Goal: Task Accomplishment & Management: Manage account settings

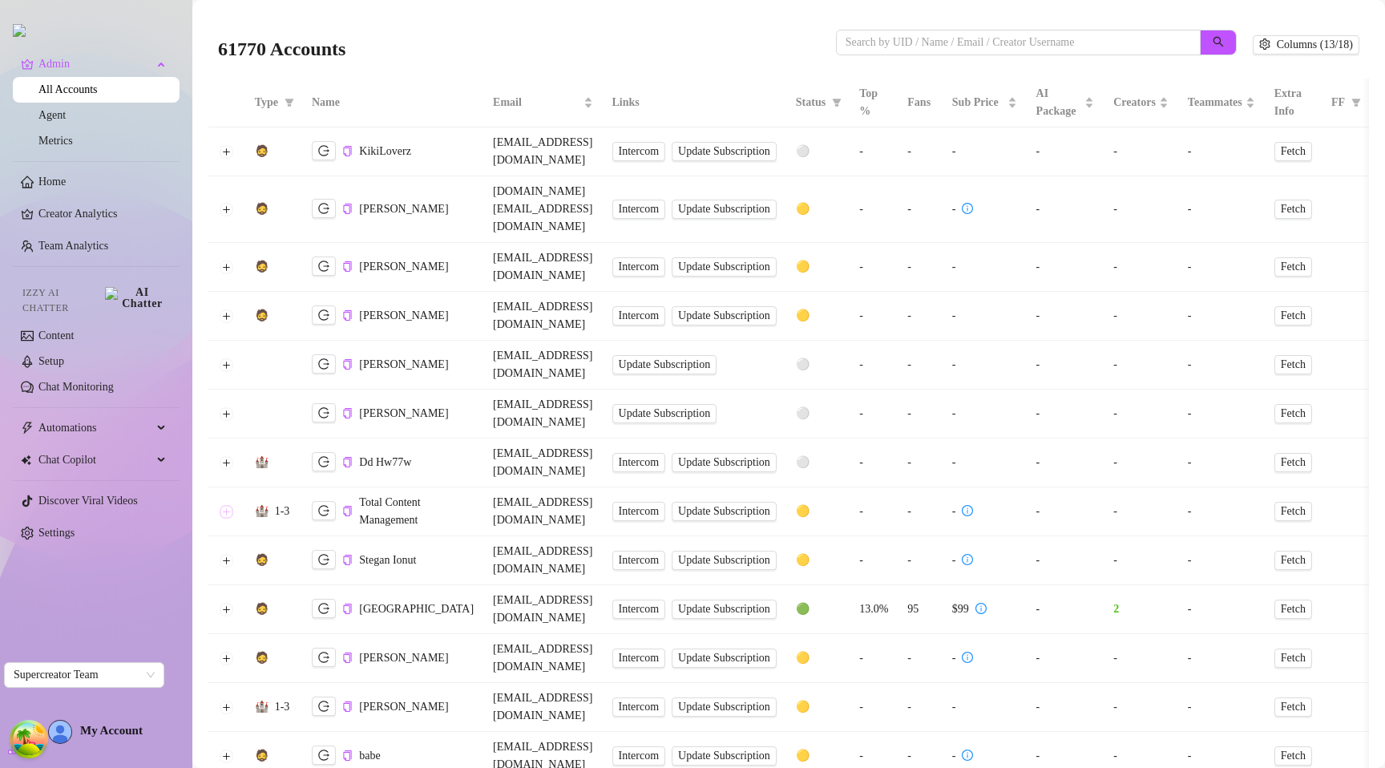
click at [222, 505] on button "Expand row" at bounding box center [226, 511] width 13 height 13
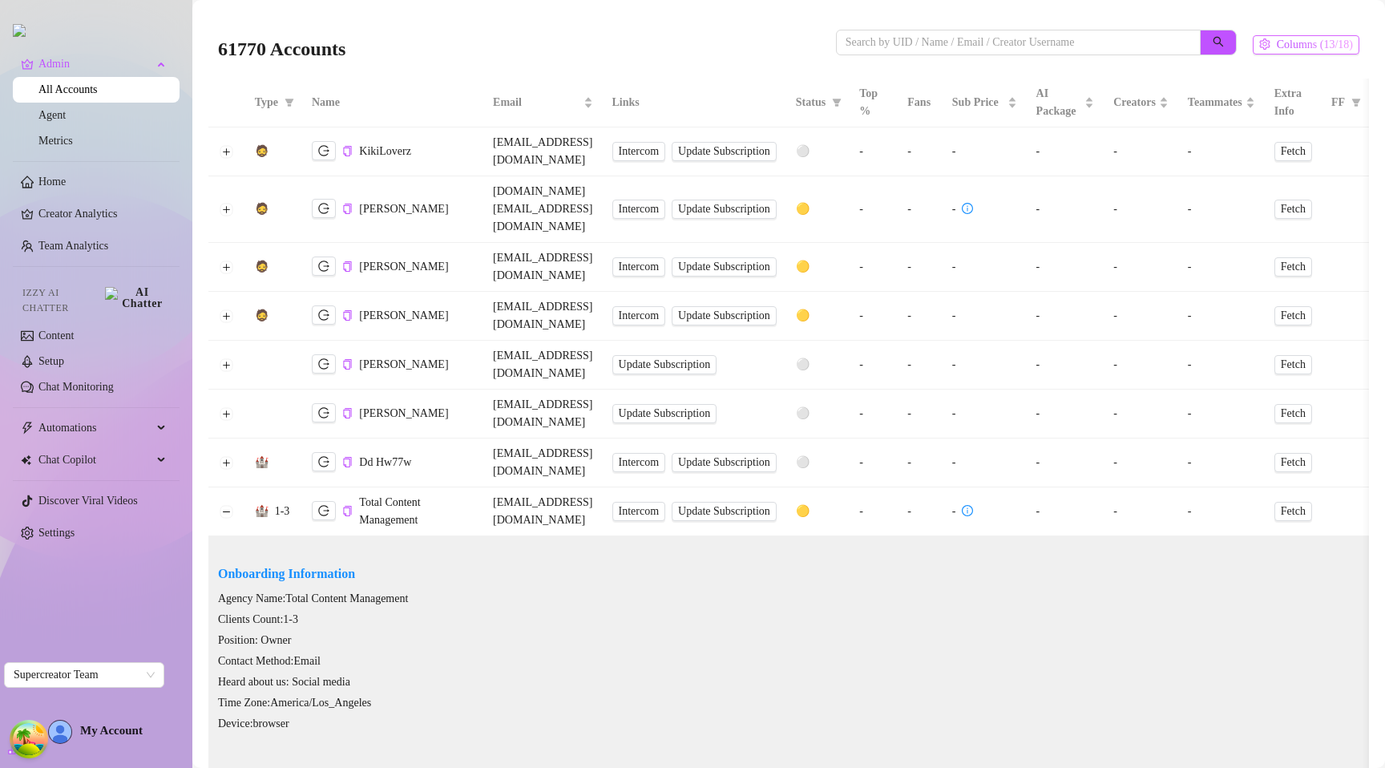
click at [1288, 47] on span "Columns (13/18)" at bounding box center [1315, 44] width 76 height 13
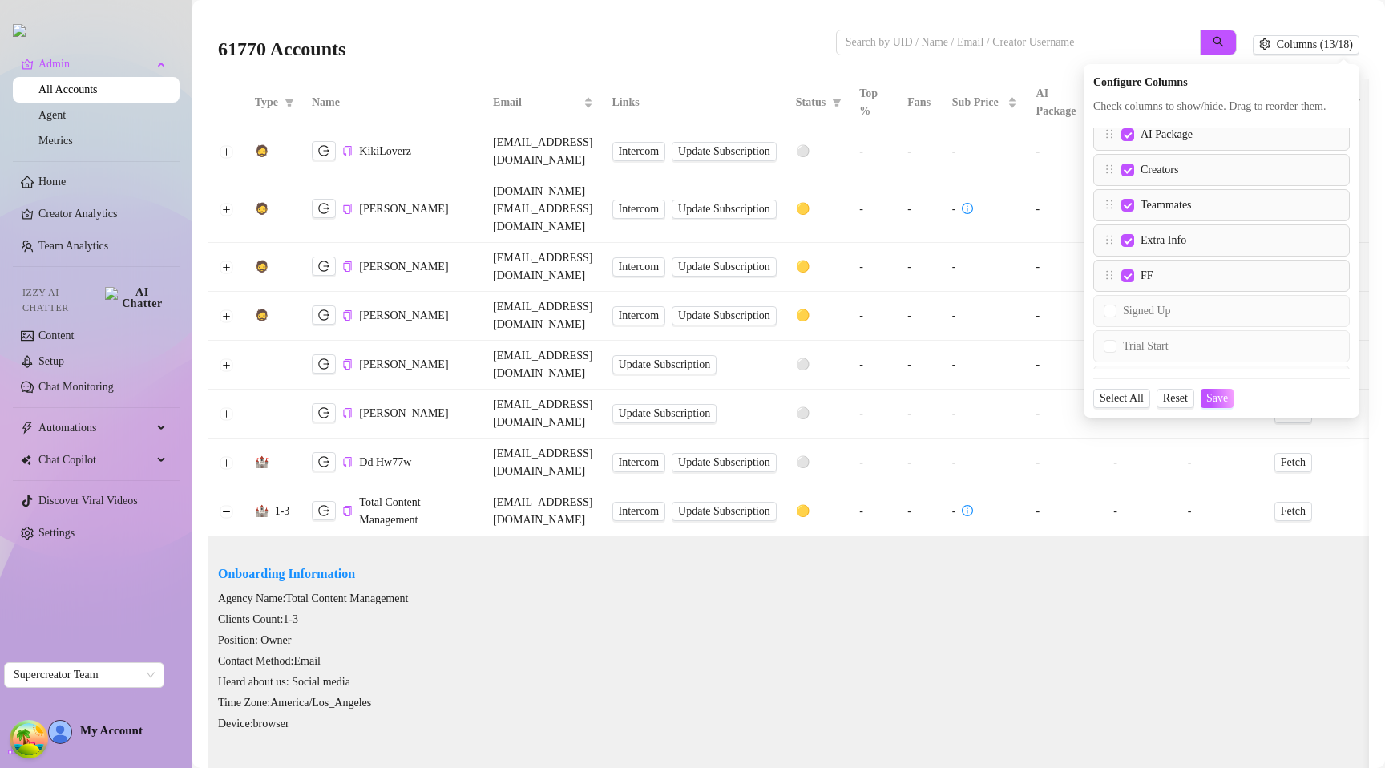
scroll to position [398, 0]
click at [1332, 23] on div "61770 Accounts Columns (13/18) Configure Columns Check columns to show/hide. Dr…" at bounding box center [788, 45] width 1141 height 55
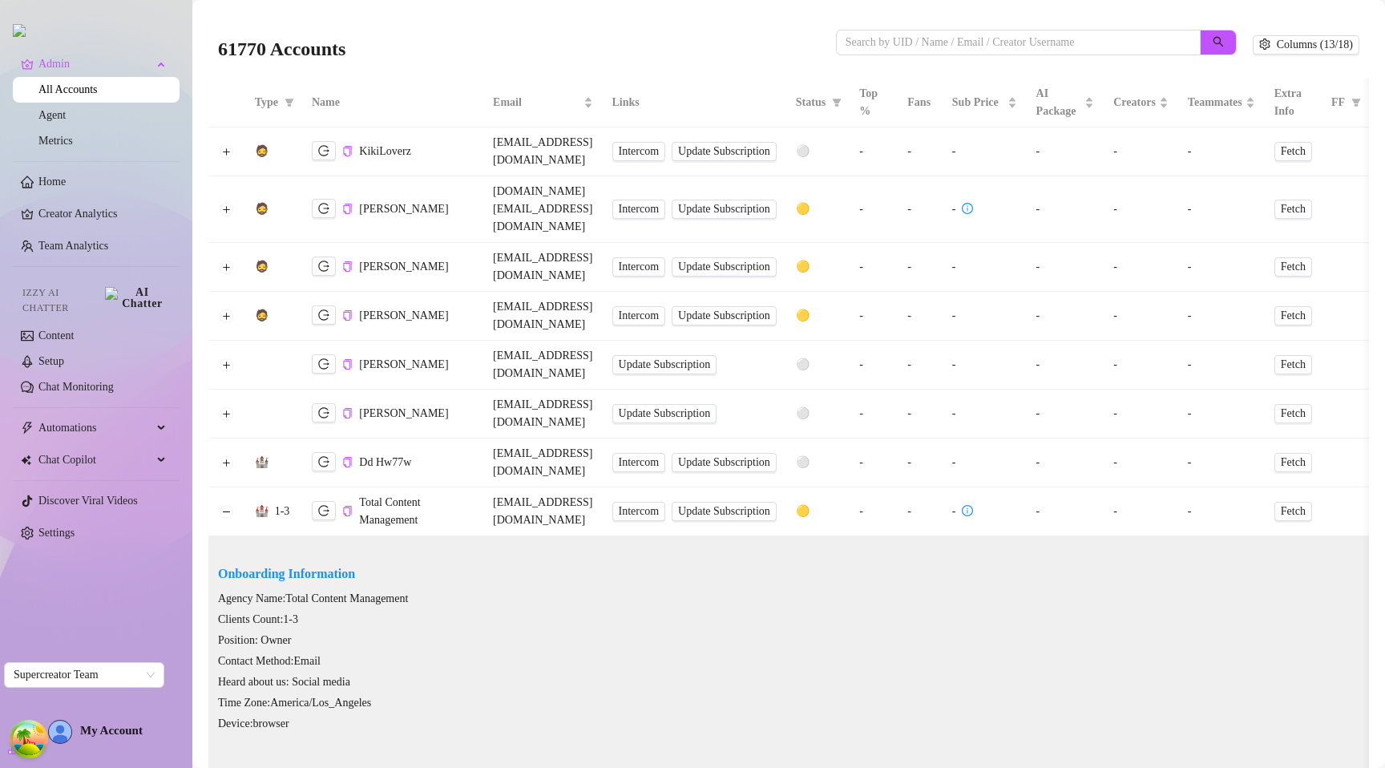
scroll to position [179, 0]
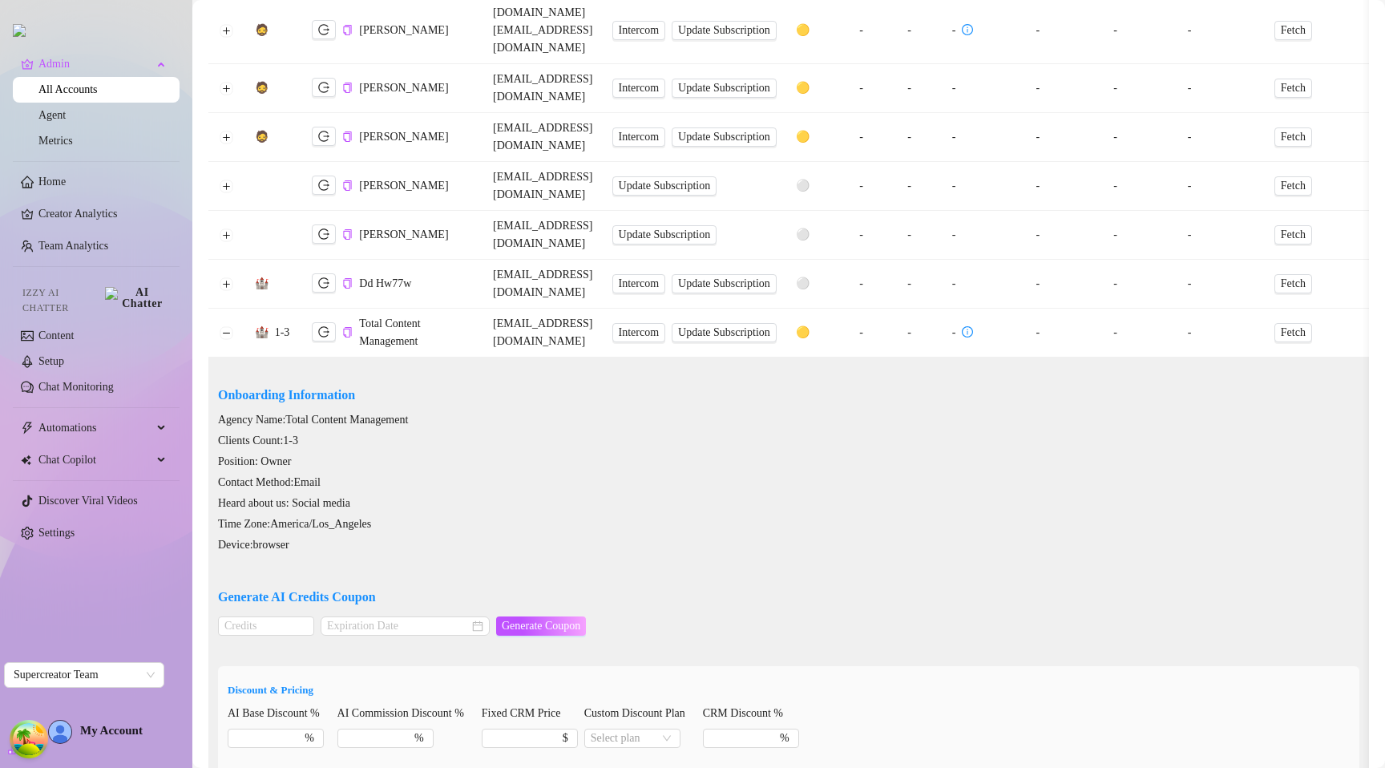
click at [882, 364] on div "Onboarding Information Agency Name: Total Content Management Clients Count: 1-3…" at bounding box center [788, 459] width 1141 height 190
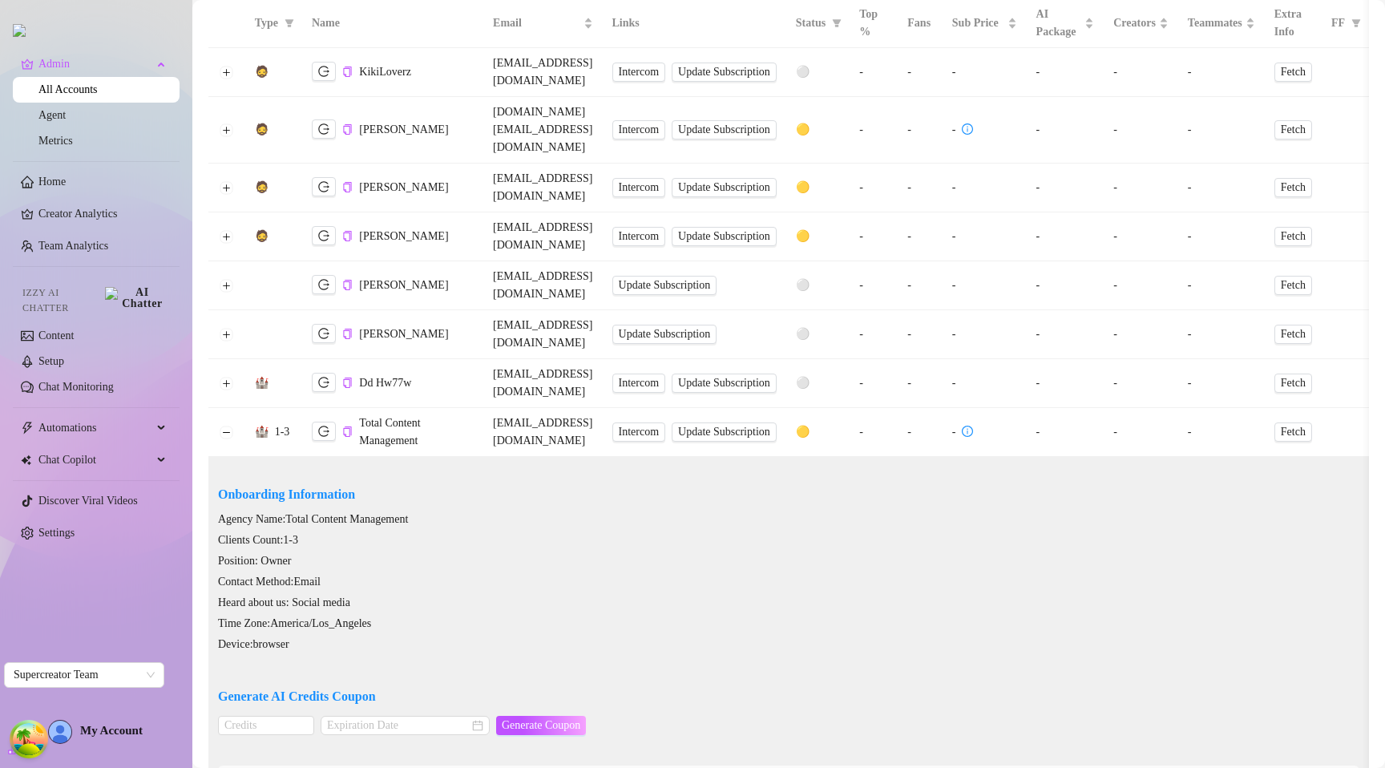
scroll to position [0, 0]
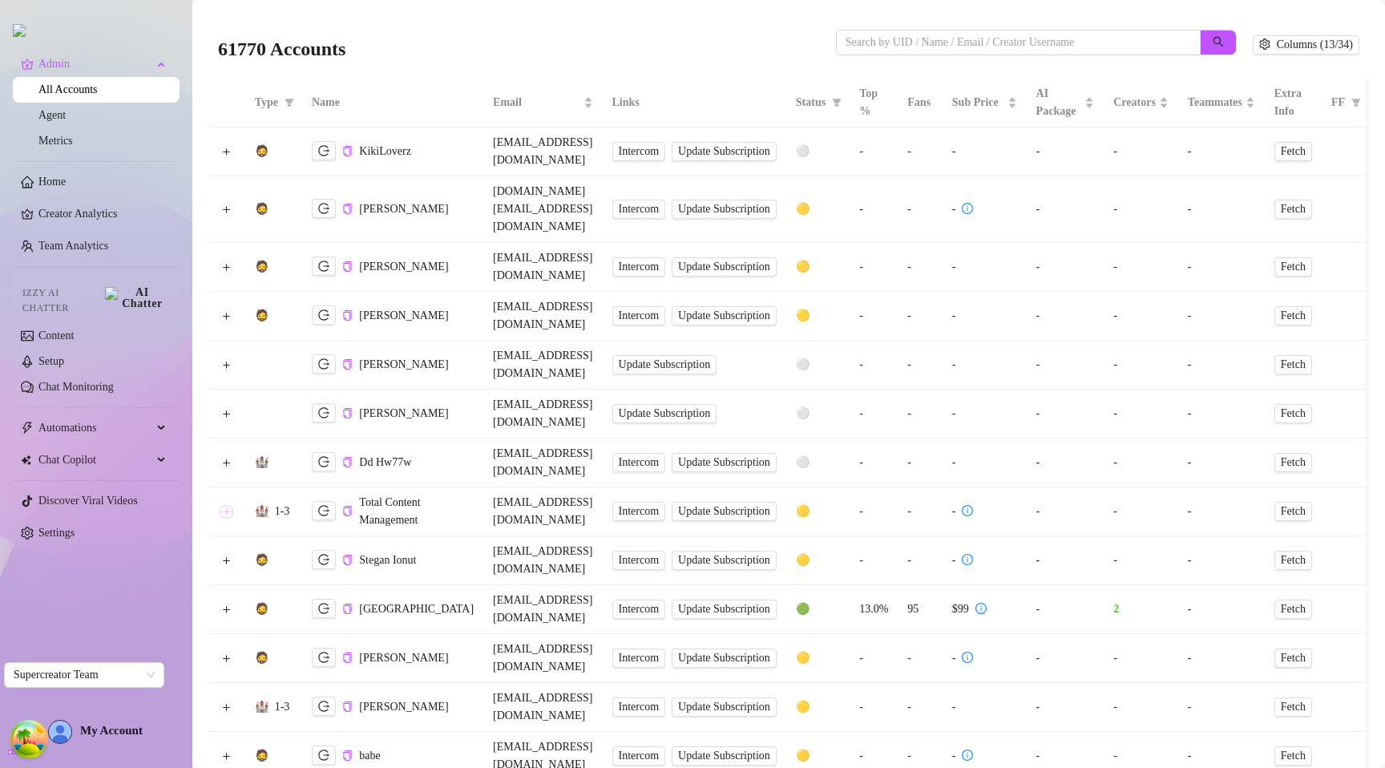
click at [228, 505] on button "Expand row" at bounding box center [226, 511] width 13 height 13
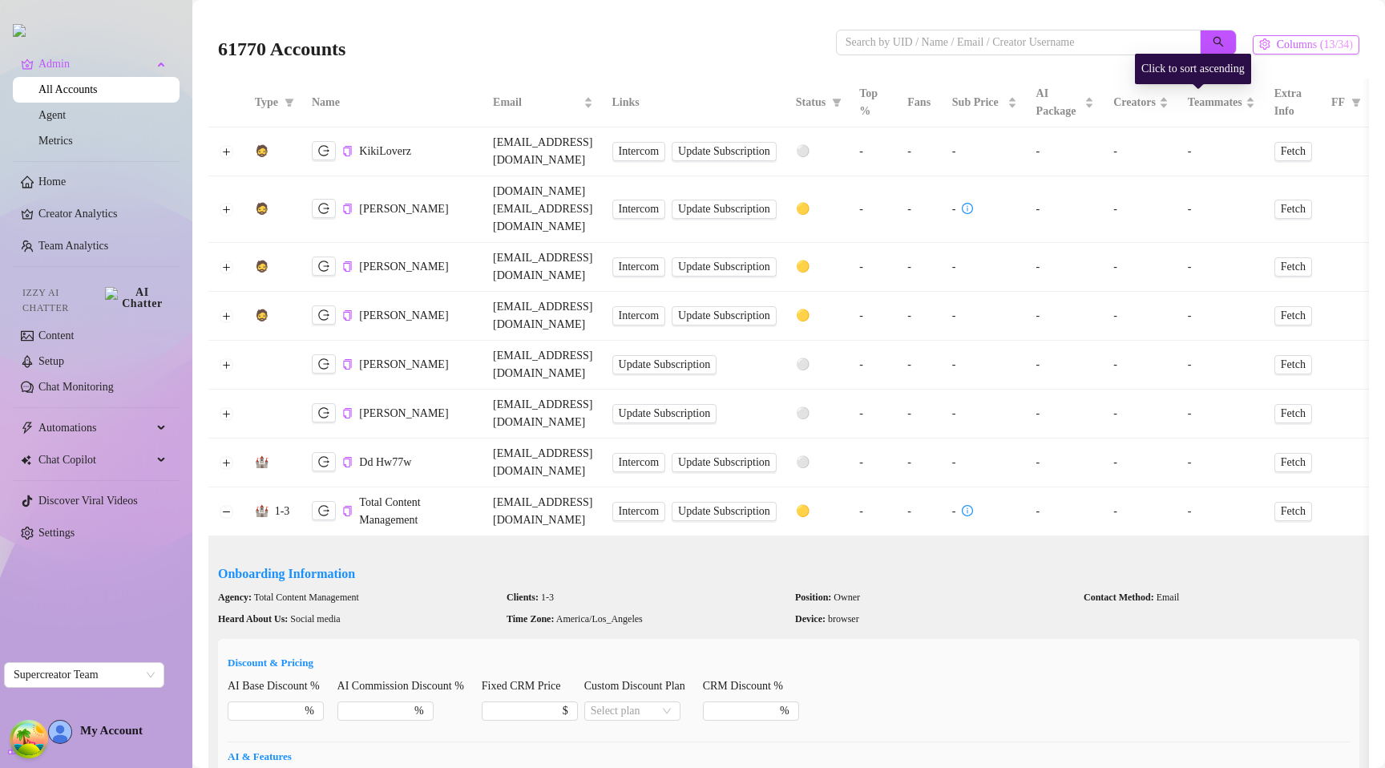
click at [1264, 52] on button "Columns (13/34)" at bounding box center [1306, 44] width 107 height 19
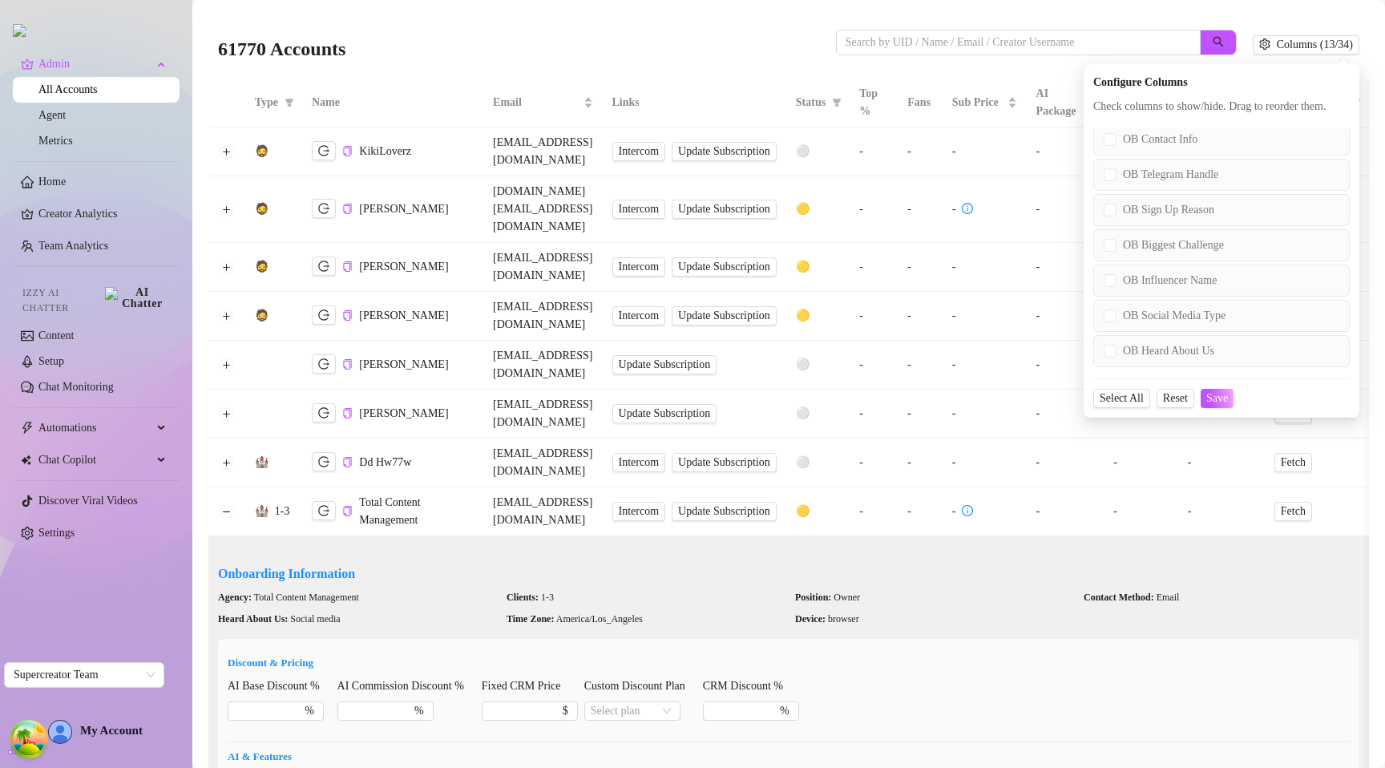
scroll to position [885, 0]
click at [1104, 256] on input "OB Biggest Challenge" at bounding box center [1110, 250] width 13 height 13
click at [1104, 256] on input "OB Sign Up Reason" at bounding box center [1110, 250] width 13 height 13
click at [1214, 405] on span "Save" at bounding box center [1217, 398] width 22 height 13
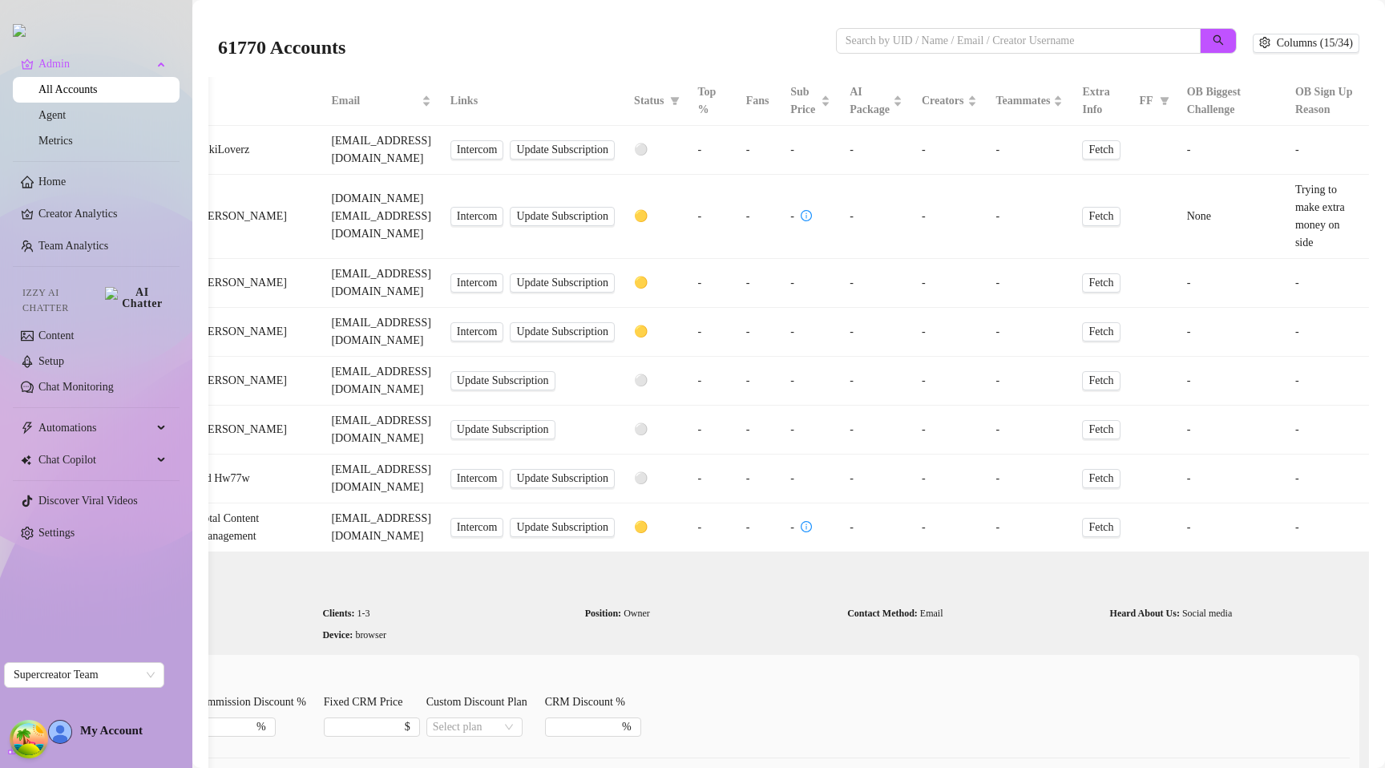
scroll to position [0, 0]
click at [1314, 46] on span "Columns (15/34)" at bounding box center [1315, 44] width 76 height 13
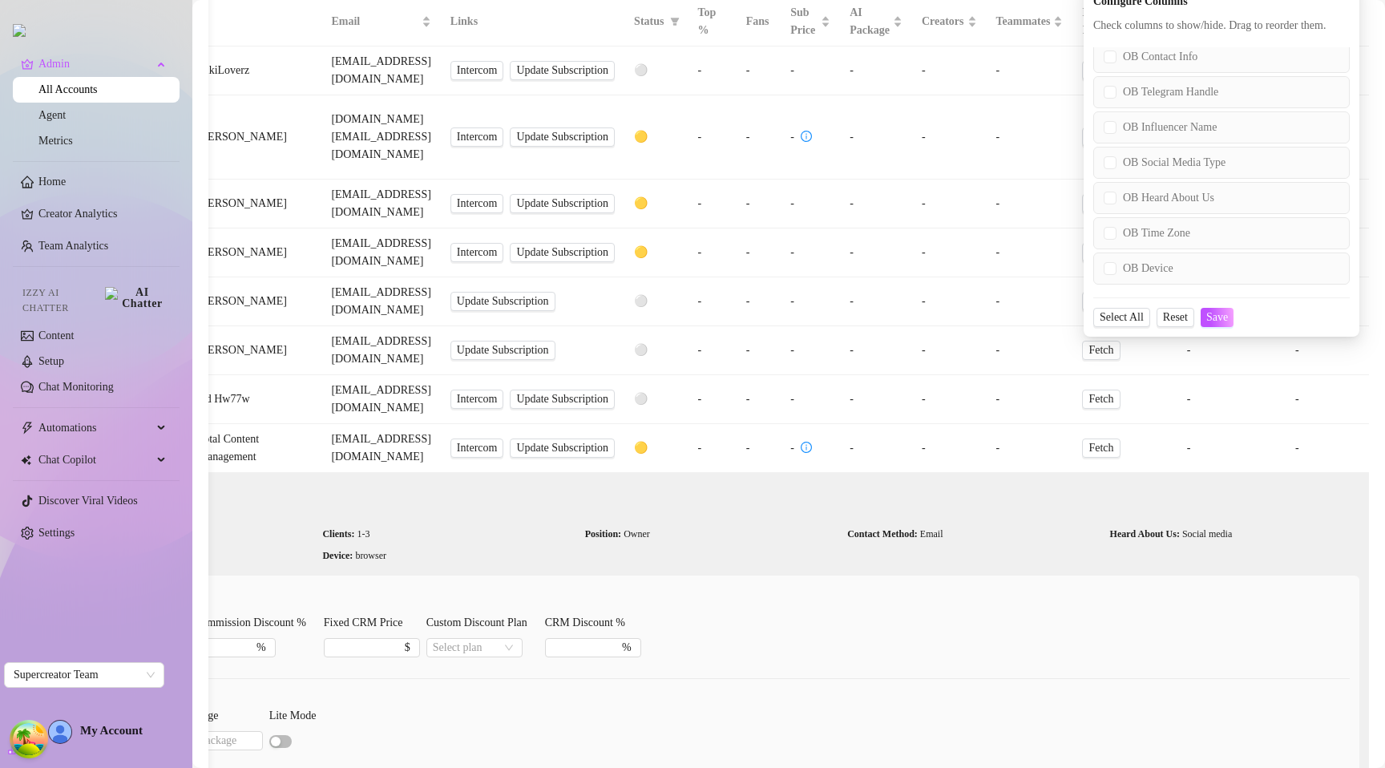
scroll to position [82, 0]
click at [1117, 277] on span "OB Device" at bounding box center [1148, 268] width 63 height 18
click at [1104, 274] on input "OB Device" at bounding box center [1110, 267] width 13 height 13
click at [1219, 326] on button "Save" at bounding box center [1217, 316] width 33 height 19
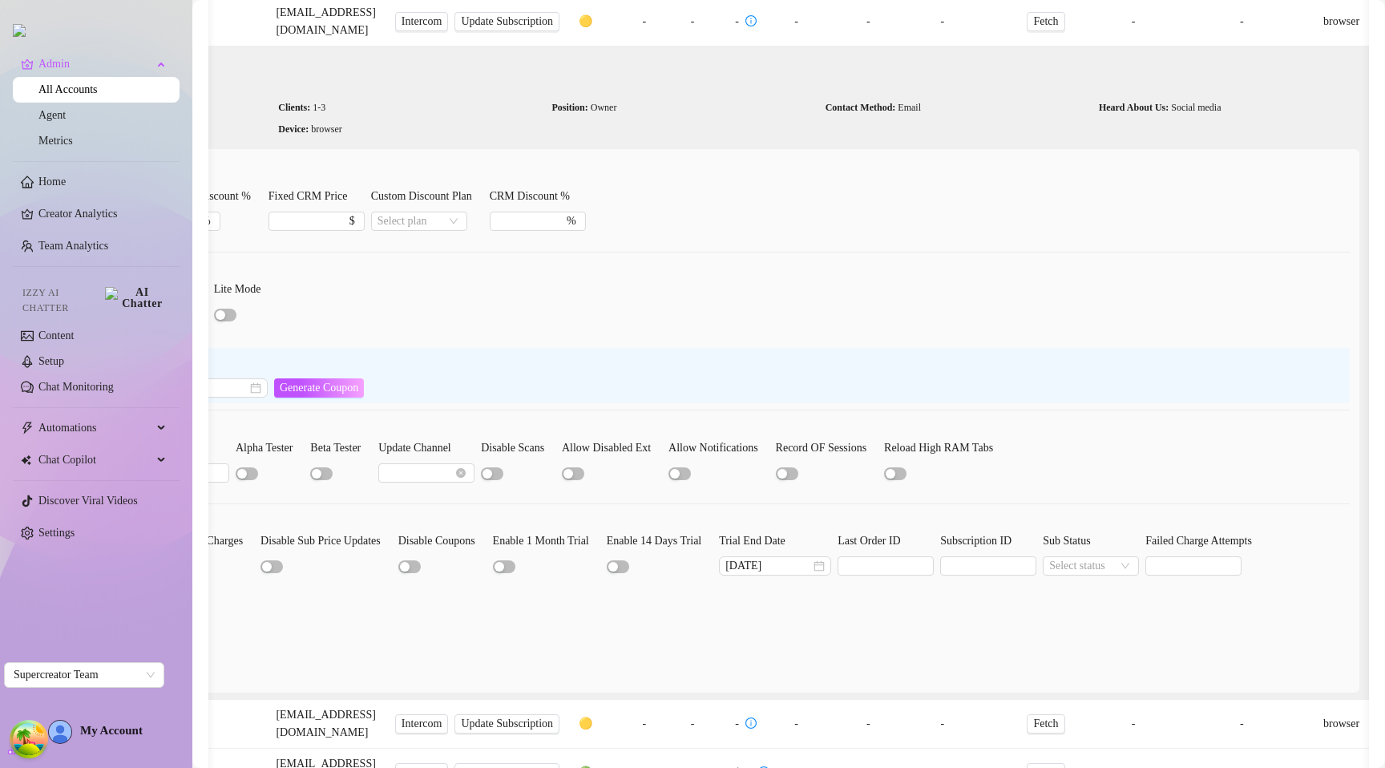
scroll to position [437, 0]
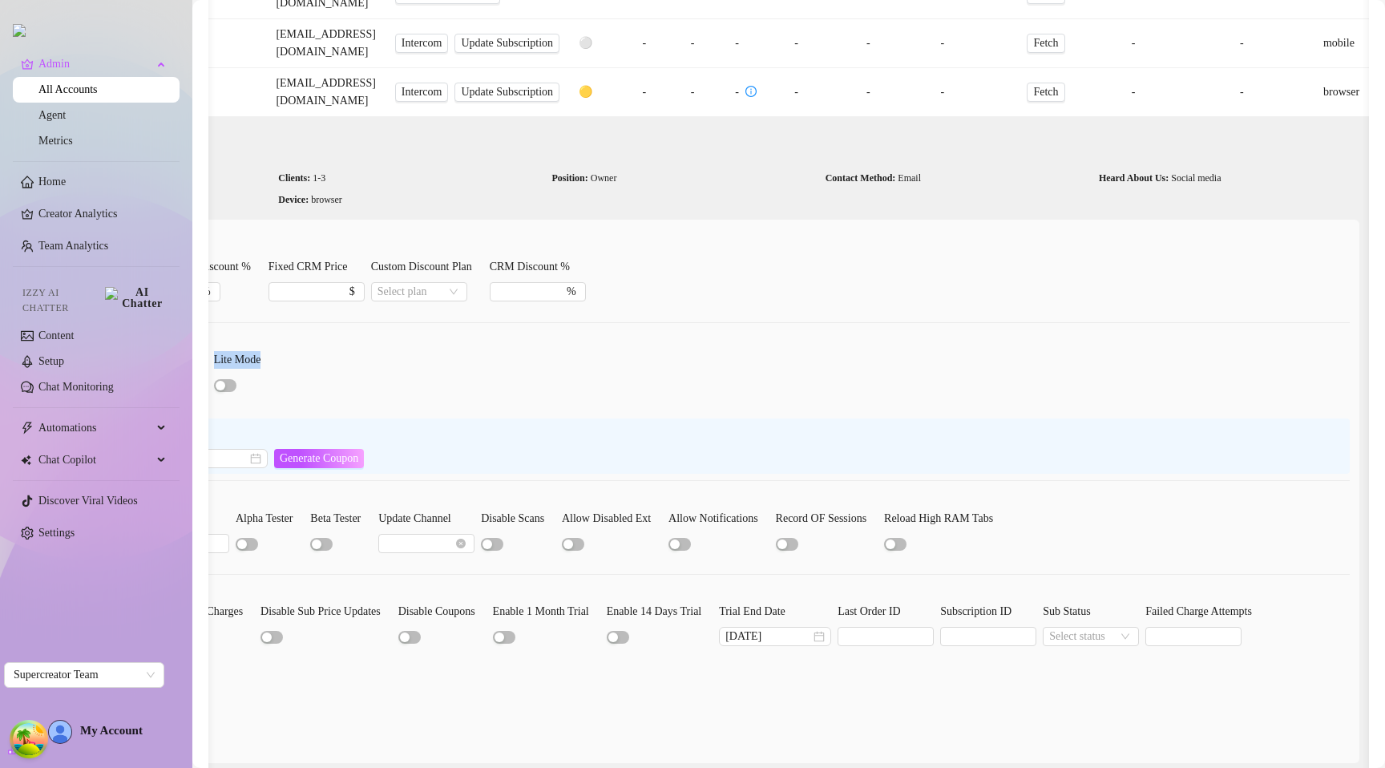
drag, startPoint x: 476, startPoint y: 308, endPoint x: -47, endPoint y: 263, distance: 525.3
click at [0, 263] on html "Admin All Accounts Agent Metrics Home Creator Analytics Team Analytics Izzy AI …" at bounding box center [692, 384] width 1385 height 768
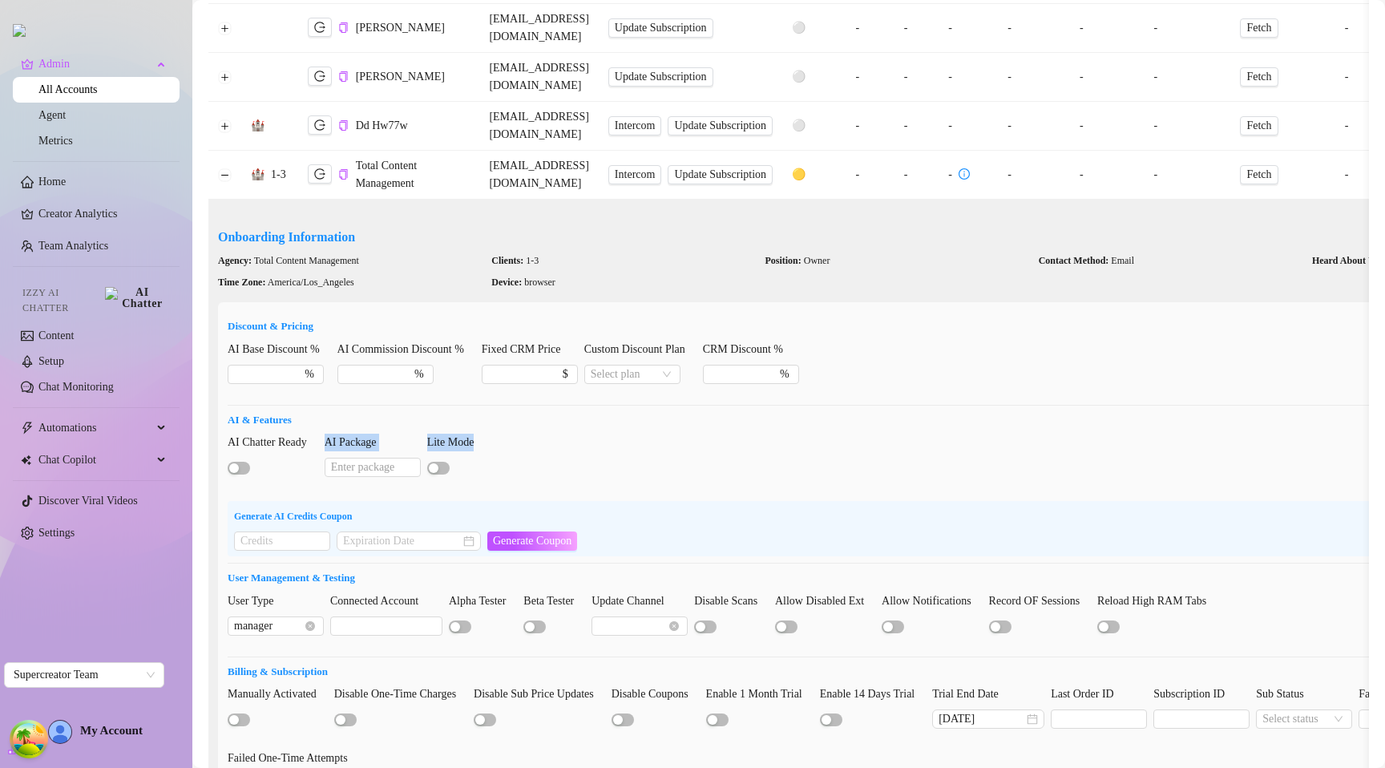
scroll to position [382, 0]
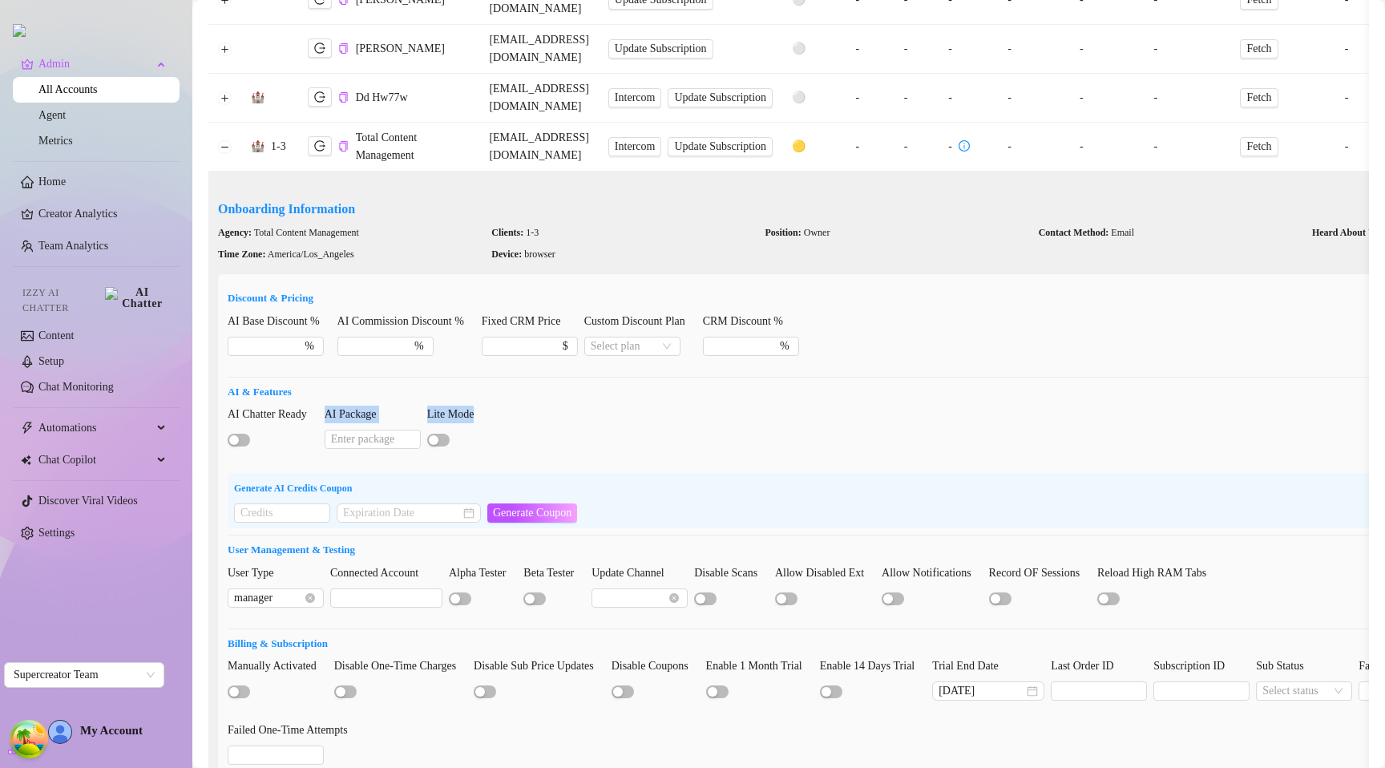
click at [555, 406] on div "AI Chatter Ready AI Package Lite Mode" at bounding box center [895, 435] width 1335 height 58
drag, startPoint x: 309, startPoint y: 381, endPoint x: 225, endPoint y: 381, distance: 83.4
click at [225, 381] on div "Discount & Pricing AI Base Discount % % AI Commission Discount % % Fixed CRM Pr…" at bounding box center [895, 545] width 1355 height 543
copy strong "Generate AI Credits Coupon"
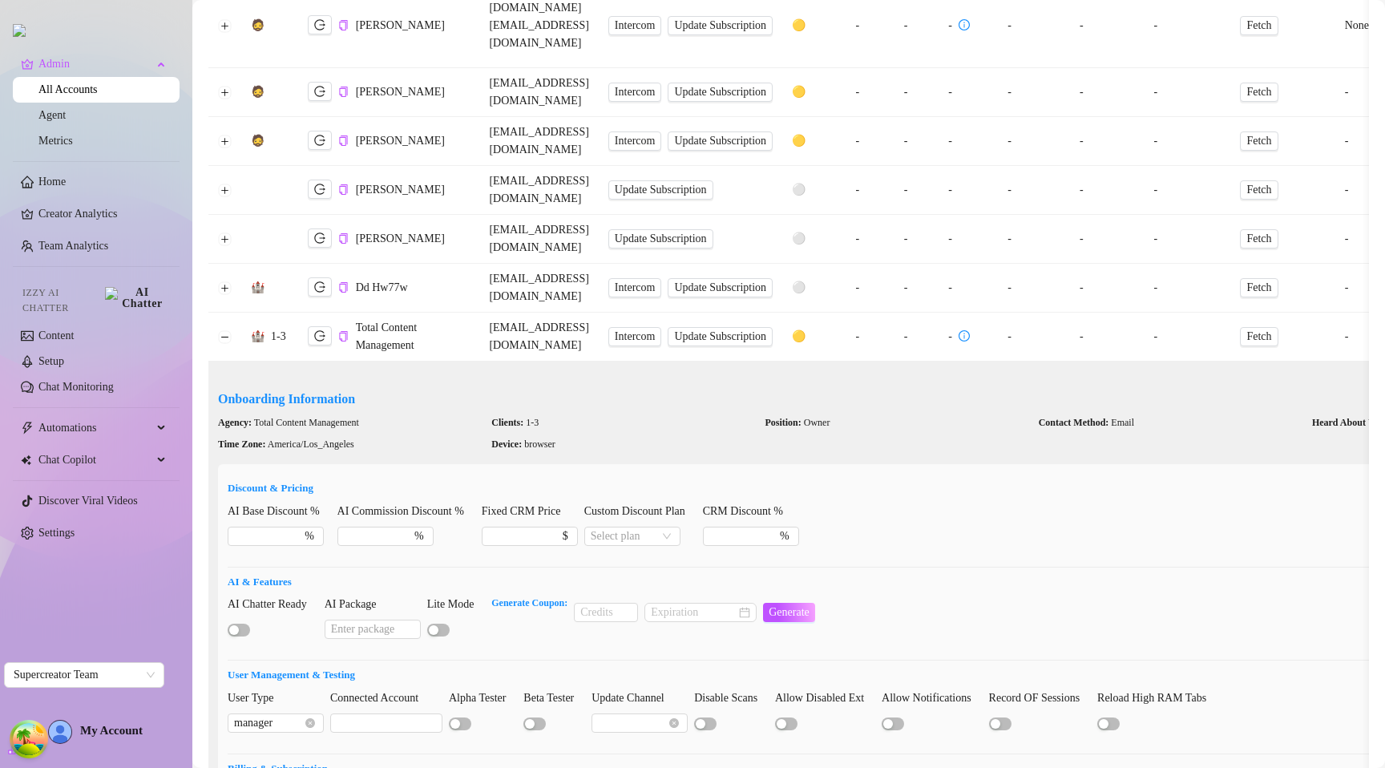
scroll to position [191, 0]
click at [555, 599] on strong "Generate Coupon:" at bounding box center [529, 604] width 76 height 11
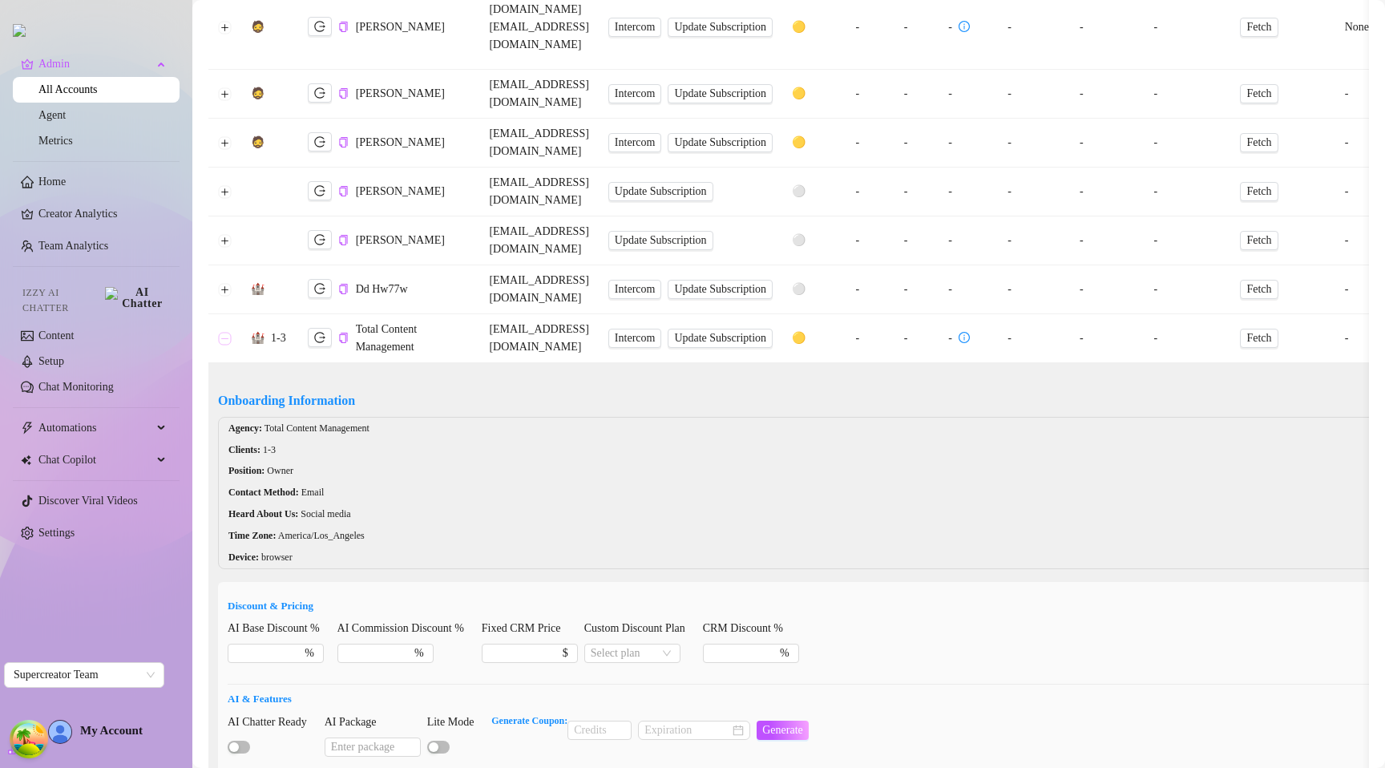
click at [227, 332] on button "Collapse row" at bounding box center [225, 338] width 13 height 13
click at [225, 332] on button "Collapse row" at bounding box center [225, 338] width 13 height 13
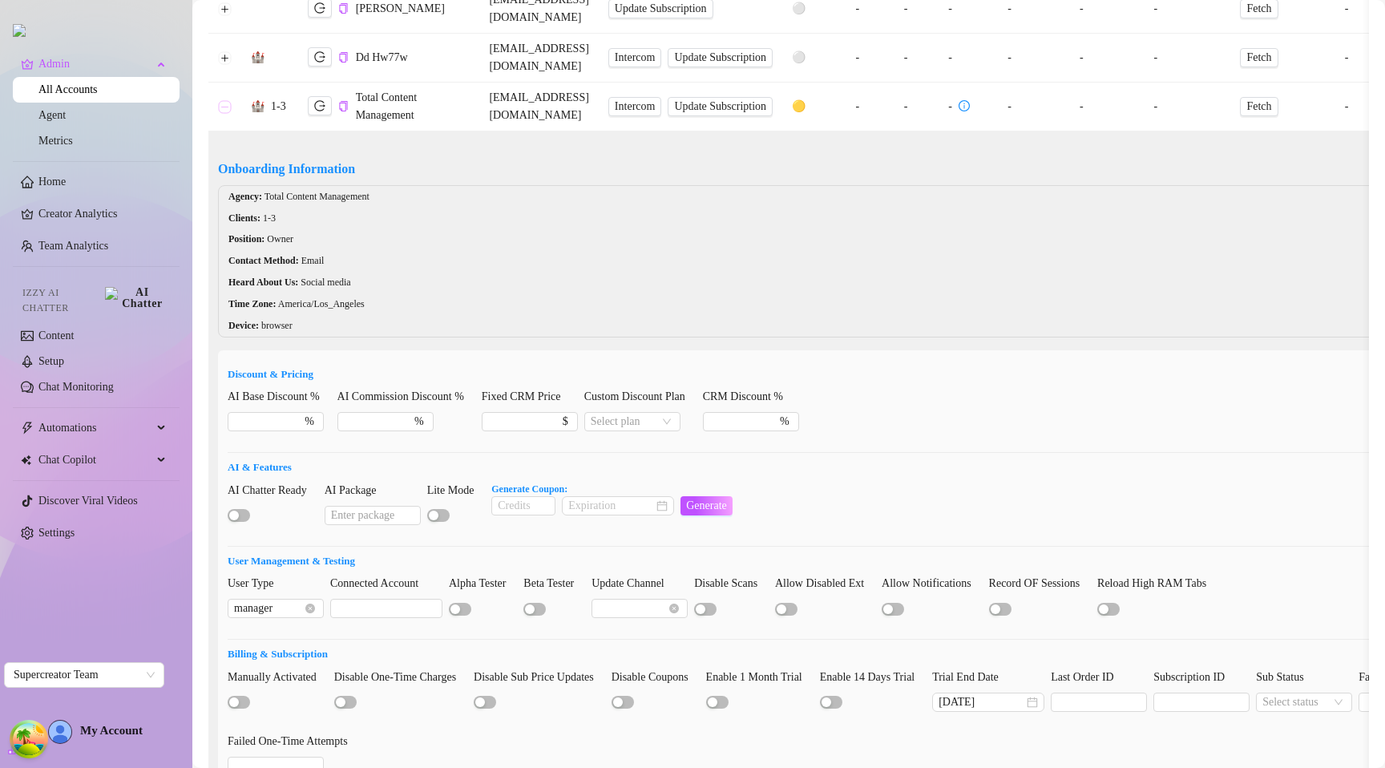
scroll to position [420, 0]
click at [312, 162] on h5 "Onboarding Information" at bounding box center [895, 171] width 1355 height 19
copy h5 "Onboarding Information"
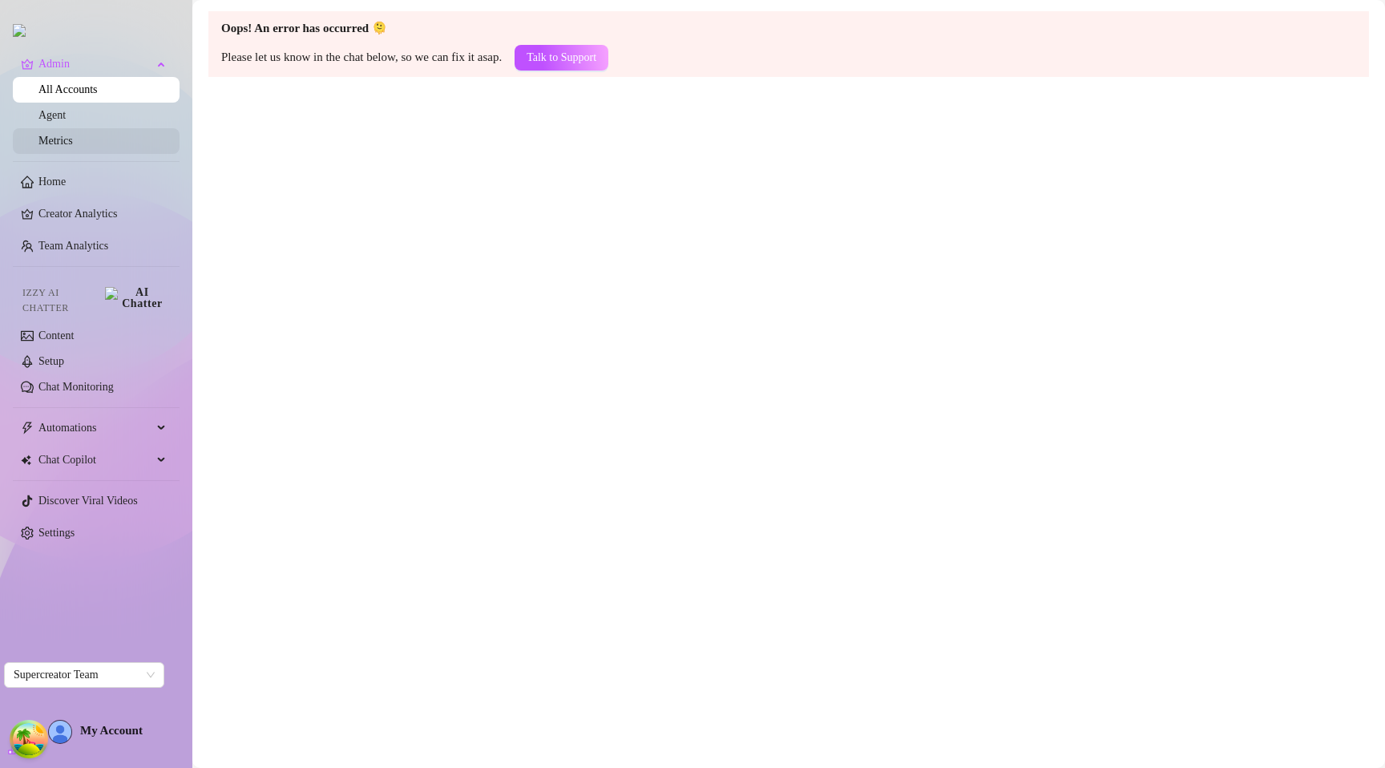
scroll to position [0, 0]
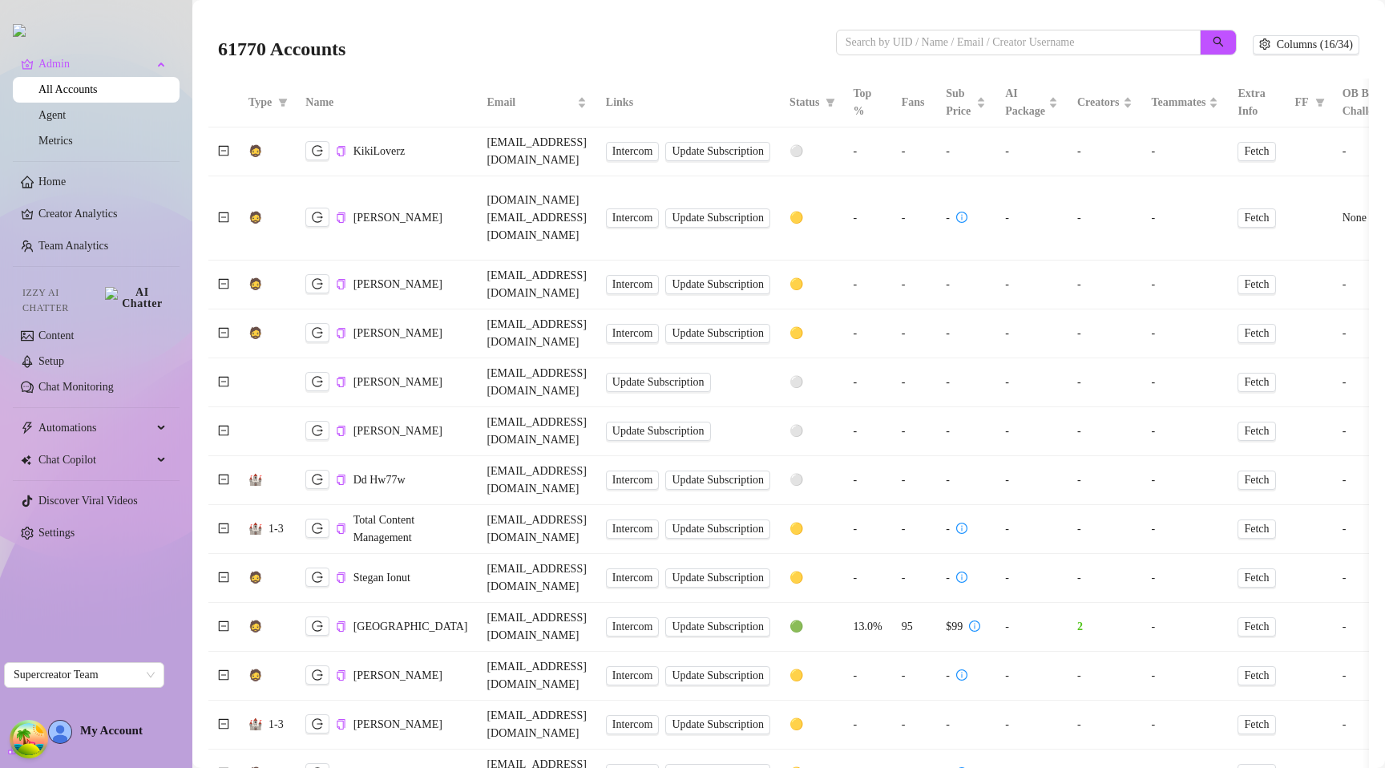
click at [222, 376] on icon "minus-square" at bounding box center [223, 381] width 11 height 11
click at [224, 376] on icon "minus-square" at bounding box center [223, 381] width 11 height 11
click at [225, 376] on icon "minus-square" at bounding box center [224, 381] width 10 height 10
click at [228, 523] on icon "minus-square" at bounding box center [224, 528] width 10 height 10
click at [225, 427] on icon "plus-square" at bounding box center [225, 430] width 6 height 6
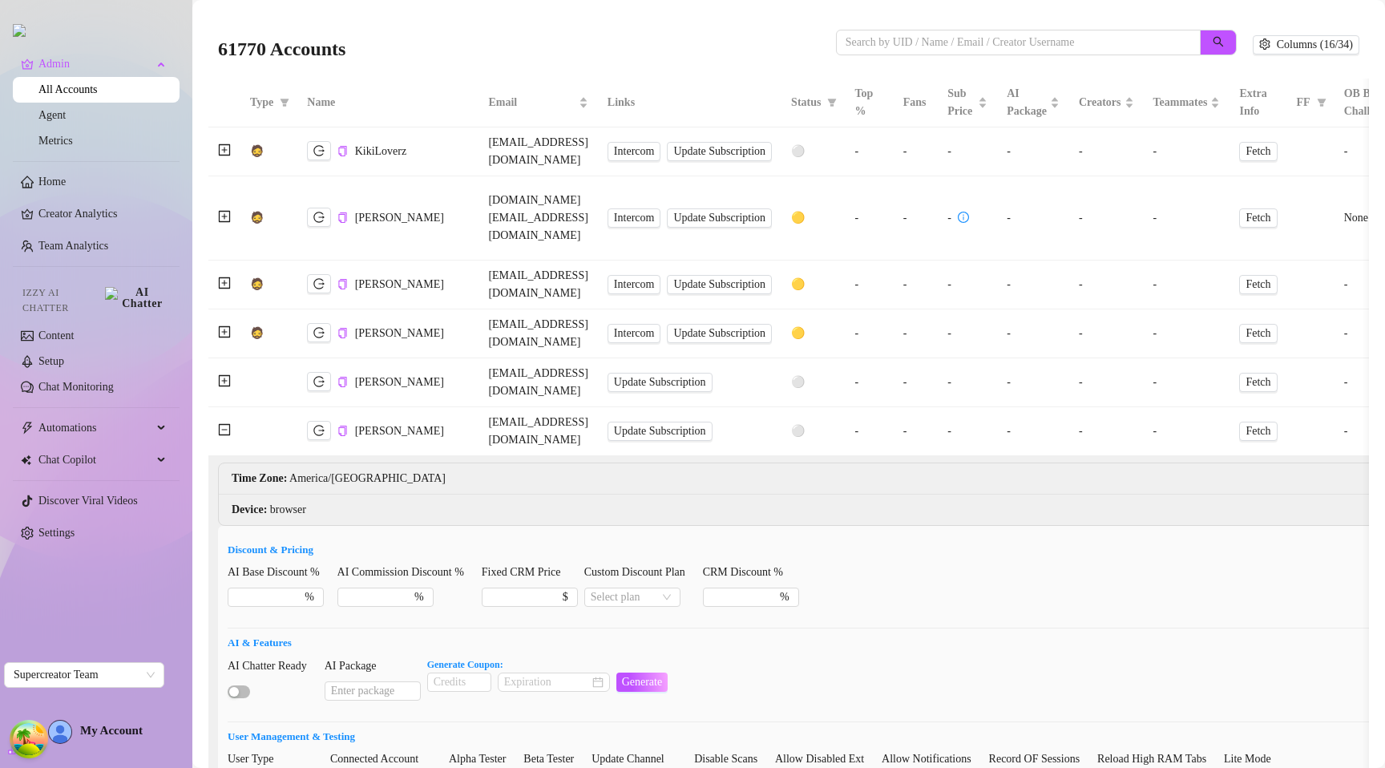
click at [225, 429] on icon "minus-square" at bounding box center [225, 429] width 6 height 1
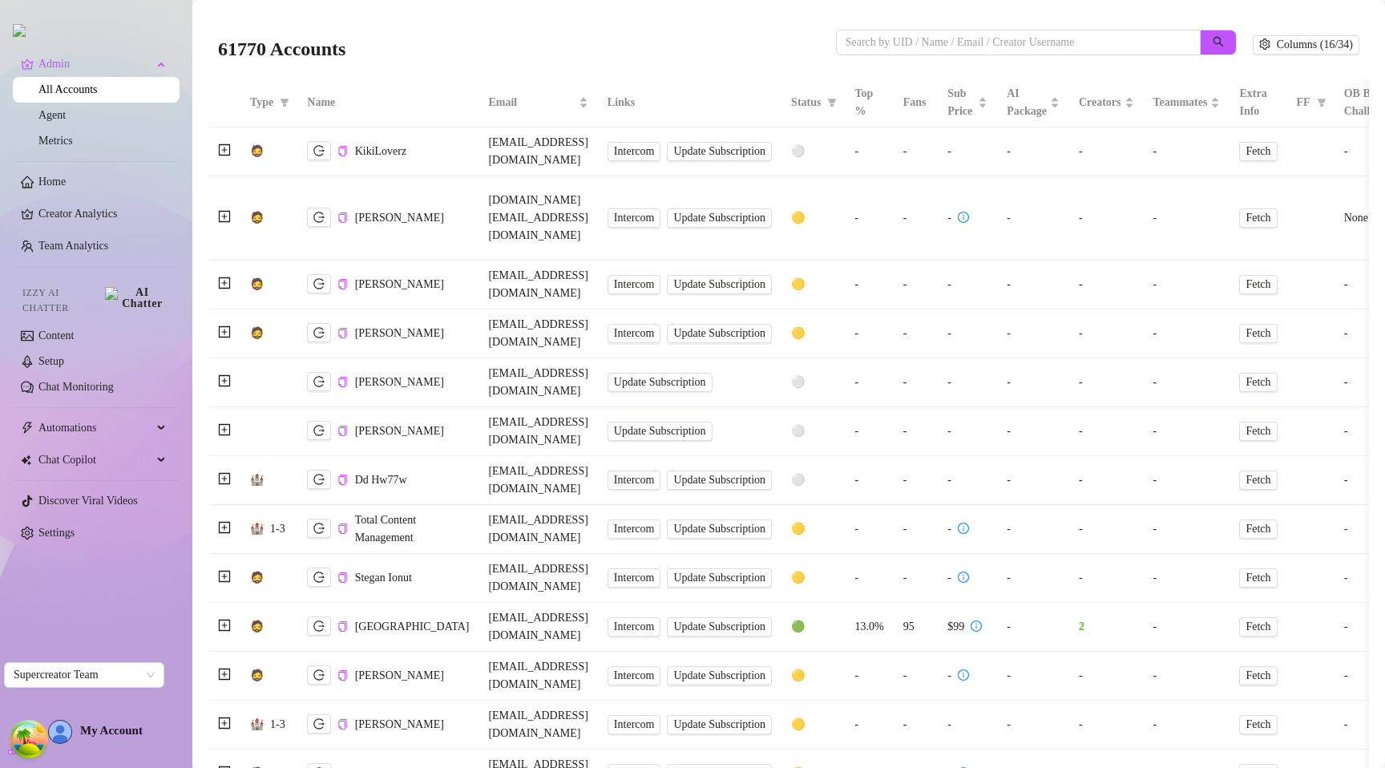
click at [225, 427] on icon "plus-square" at bounding box center [225, 430] width 6 height 6
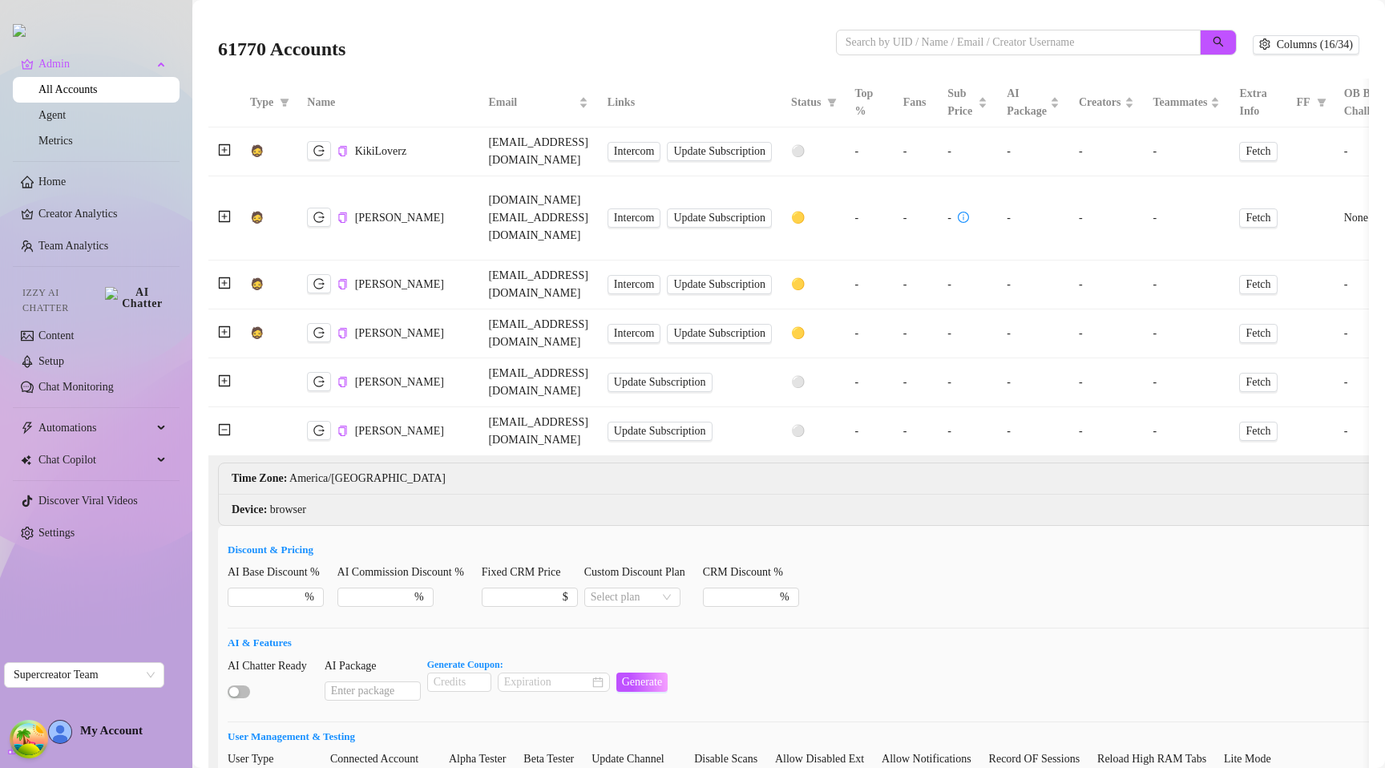
click at [225, 429] on icon "minus-square" at bounding box center [225, 429] width 6 height 1
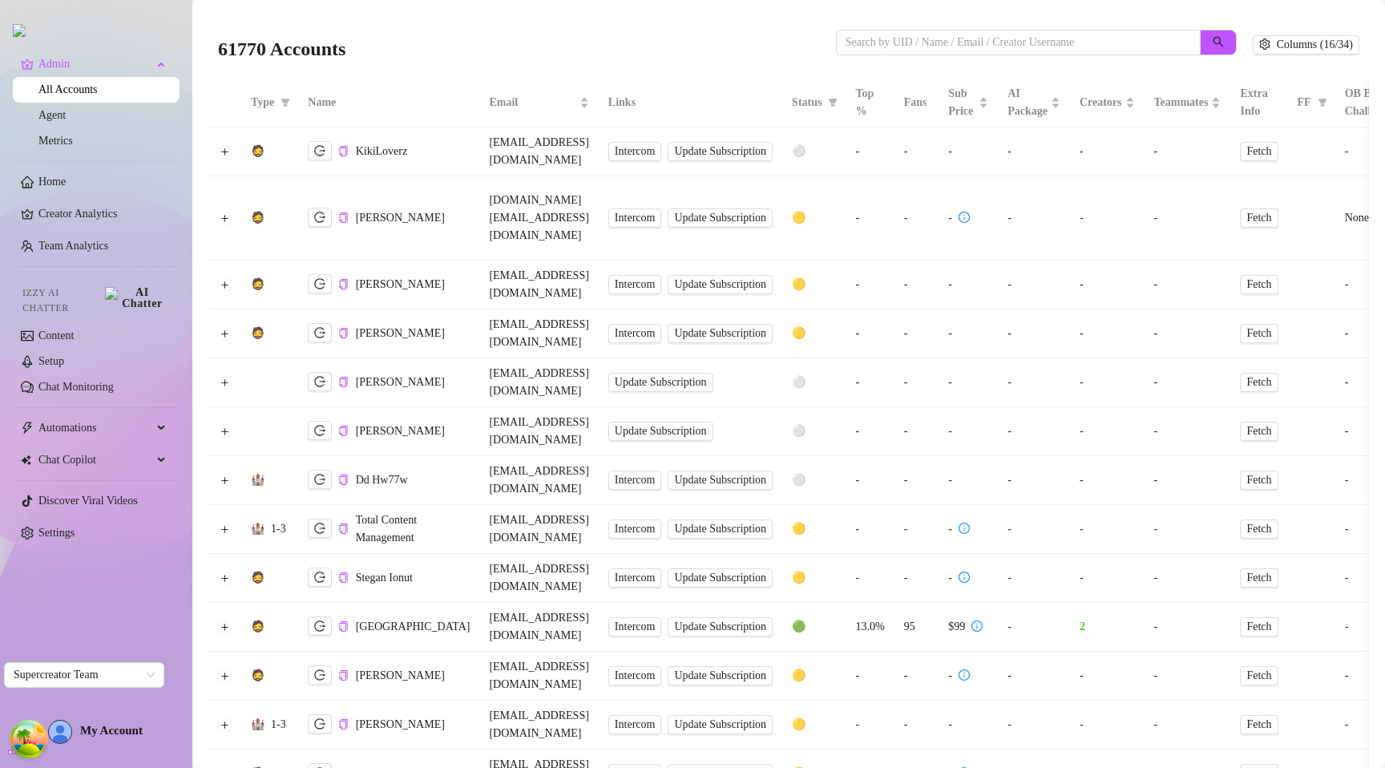
drag, startPoint x: 548, startPoint y: 38, endPoint x: 620, endPoint y: 43, distance: 71.6
click at [549, 36] on div "61770 Accounts" at bounding box center [527, 45] width 618 height 55
click at [245, 407] on td at bounding box center [269, 431] width 57 height 49
click at [225, 523] on button "Expand row" at bounding box center [225, 529] width 13 height 13
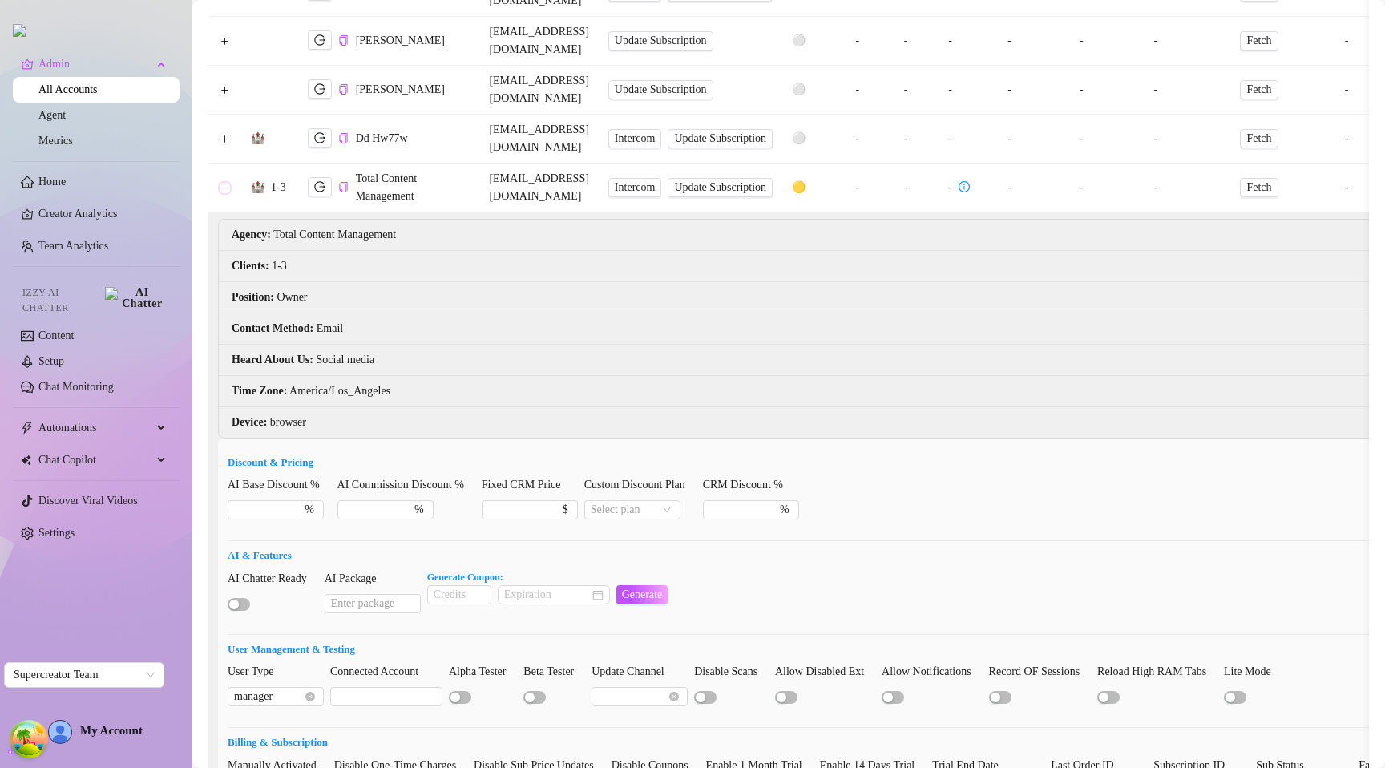
scroll to position [266, 0]
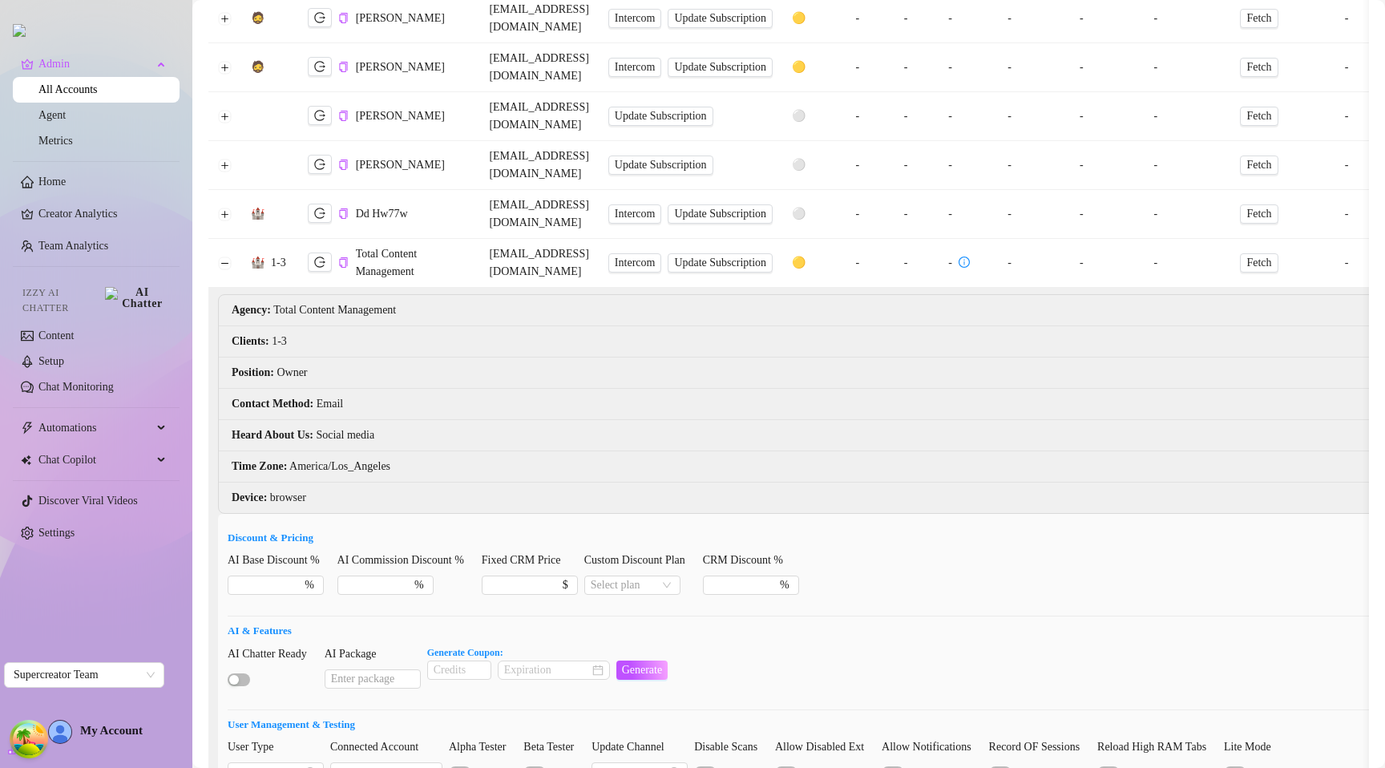
click at [484, 647] on strong "Generate Coupon:" at bounding box center [465, 652] width 76 height 11
copy div "Generate Coupon:"
click at [553, 623] on h5 "AI & Features" at bounding box center [895, 631] width 1335 height 16
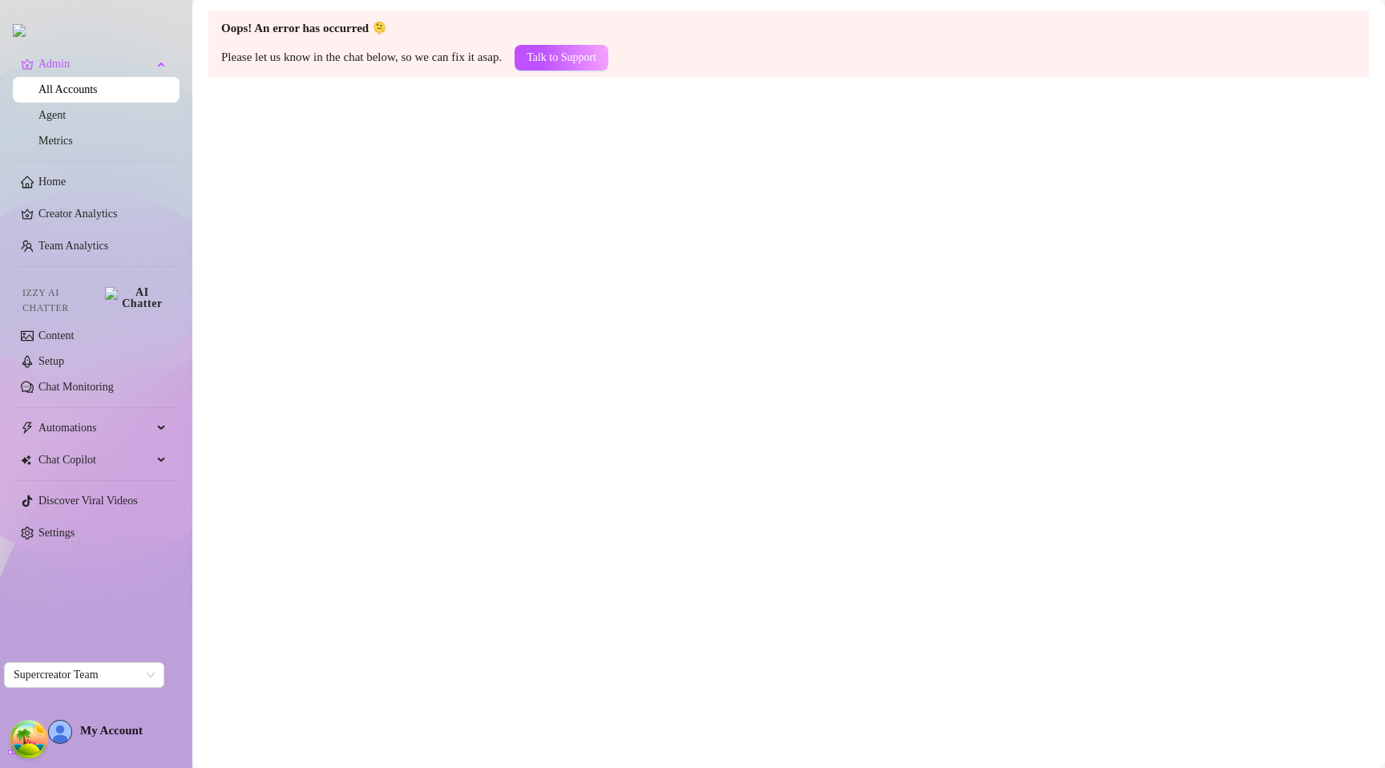
scroll to position [0, 0]
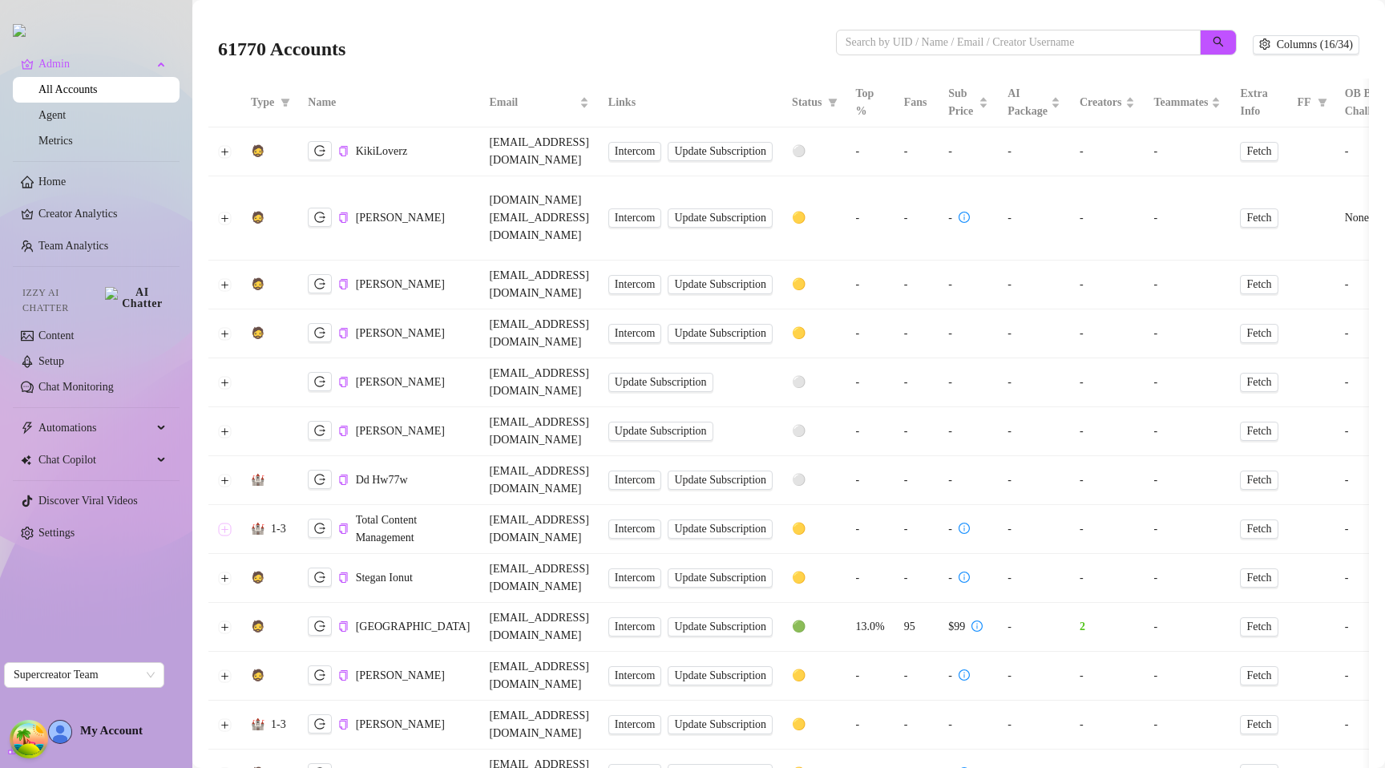
click at [220, 523] on button "Expand row" at bounding box center [225, 529] width 13 height 13
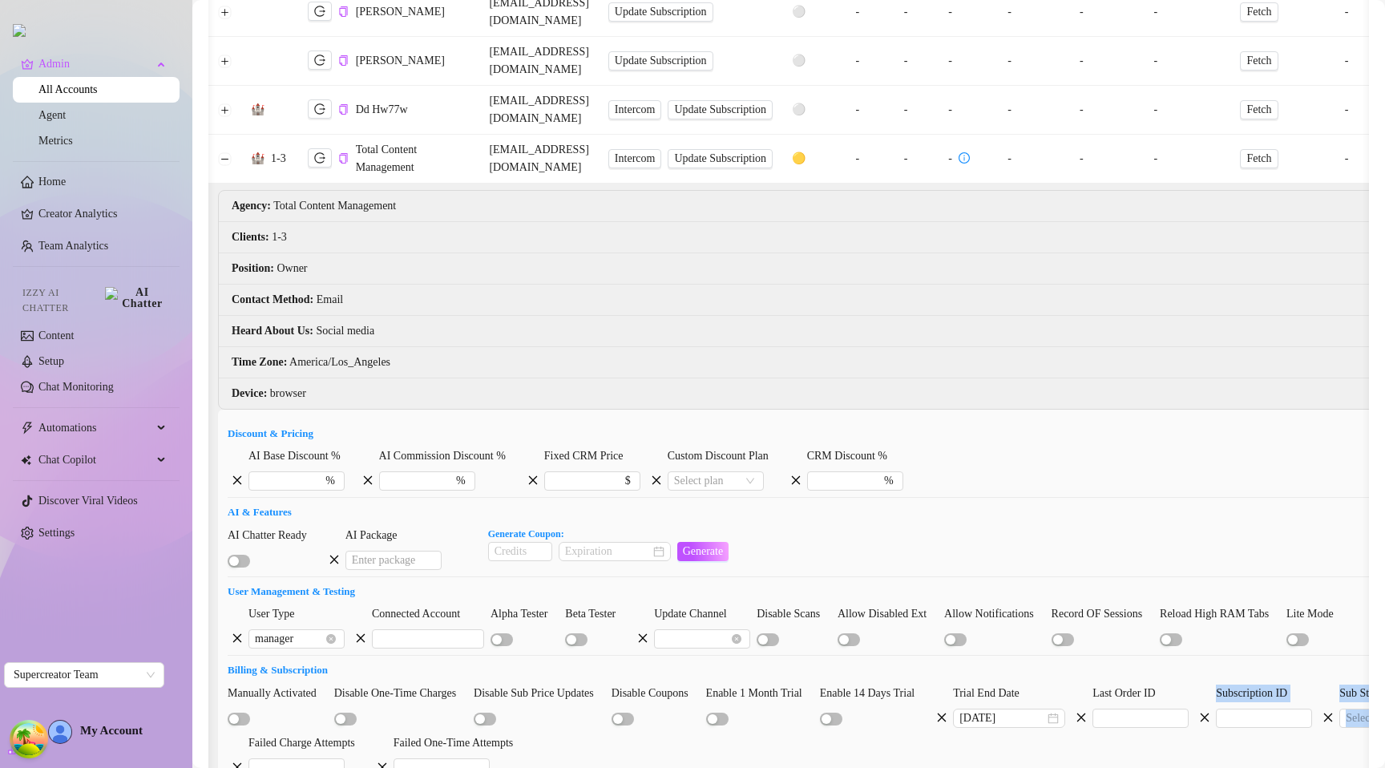
scroll to position [0, 175]
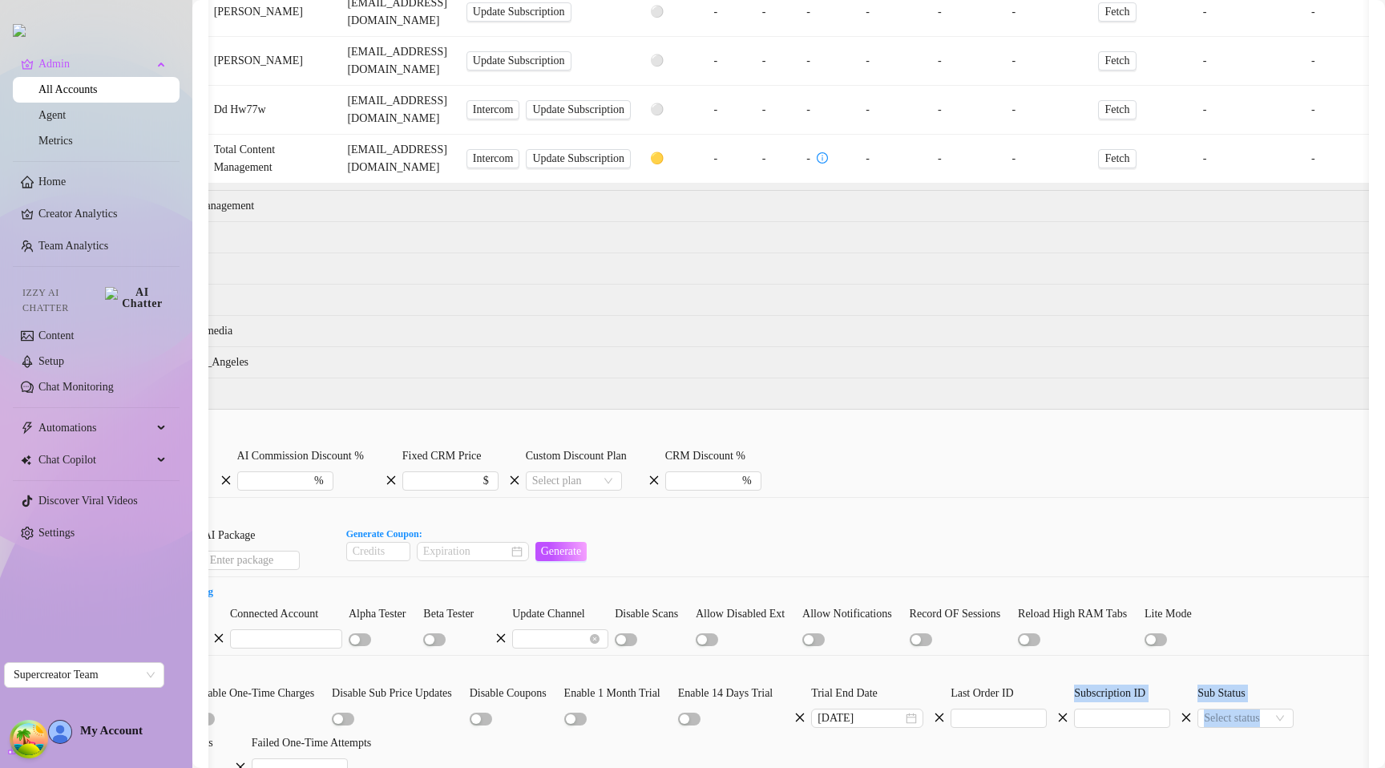
drag, startPoint x: 1184, startPoint y: 639, endPoint x: 1384, endPoint y: 627, distance: 200.7
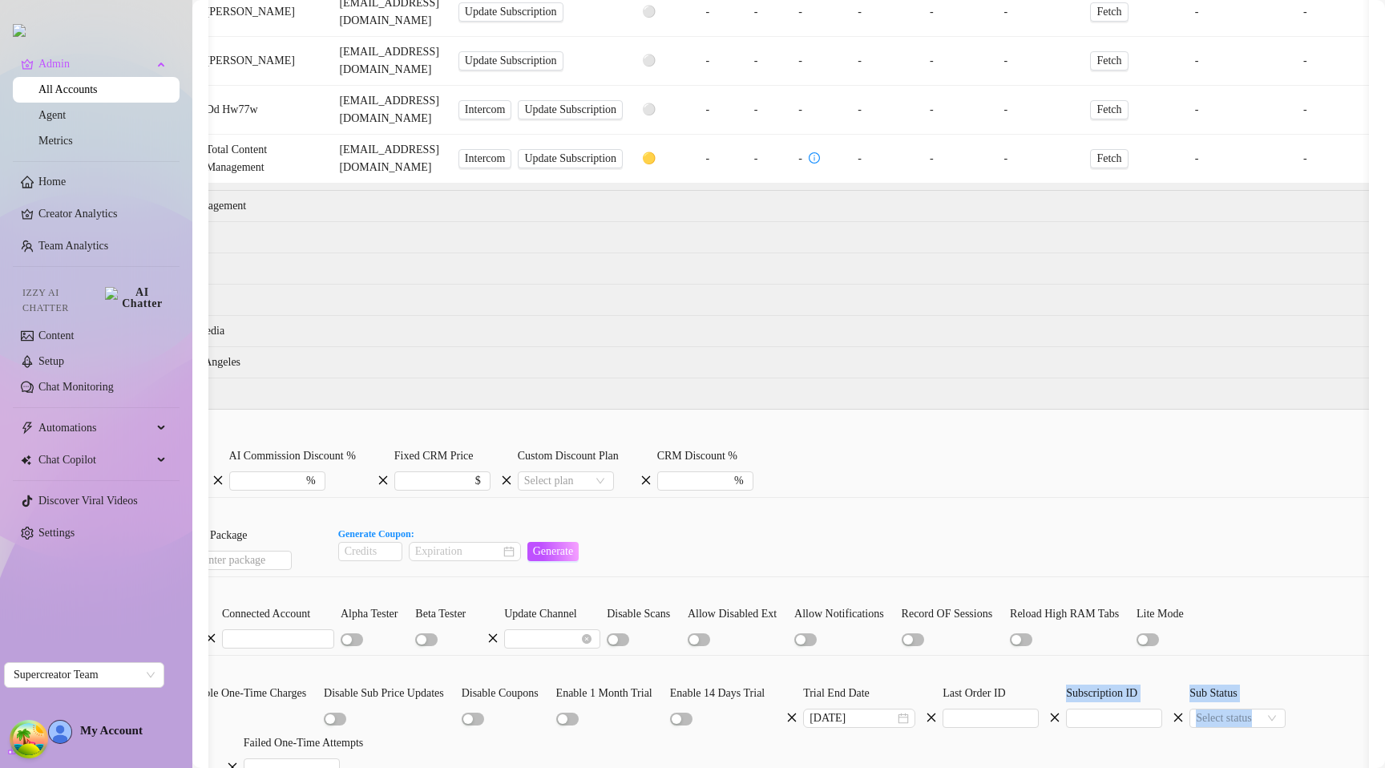
click at [1384, 627] on div "61770 Accounts Columns (16/34) Type Name Email Links Status Top % Fans Sub Pric…" at bounding box center [788, 384] width 1193 height 768
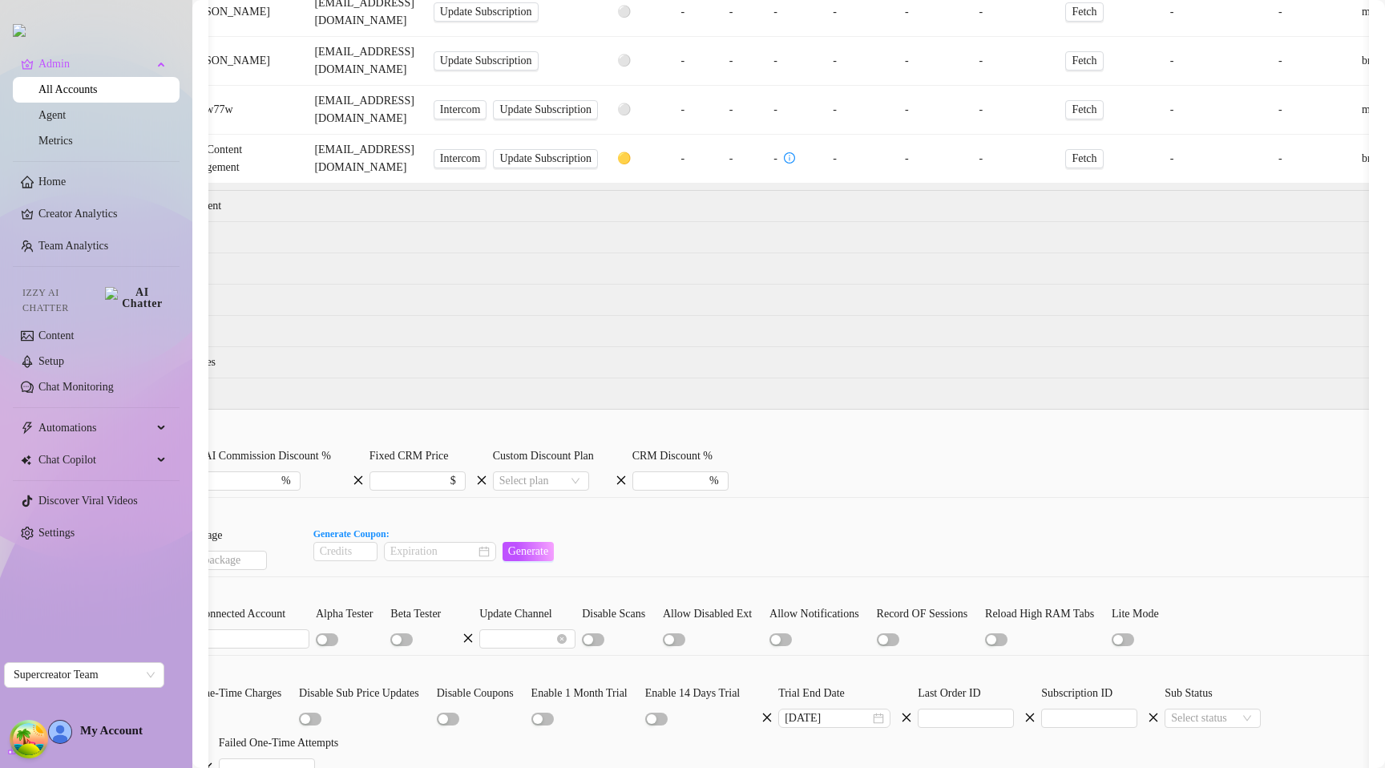
click at [1273, 679] on form "Discount & Pricing AI Base Discount % % AI Commission Discount % % Fixed CRM Pr…" at bounding box center [720, 616] width 1335 height 381
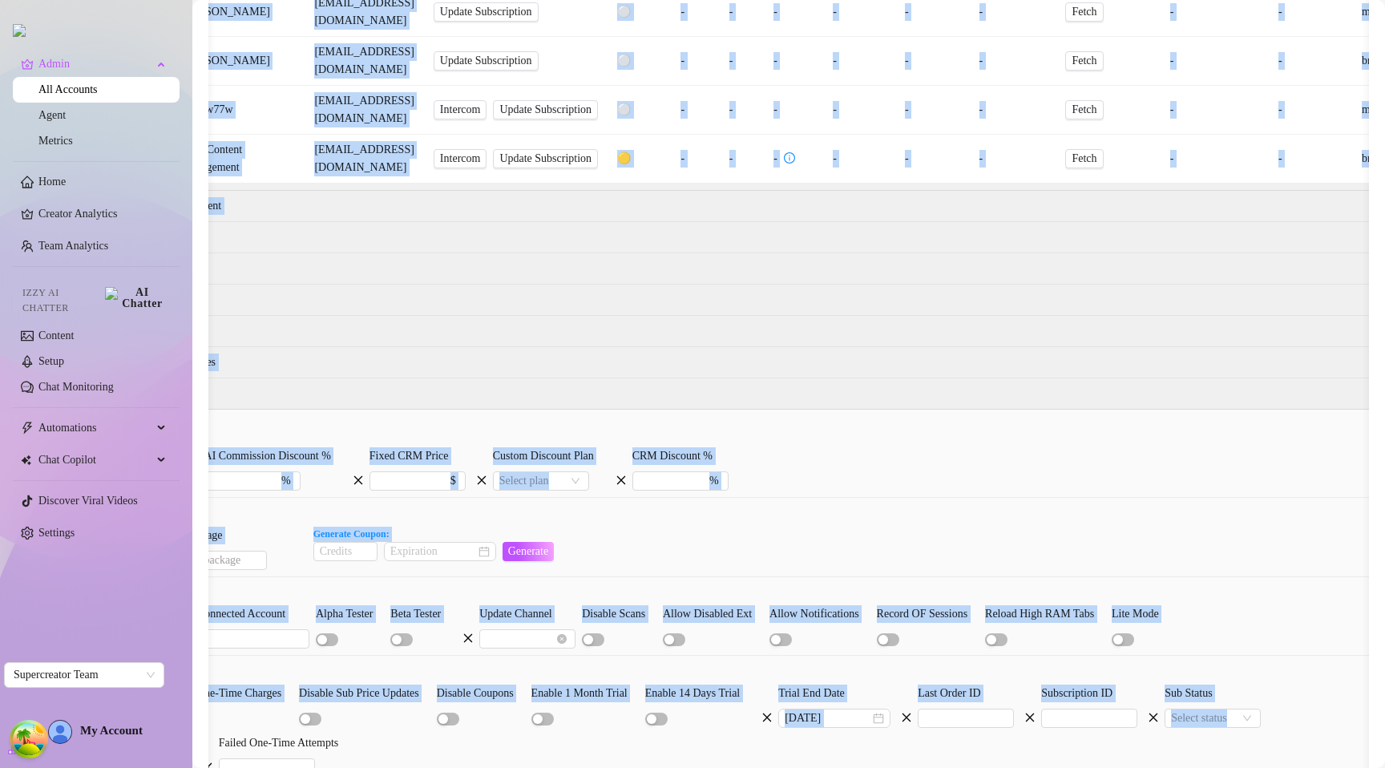
scroll to position [0, 313]
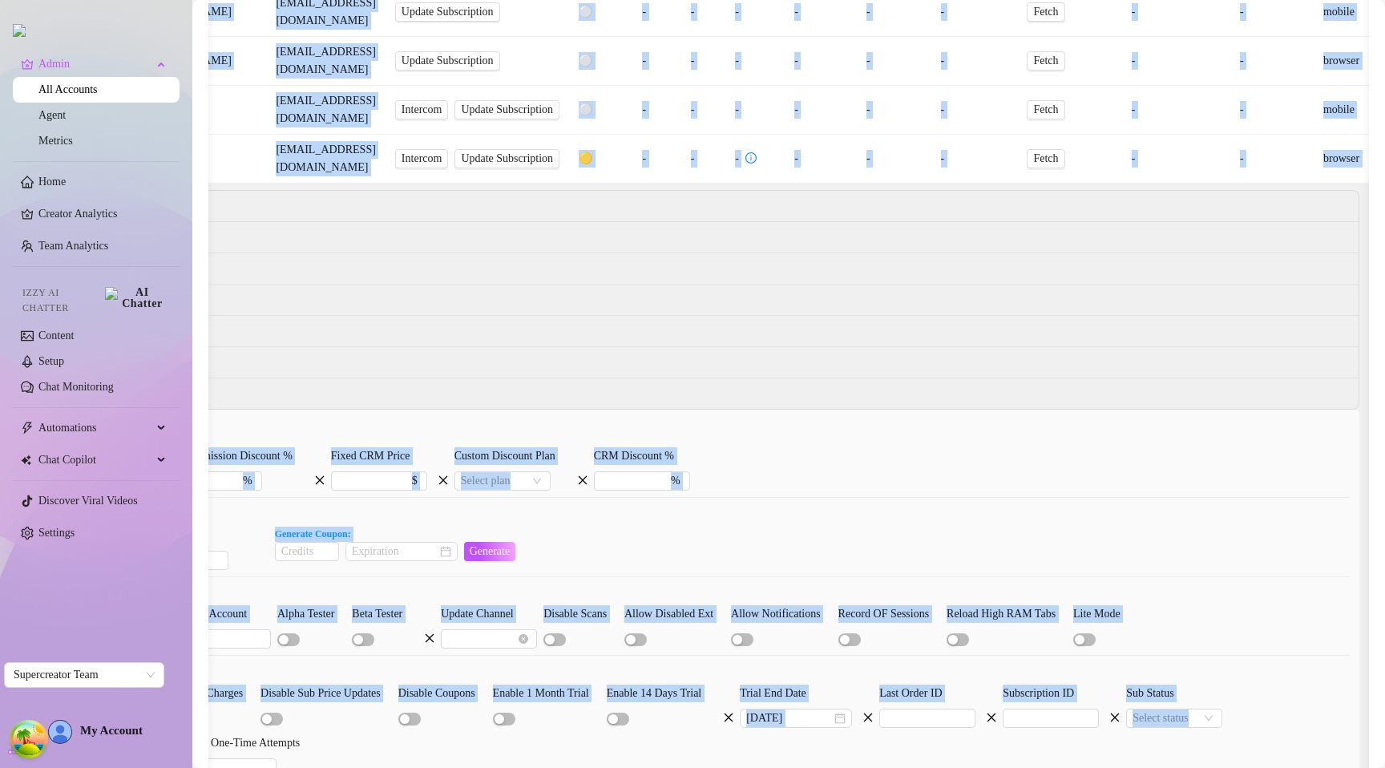
drag, startPoint x: 1250, startPoint y: 665, endPoint x: 1384, endPoint y: 652, distance: 135.3
click at [1384, 652] on div "61770 Accounts Columns (16/34) Type Name Email Links Status Top % Fans Sub Pric…" at bounding box center [788, 384] width 1193 height 768
click at [1242, 684] on div "Manually Activated Disable One-Time Charges Disable Sub Price Updates Disable C…" at bounding box center [681, 730] width 1335 height 93
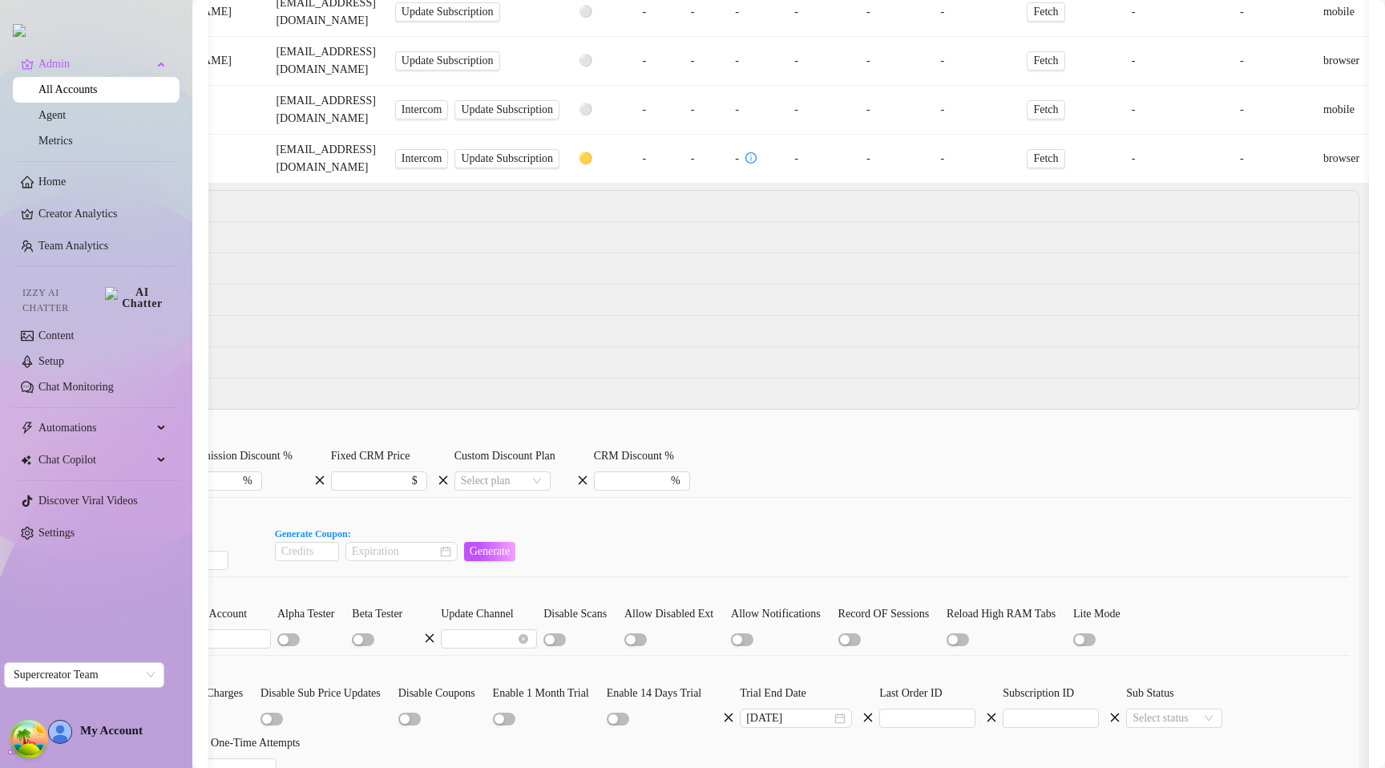
click at [153, 734] on label "Failed Charge Attempts" at bounding box center [94, 743] width 118 height 18
click at [131, 759] on input "Failed Charge Attempts" at bounding box center [83, 768] width 95 height 18
click at [153, 734] on label "Failed Charge Attempts" at bounding box center [94, 743] width 118 height 18
click at [131, 759] on input "Failed Charge Attempts" at bounding box center [83, 768] width 95 height 18
click at [153, 734] on label "Failed Charge Attempts" at bounding box center [94, 743] width 118 height 18
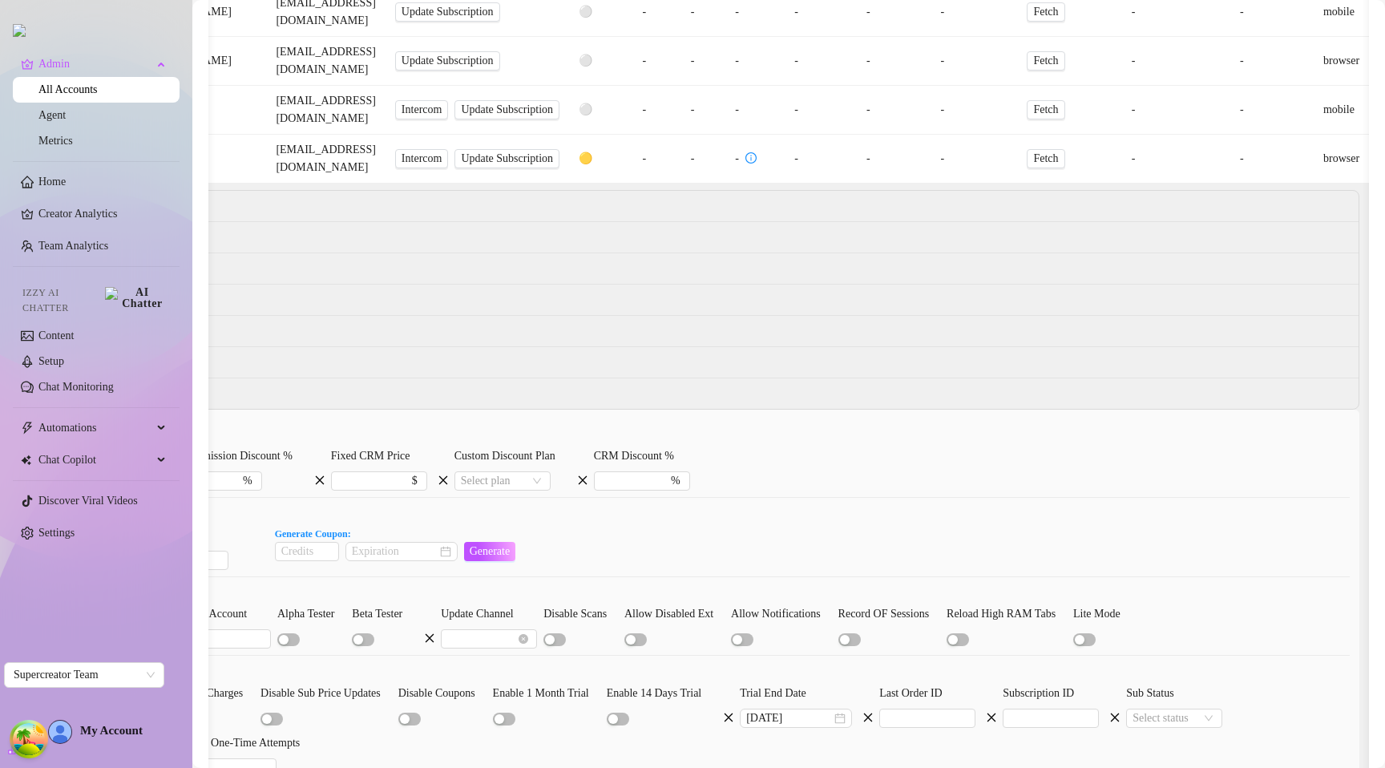
click at [131, 759] on input "Failed Charge Attempts" at bounding box center [83, 768] width 95 height 18
copy div "Failed Charge Attempts"
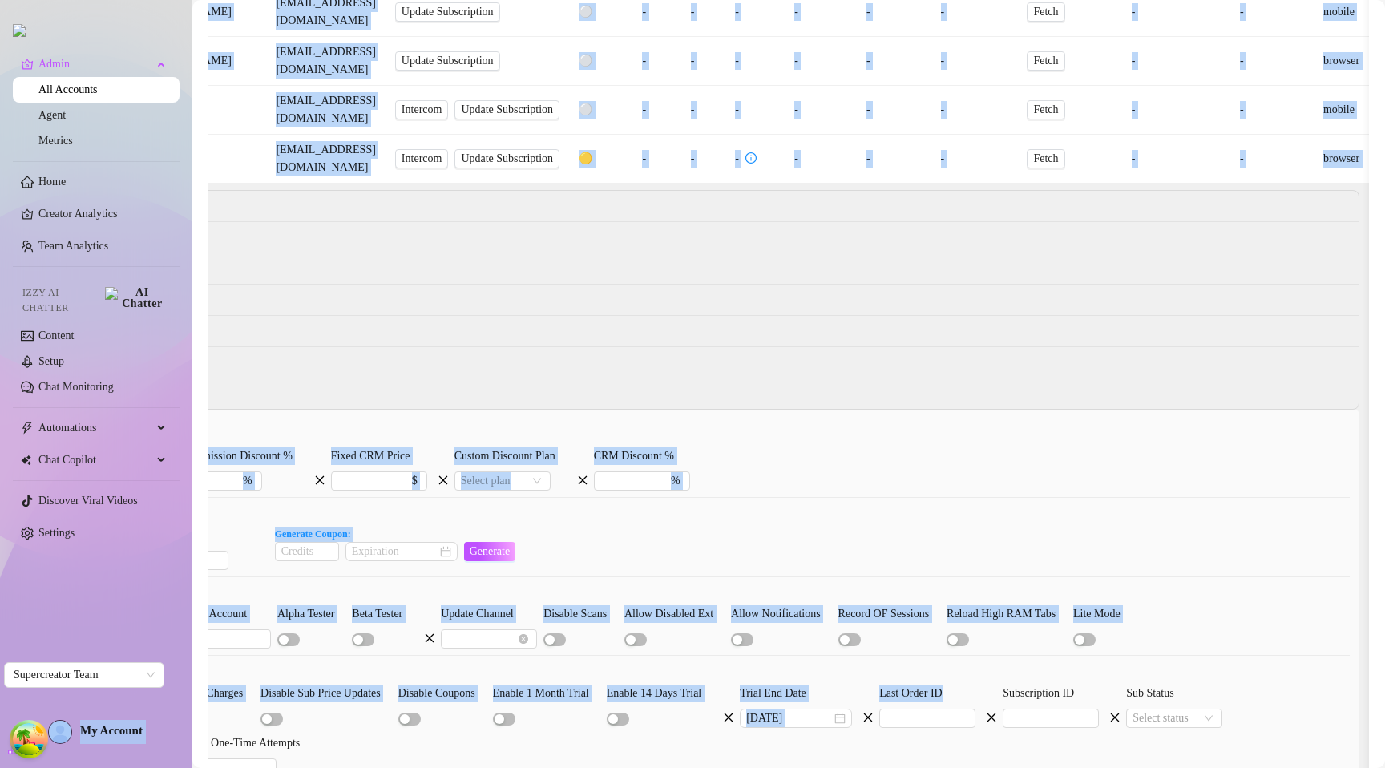
scroll to position [0, 0]
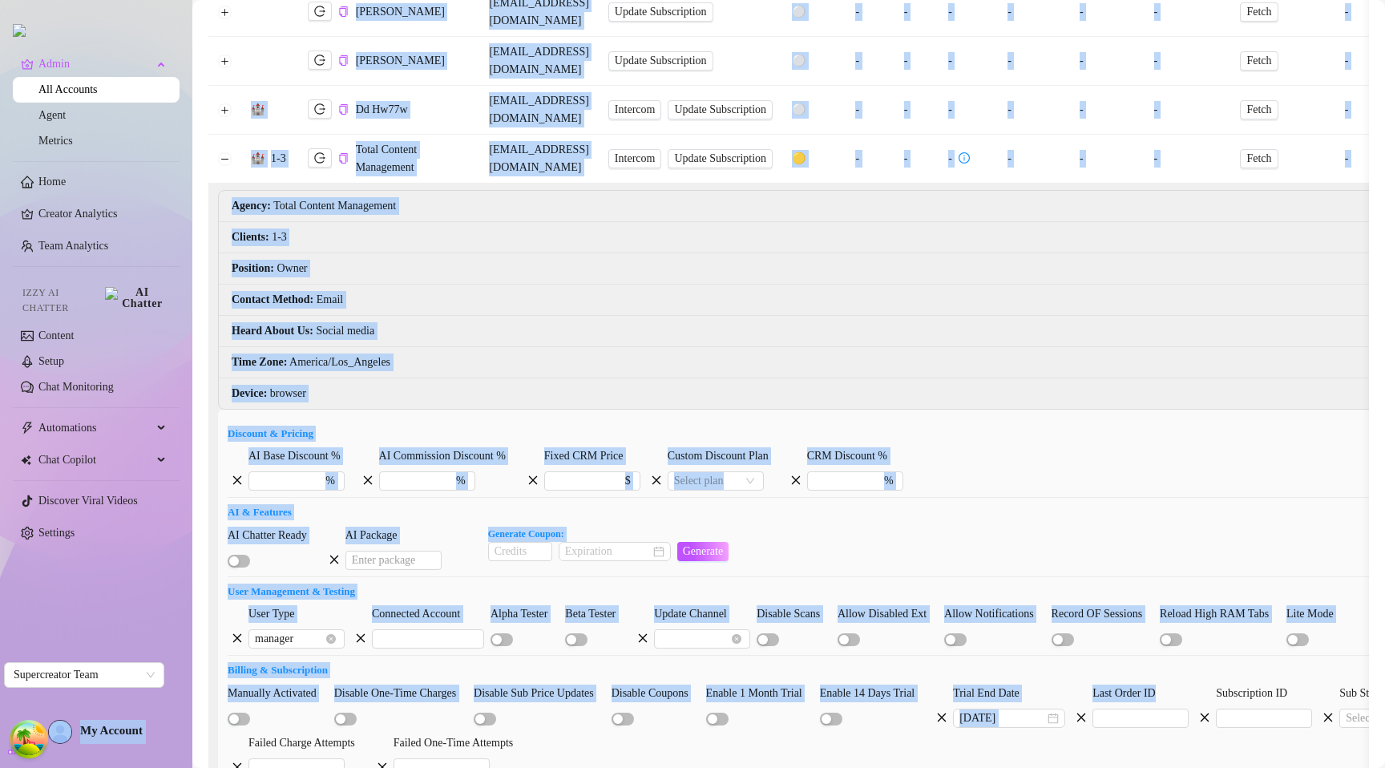
drag, startPoint x: 466, startPoint y: 657, endPoint x: 60, endPoint y: 622, distance: 407.1
click at [42, 625] on div "Admin All Accounts Agent Metrics Home Creator Analytics Team Analytics Izzy AI …" at bounding box center [692, 384] width 1385 height 768
click at [1027, 447] on div "AI Base Discount % % AI Commission Discount % % Fixed CRM Price $ Custom Discou…" at bounding box center [895, 468] width 1335 height 43
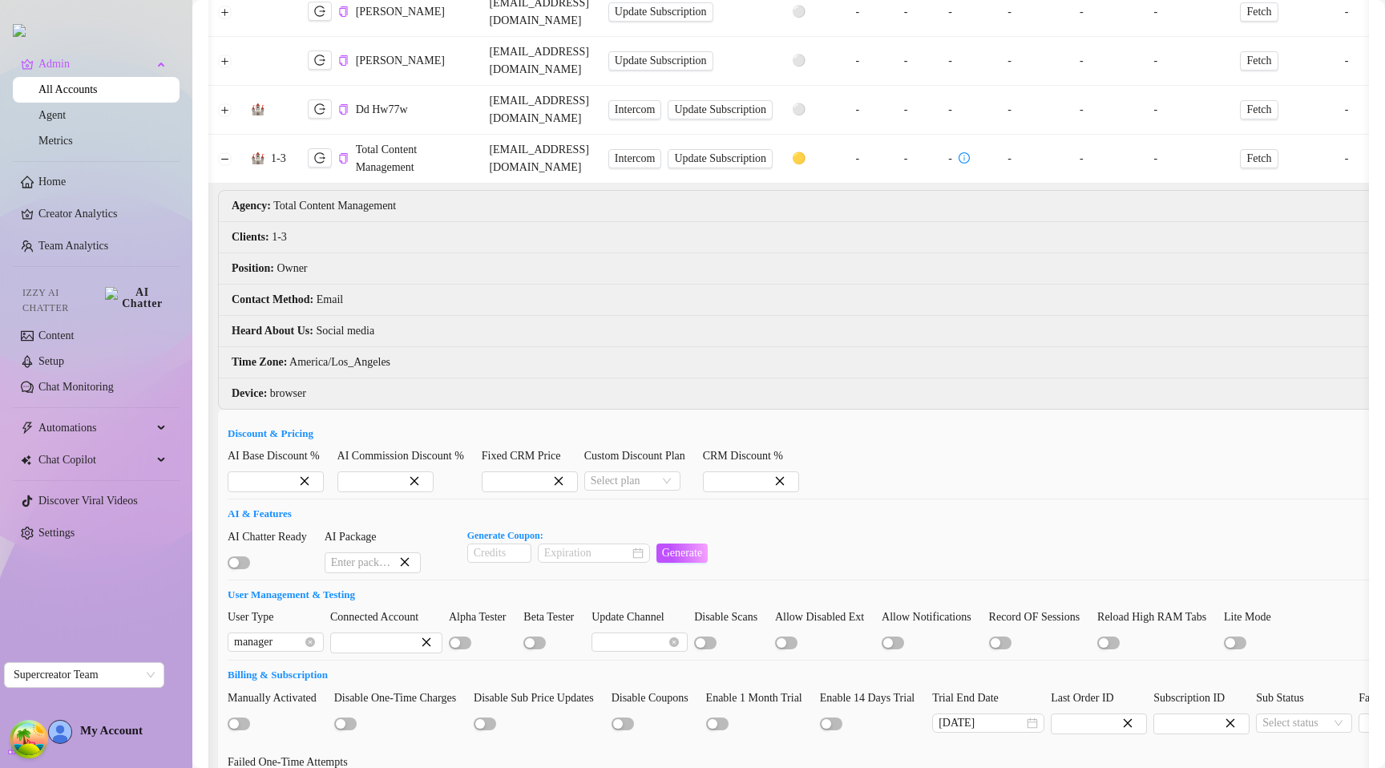
scroll to position [0, 313]
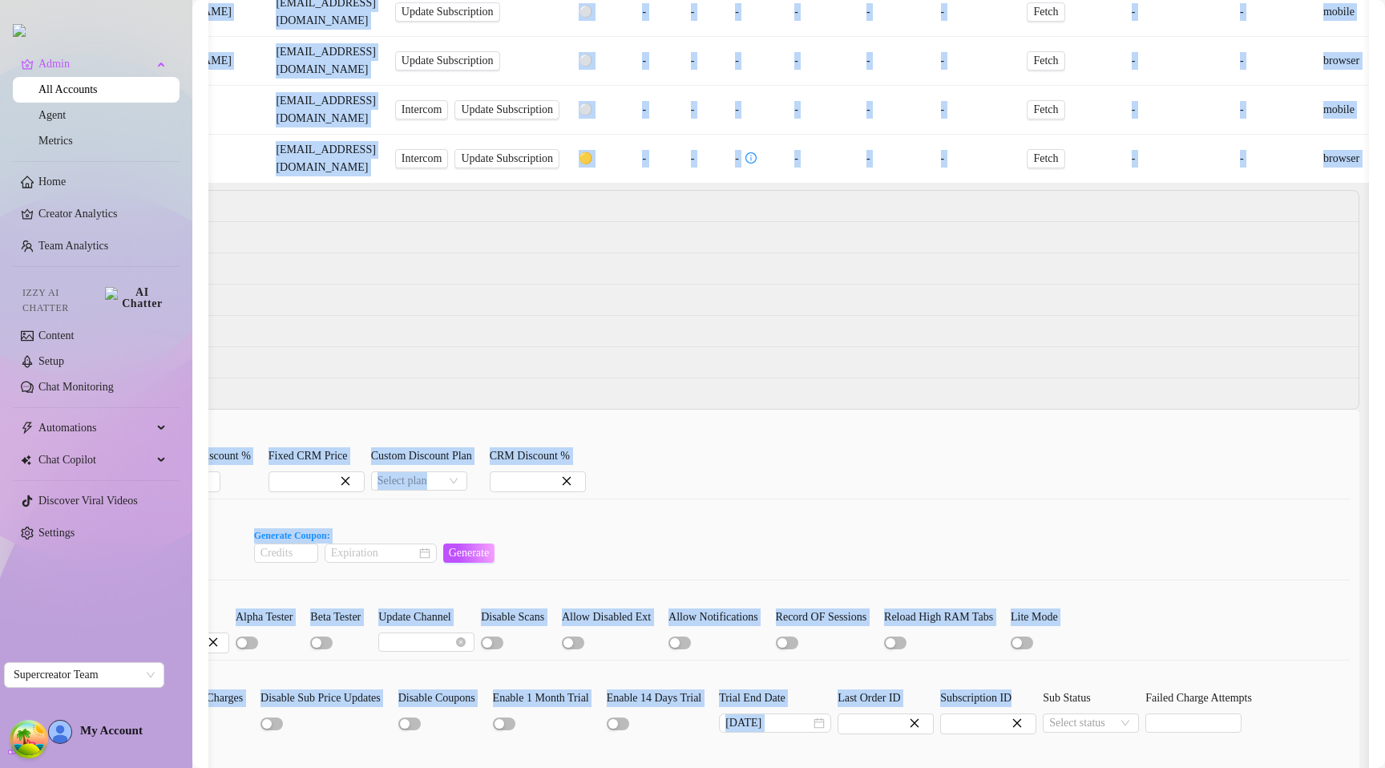
drag, startPoint x: 1197, startPoint y: 683, endPoint x: 1384, endPoint y: 660, distance: 188.2
click at [1384, 660] on div "61770 Accounts Columns (16/34) Type Name Email Links Status Top % Fans Sub Pric…" at bounding box center [788, 384] width 1193 height 768
click at [1207, 689] on div "Manually Activated Disable One-Time Charges Disable Sub Price Updates Disable C…" at bounding box center [681, 750] width 1335 height 122
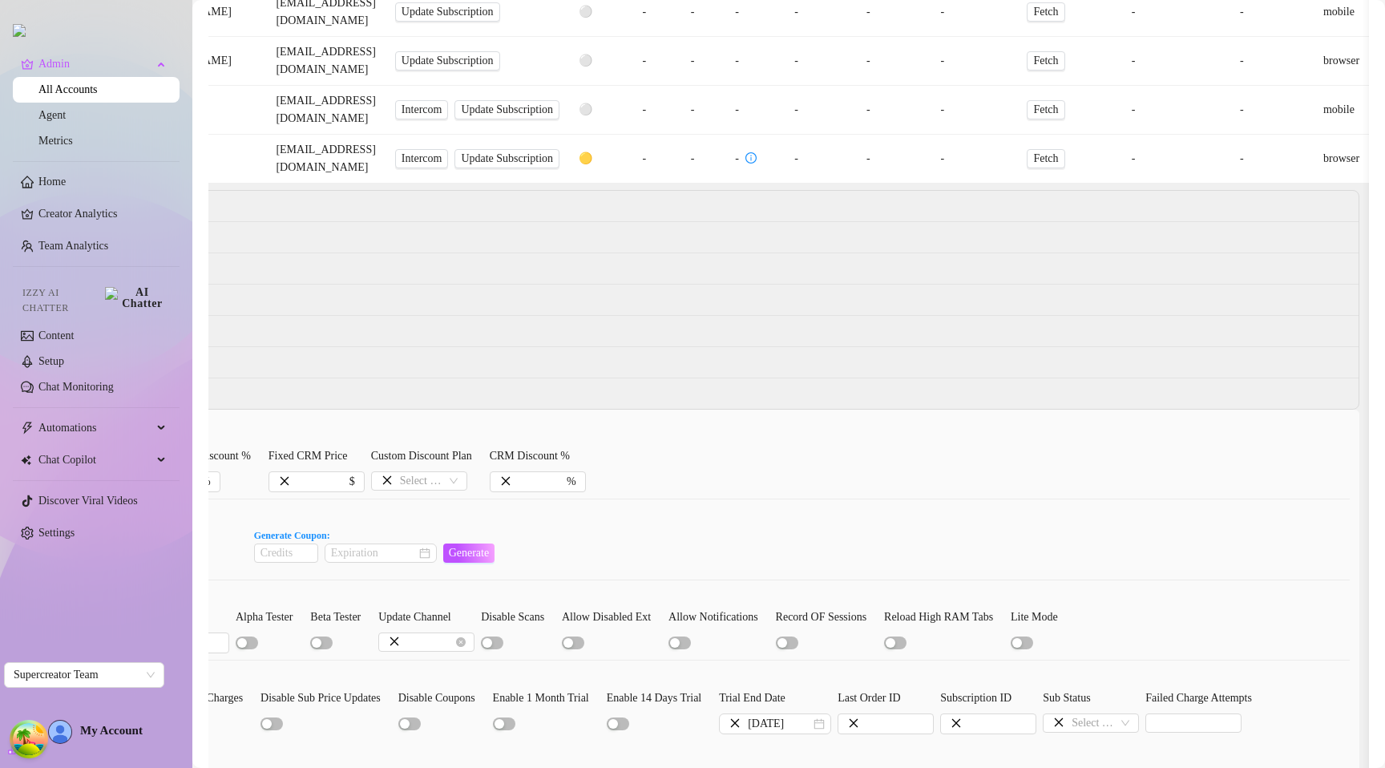
scroll to position [0, 0]
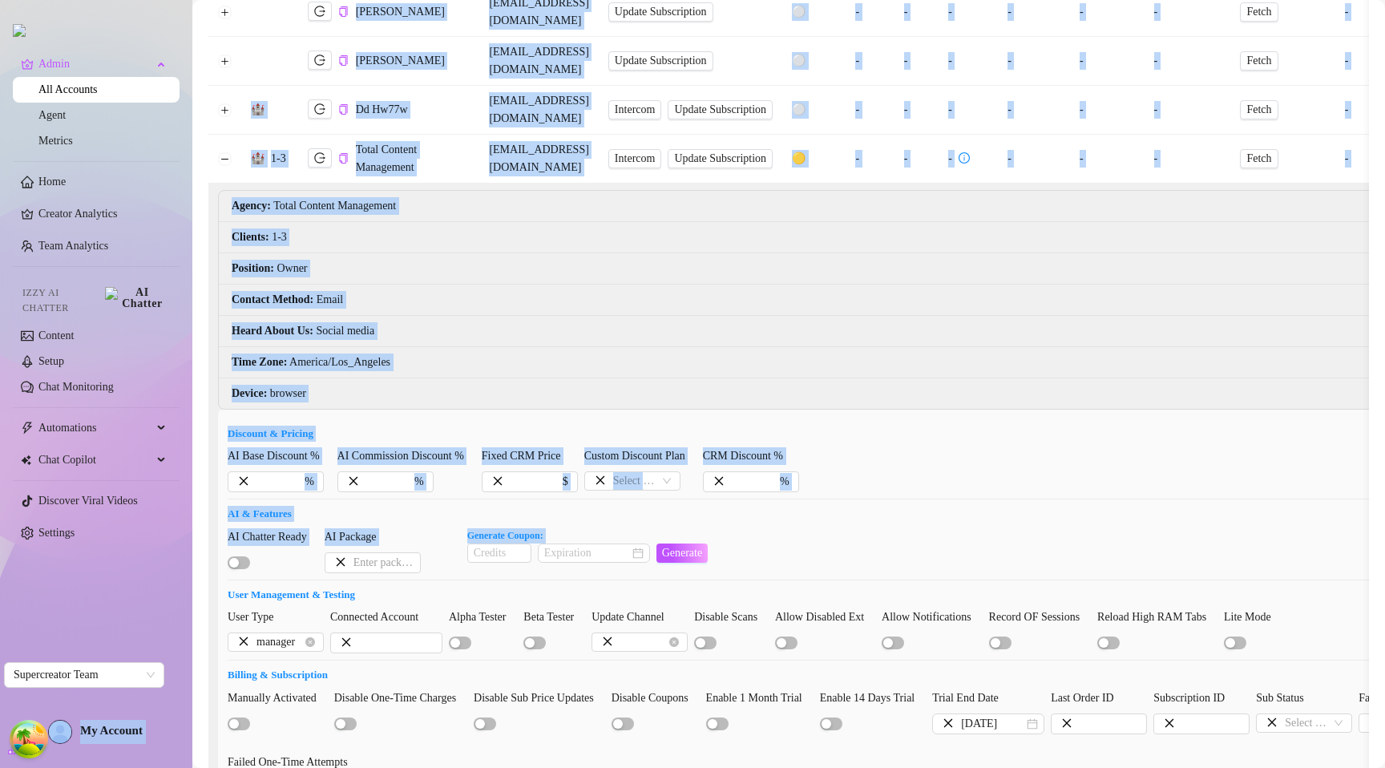
drag, startPoint x: 641, startPoint y: 454, endPoint x: 0, endPoint y: 455, distance: 641.2
click at [0, 455] on div "Admin All Accounts Agent Metrics Home Creator Analytics Team Analytics Izzy AI …" at bounding box center [692, 384] width 1385 height 768
click at [947, 528] on div "AI Chatter Ready AI Package Generate Coupon: Generate" at bounding box center [895, 550] width 1335 height 45
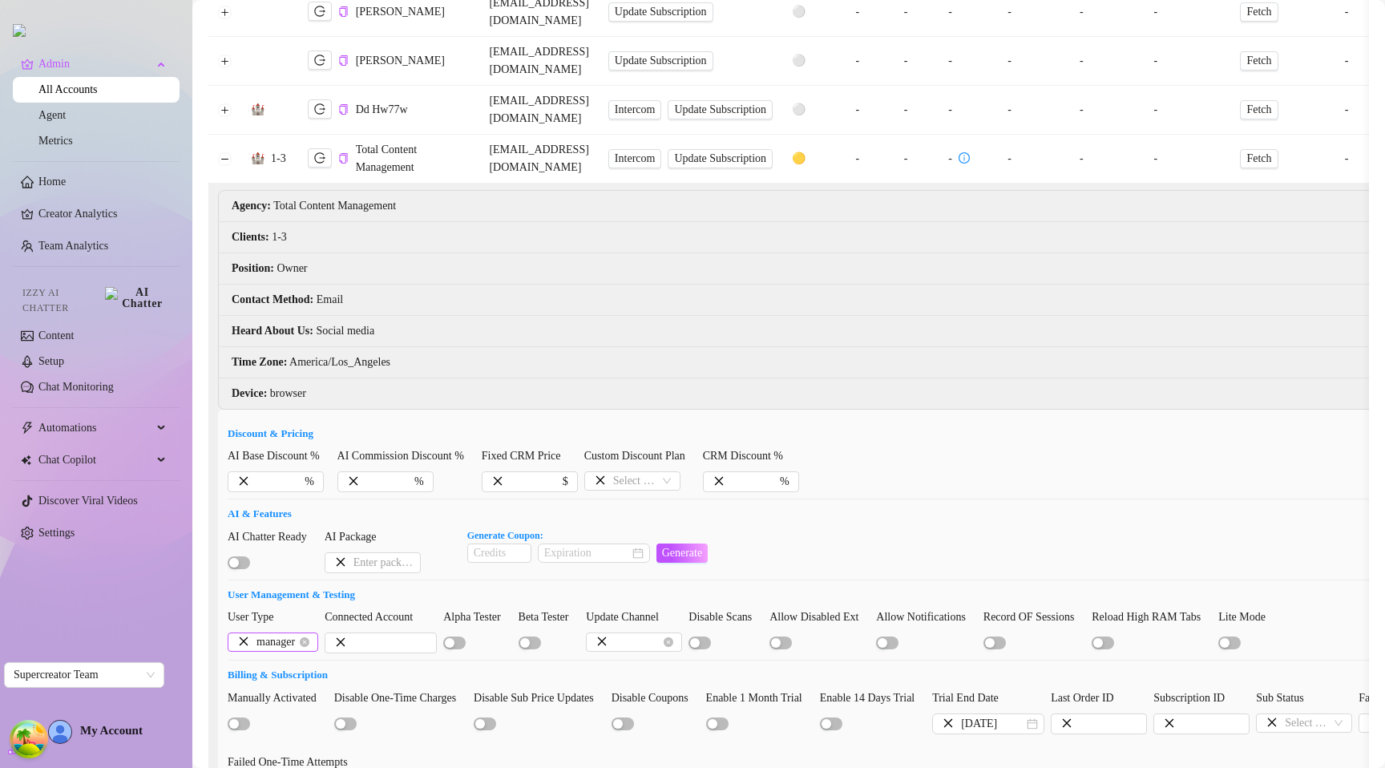
click at [290, 633] on span "manager" at bounding box center [283, 642] width 55 height 18
click at [289, 633] on span "manager" at bounding box center [283, 642] width 55 height 18
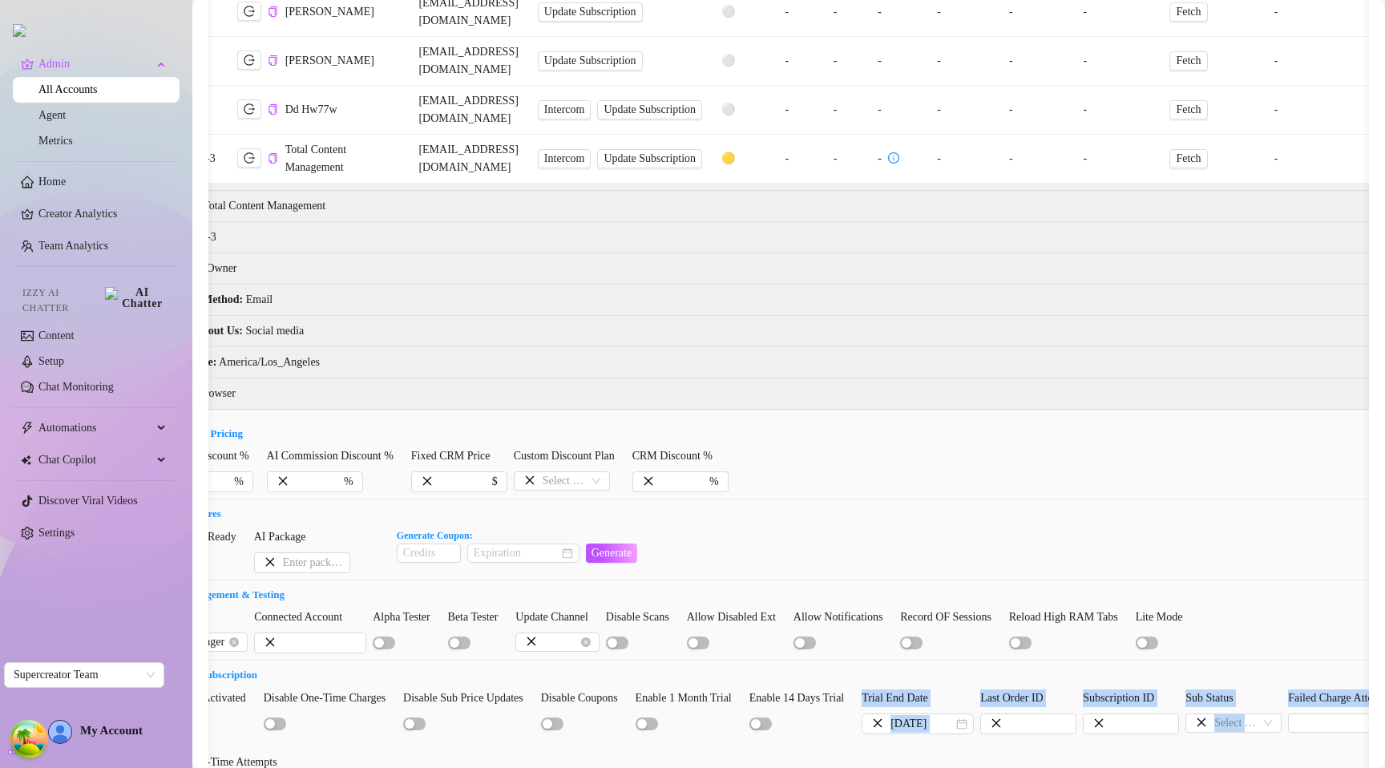
drag, startPoint x: 1040, startPoint y: 693, endPoint x: 1355, endPoint y: 678, distance: 315.3
click at [1355, 689] on div "Manually Activated Disable One-Time Charges Disable Sub Price Updates Disable C…" at bounding box center [824, 750] width 1335 height 122
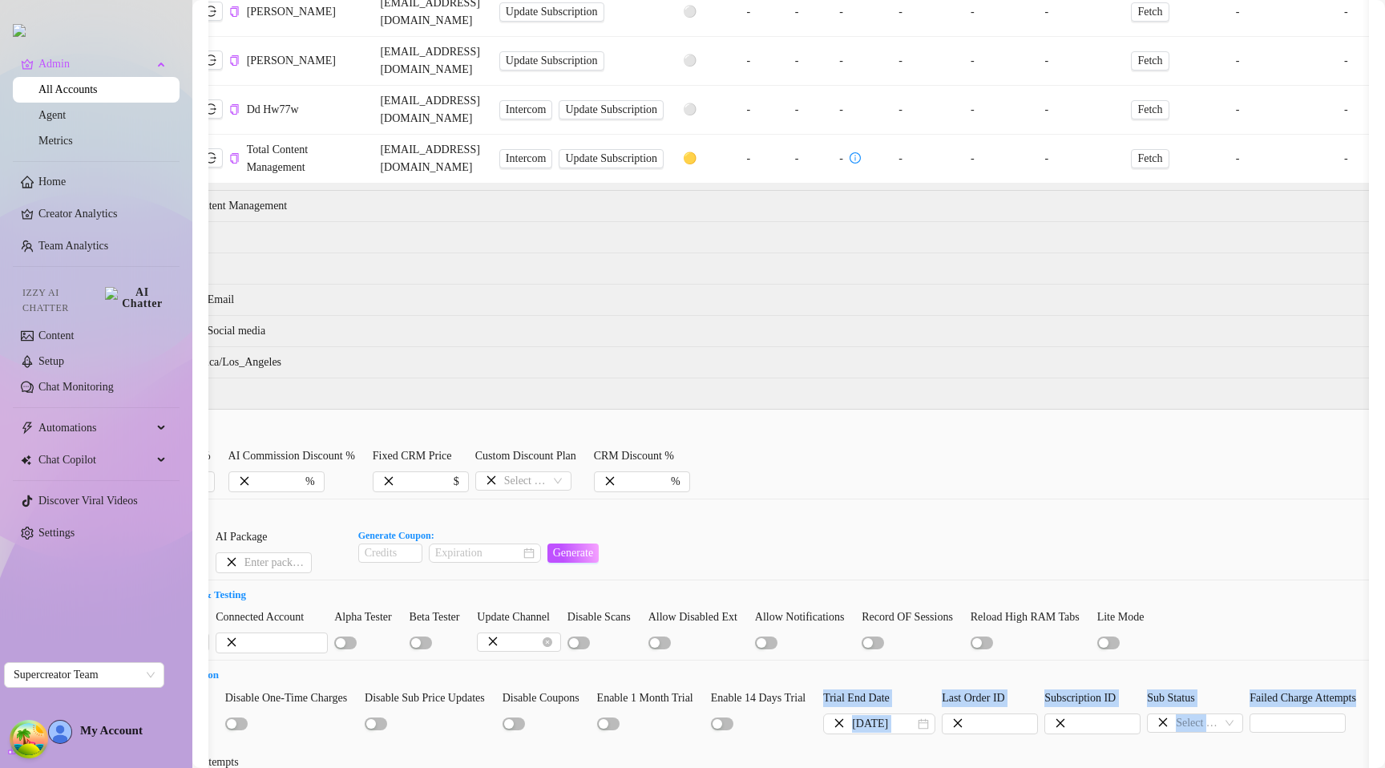
click at [1207, 689] on div "Manually Activated Disable One-Time Charges Disable Sub Price Updates Disable C…" at bounding box center [786, 750] width 1335 height 122
click at [1222, 714] on input "Sub Status" at bounding box center [1199, 723] width 46 height 18
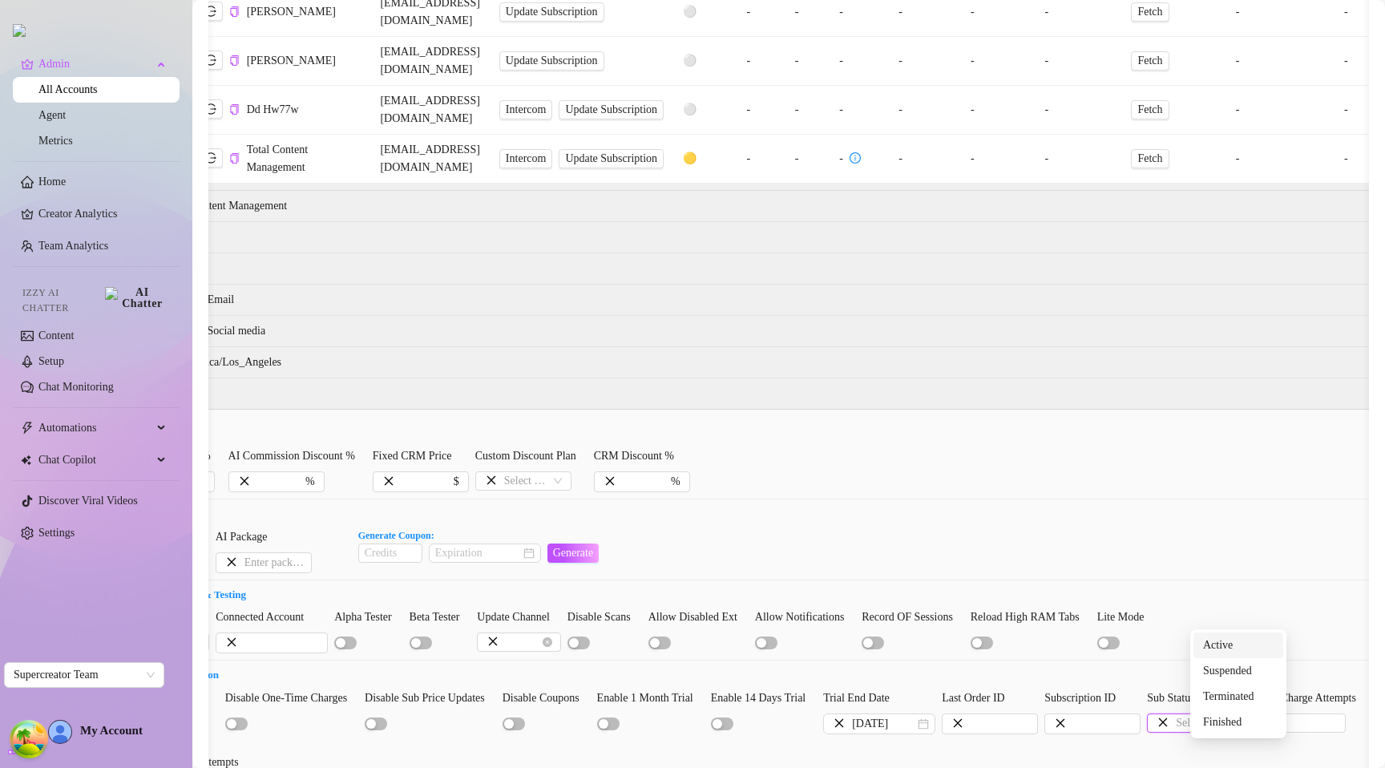
click at [1222, 714] on input "Sub Status" at bounding box center [1199, 723] width 46 height 18
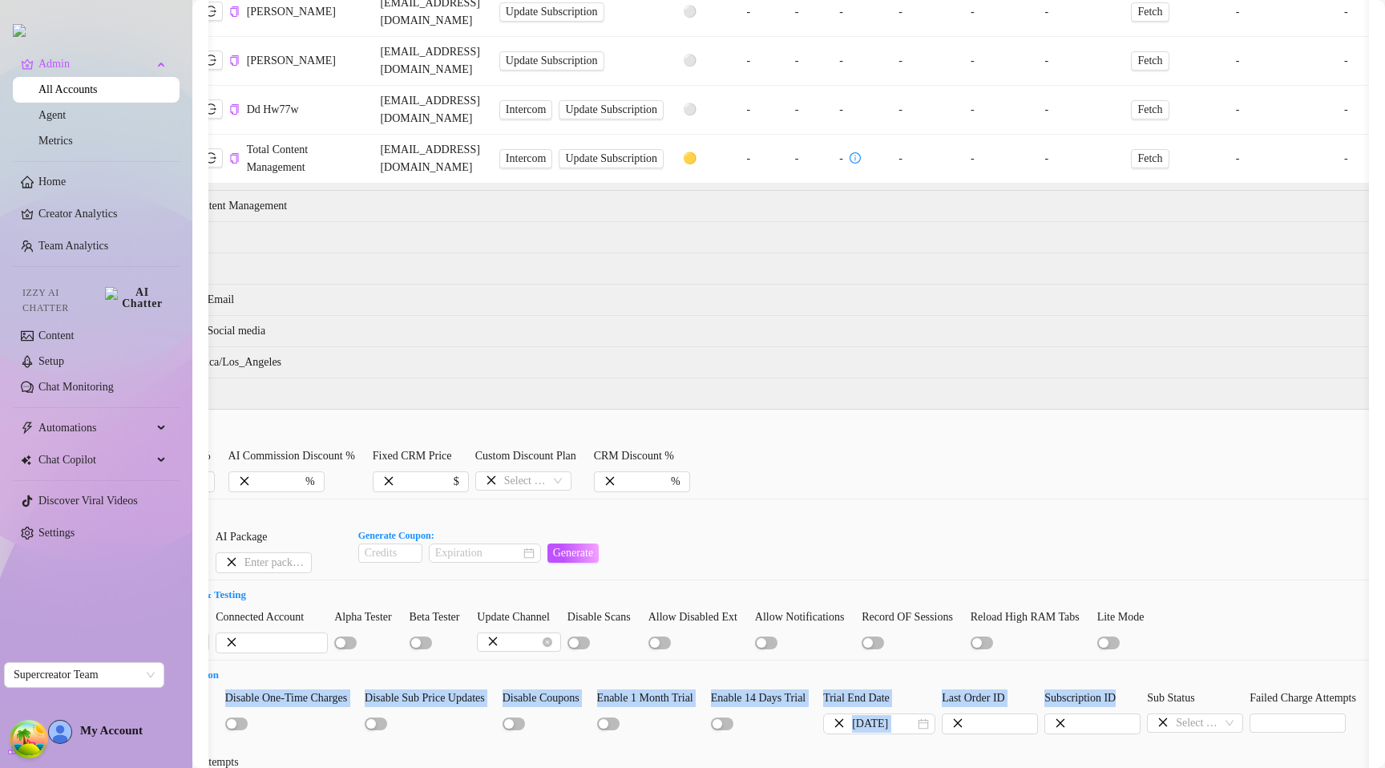
scroll to position [0, 0]
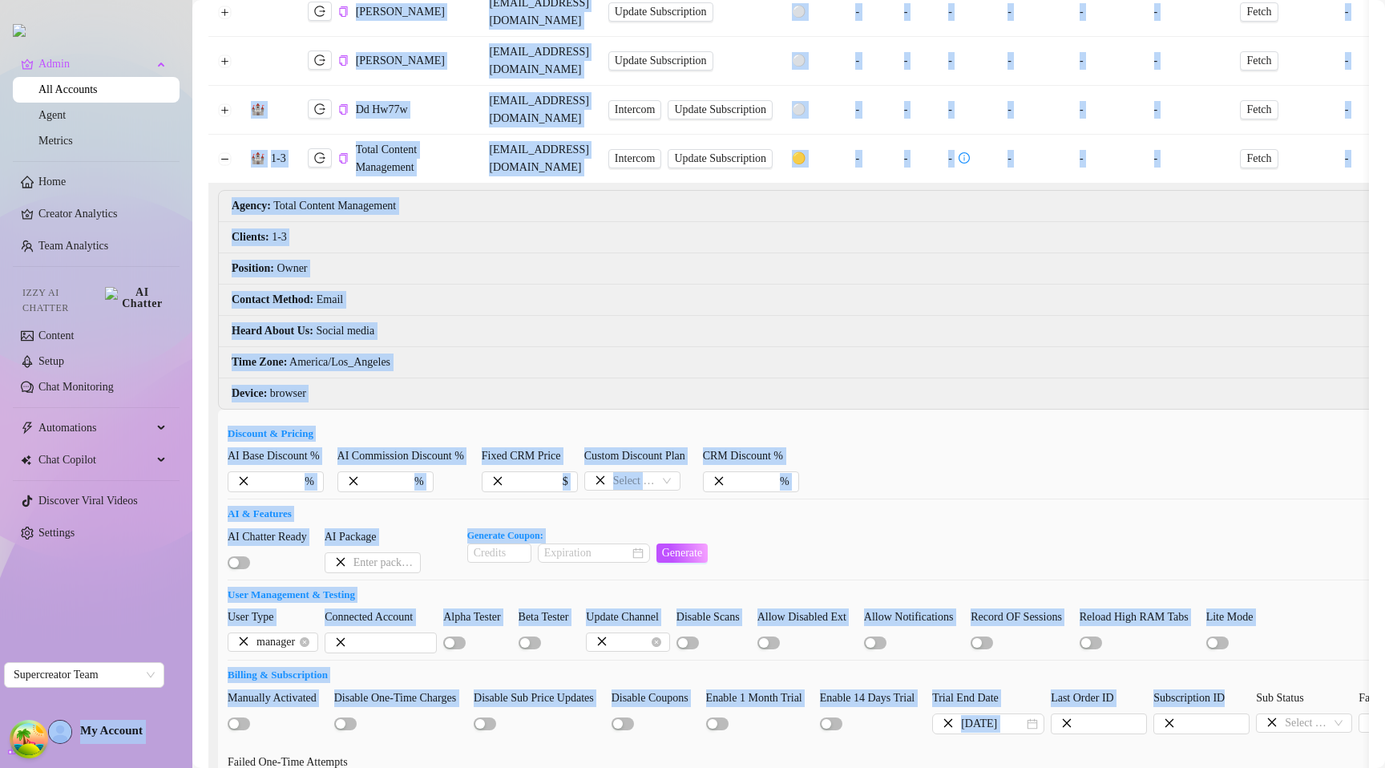
drag, startPoint x: 1090, startPoint y: 658, endPoint x: 56, endPoint y: 611, distance: 1035.0
click at [56, 611] on div "Admin All Accounts Agent Metrics Home Creator Analytics Team Analytics Izzy AI …" at bounding box center [692, 384] width 1385 height 768
click at [426, 689] on div "Manually Activated Disable One-Time Charges Disable Sub Price Updates Disable C…" at bounding box center [895, 750] width 1335 height 122
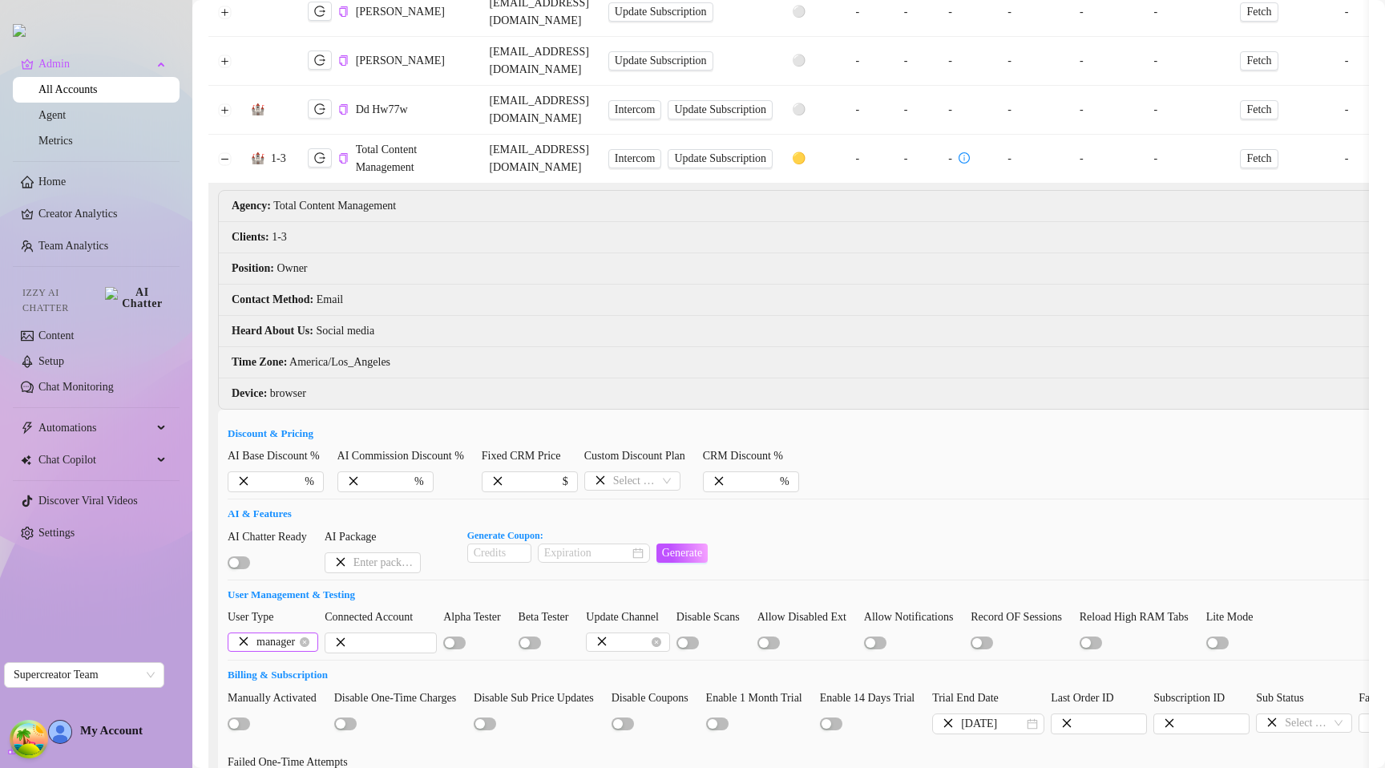
click at [287, 633] on span "manager" at bounding box center [283, 642] width 55 height 18
click at [289, 633] on span "manager" at bounding box center [283, 642] width 55 height 18
click at [553, 706] on form "Discount & Pricing AI Base Discount % % AI Commission Discount % % Fixed CRM Pr…" at bounding box center [895, 633] width 1335 height 414
click at [275, 633] on span "manager" at bounding box center [283, 642] width 55 height 18
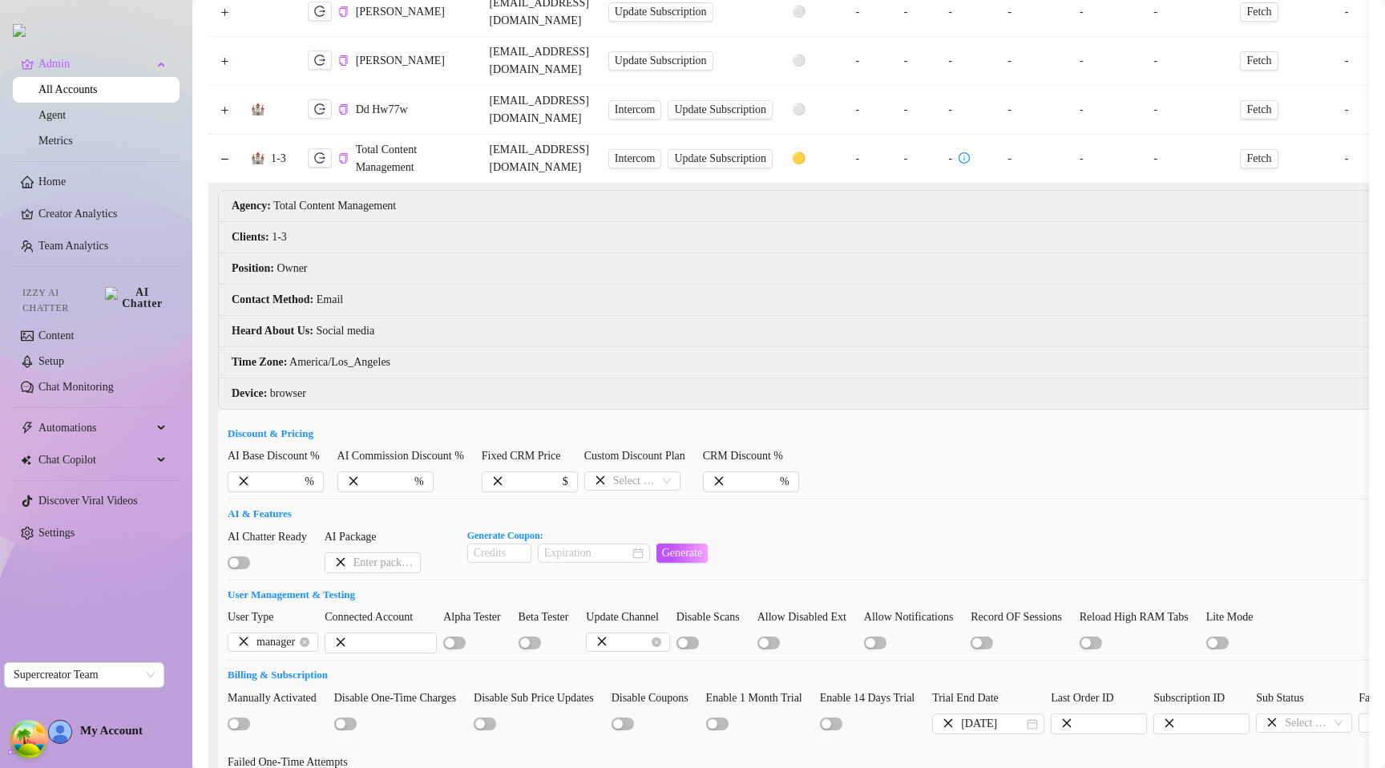
click at [878, 528] on div "AI Chatter Ready AI Package Generate Coupon: Generate" at bounding box center [895, 550] width 1335 height 45
click at [277, 633] on span "manager" at bounding box center [283, 642] width 55 height 18
click at [281, 633] on span "manager" at bounding box center [283, 642] width 55 height 18
click at [274, 633] on span "manager" at bounding box center [283, 642] width 55 height 18
click at [275, 633] on span "manager" at bounding box center [283, 642] width 55 height 18
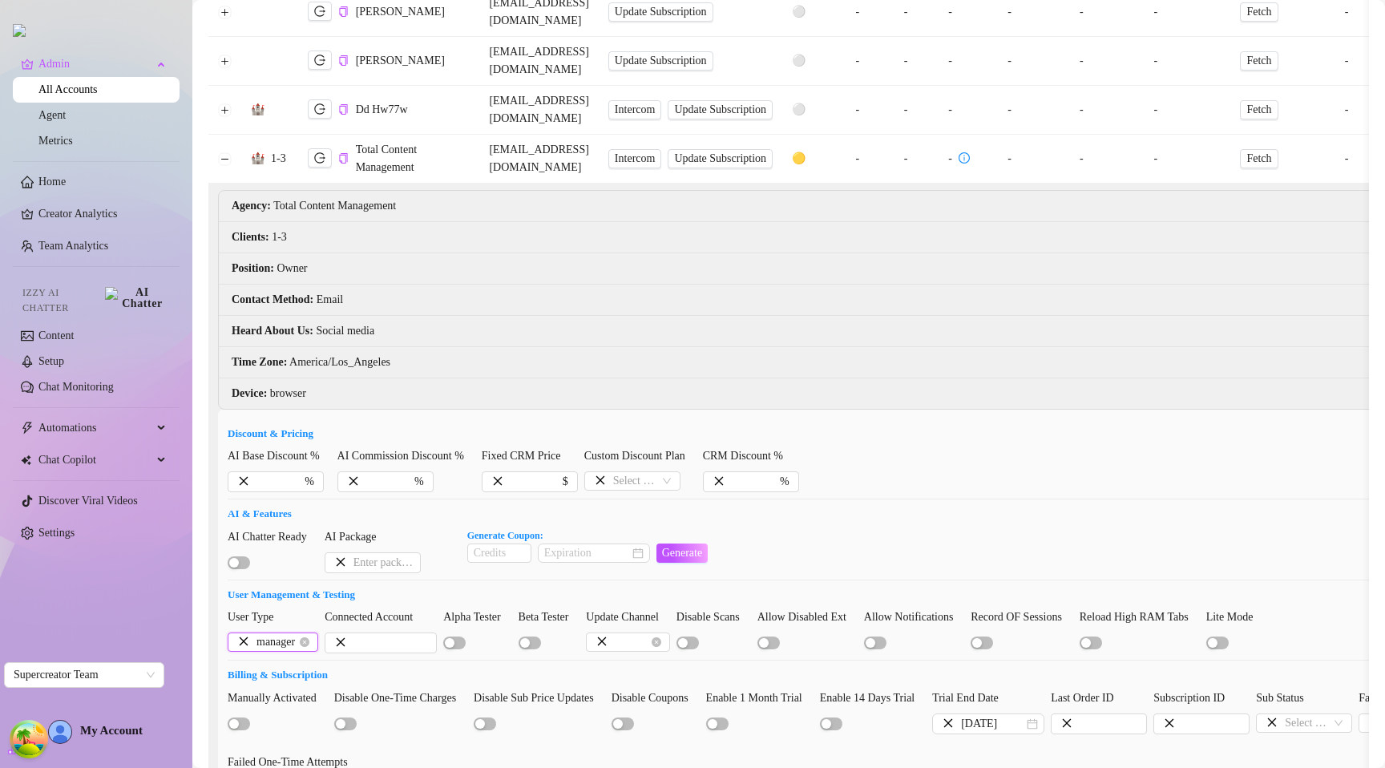
click at [275, 633] on span "manager" at bounding box center [283, 642] width 55 height 18
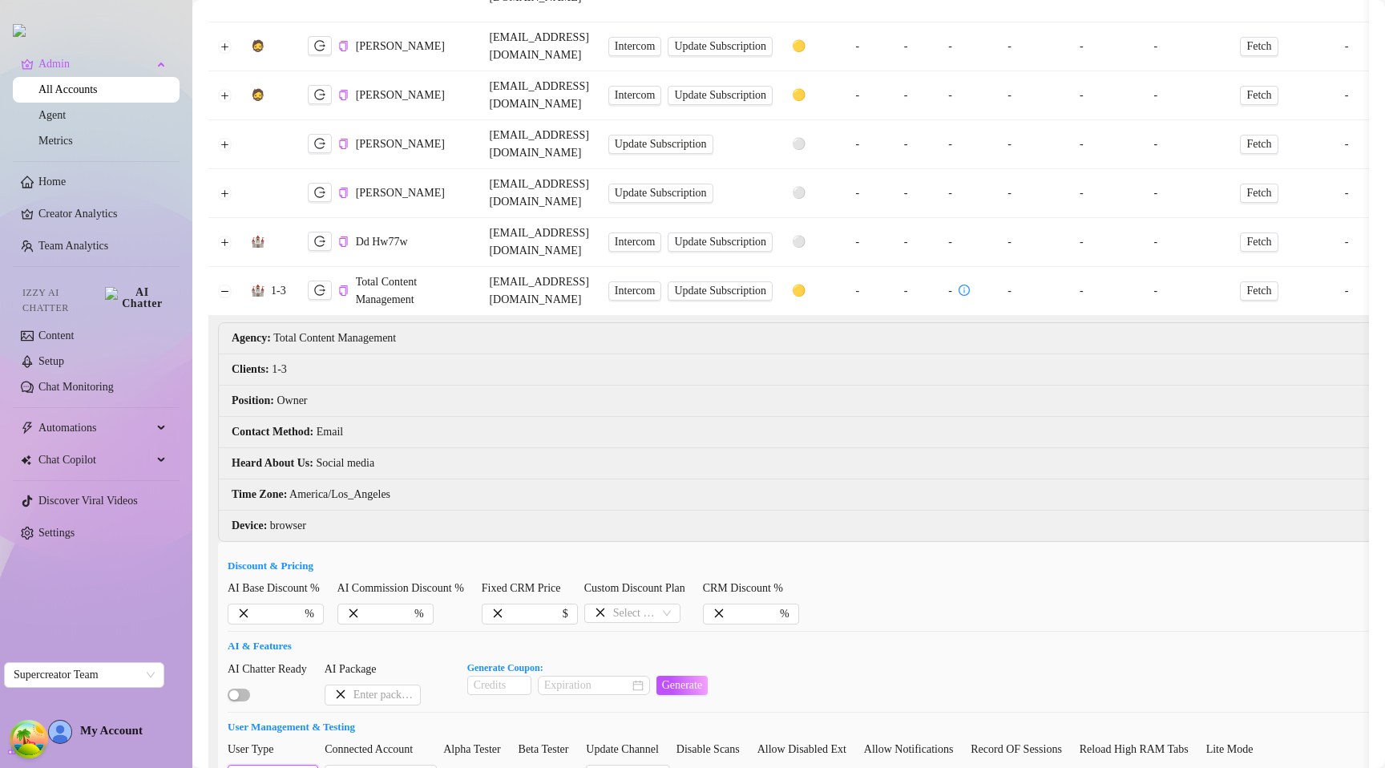
scroll to position [469, 0]
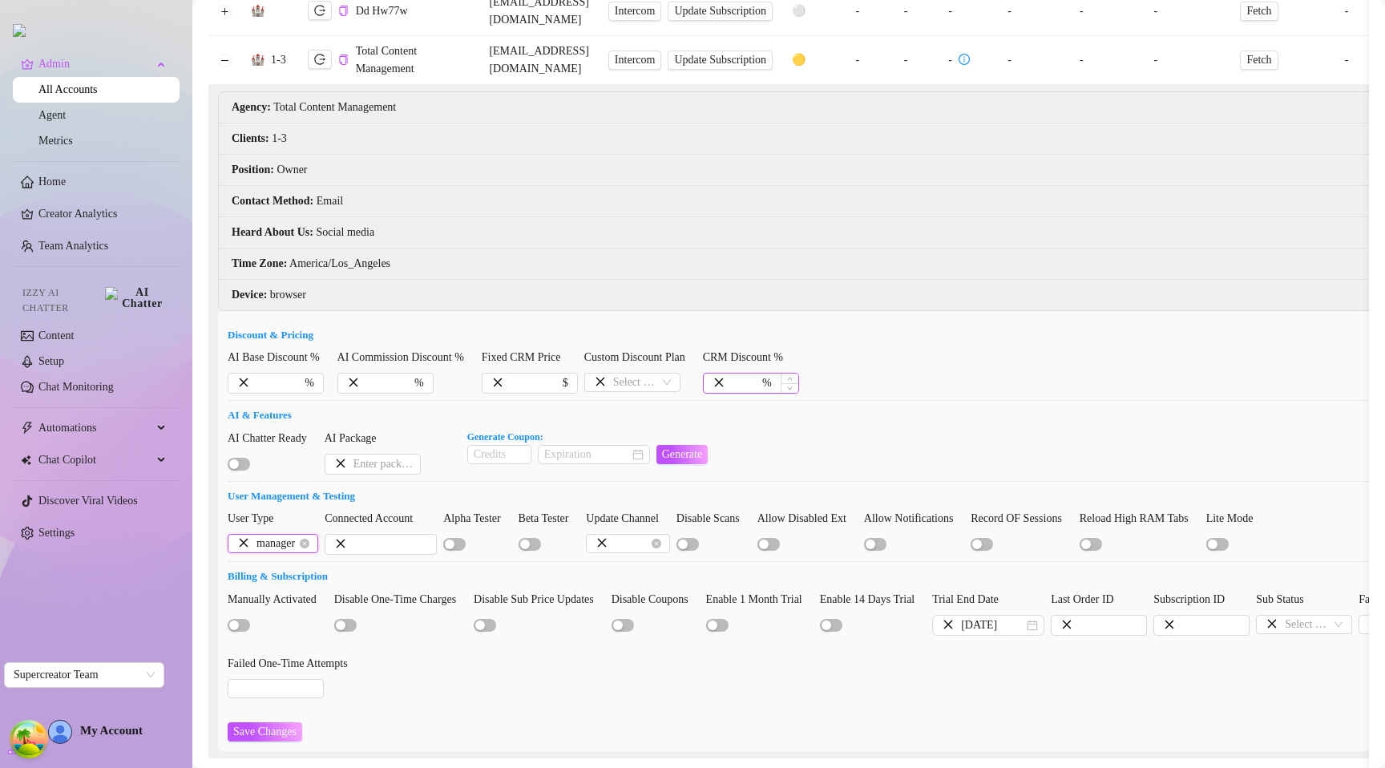
click at [738, 373] on div "%" at bounding box center [751, 383] width 96 height 21
click at [890, 349] on div "AI Base Discount % % AI Commission Discount % % Fixed CRM Price $ Custom Discou…" at bounding box center [895, 371] width 1335 height 45
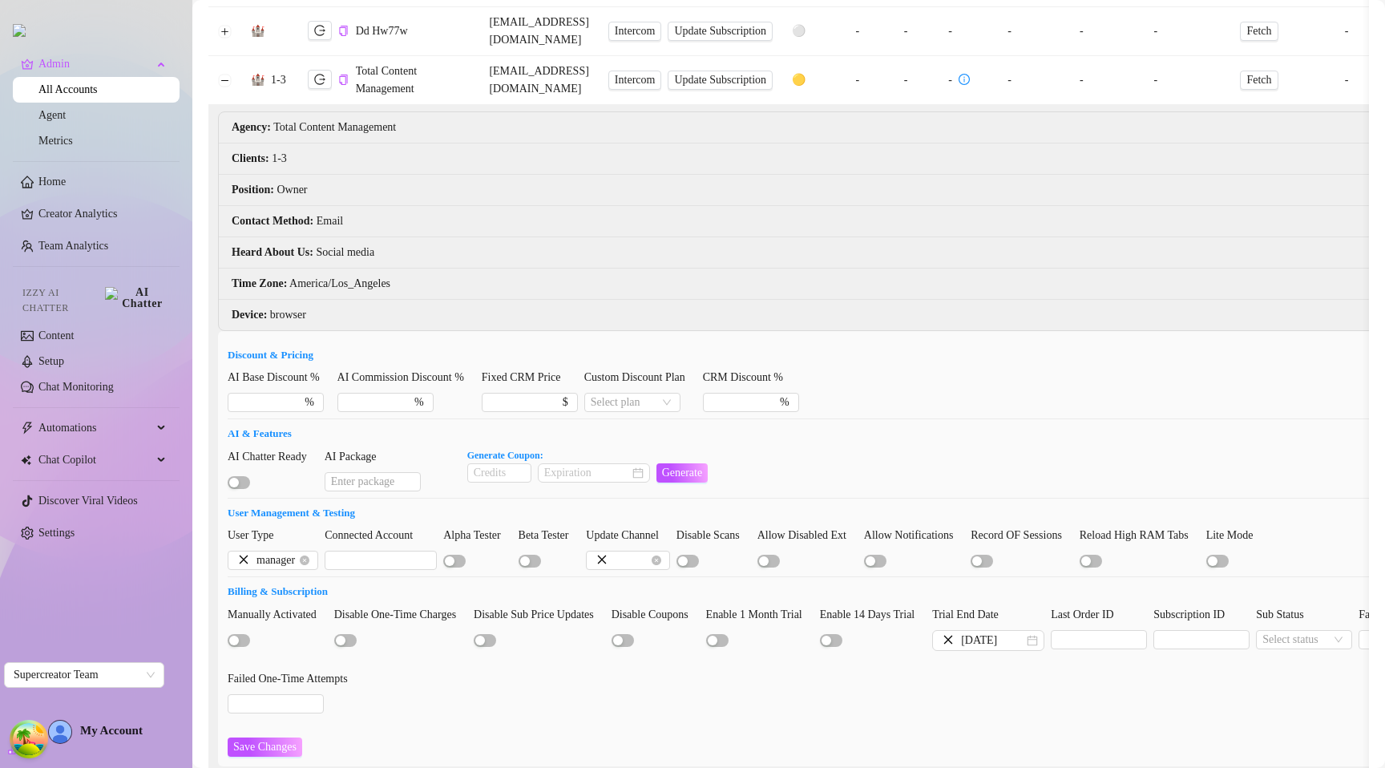
scroll to position [451, 0]
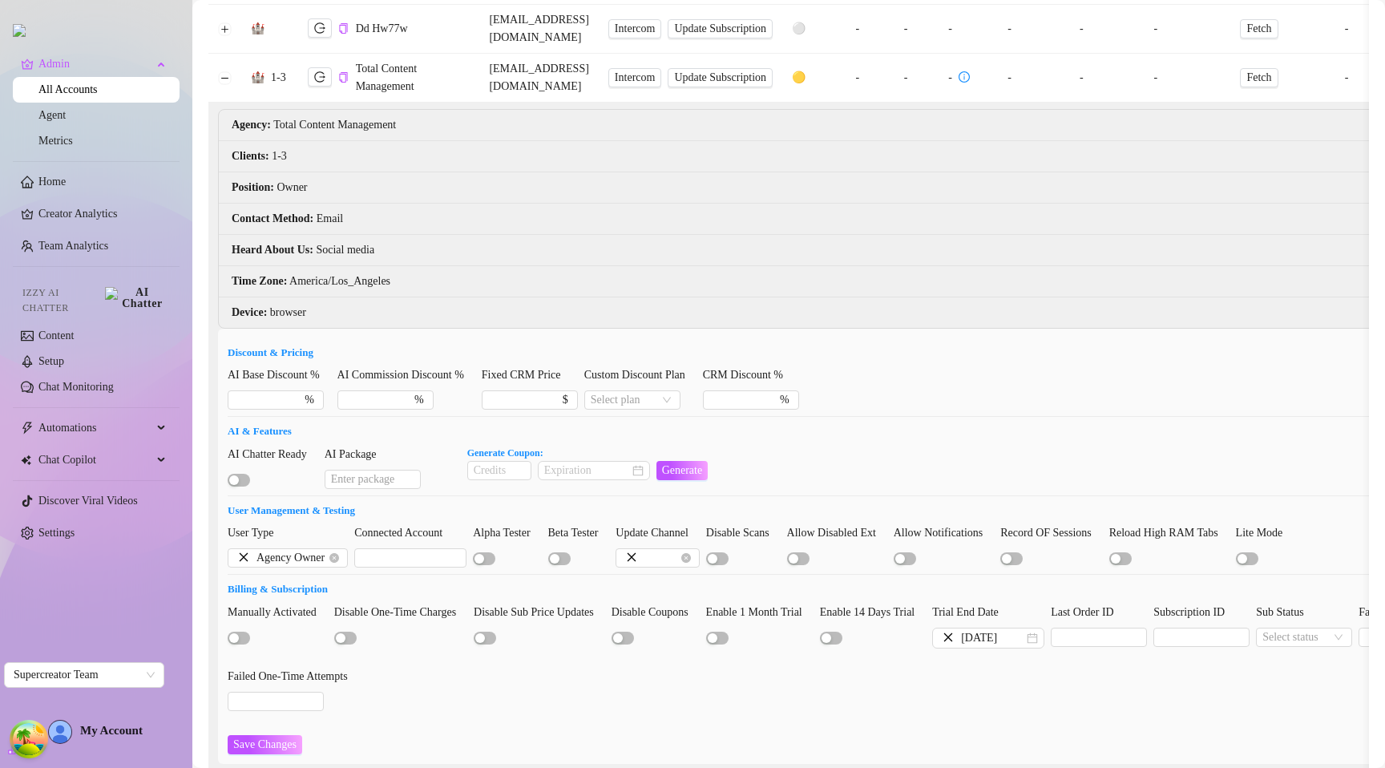
click at [1006, 604] on div "Manually Activated Disable One-Time Charges Disable Sub Price Updates Disable C…" at bounding box center [895, 665] width 1335 height 122
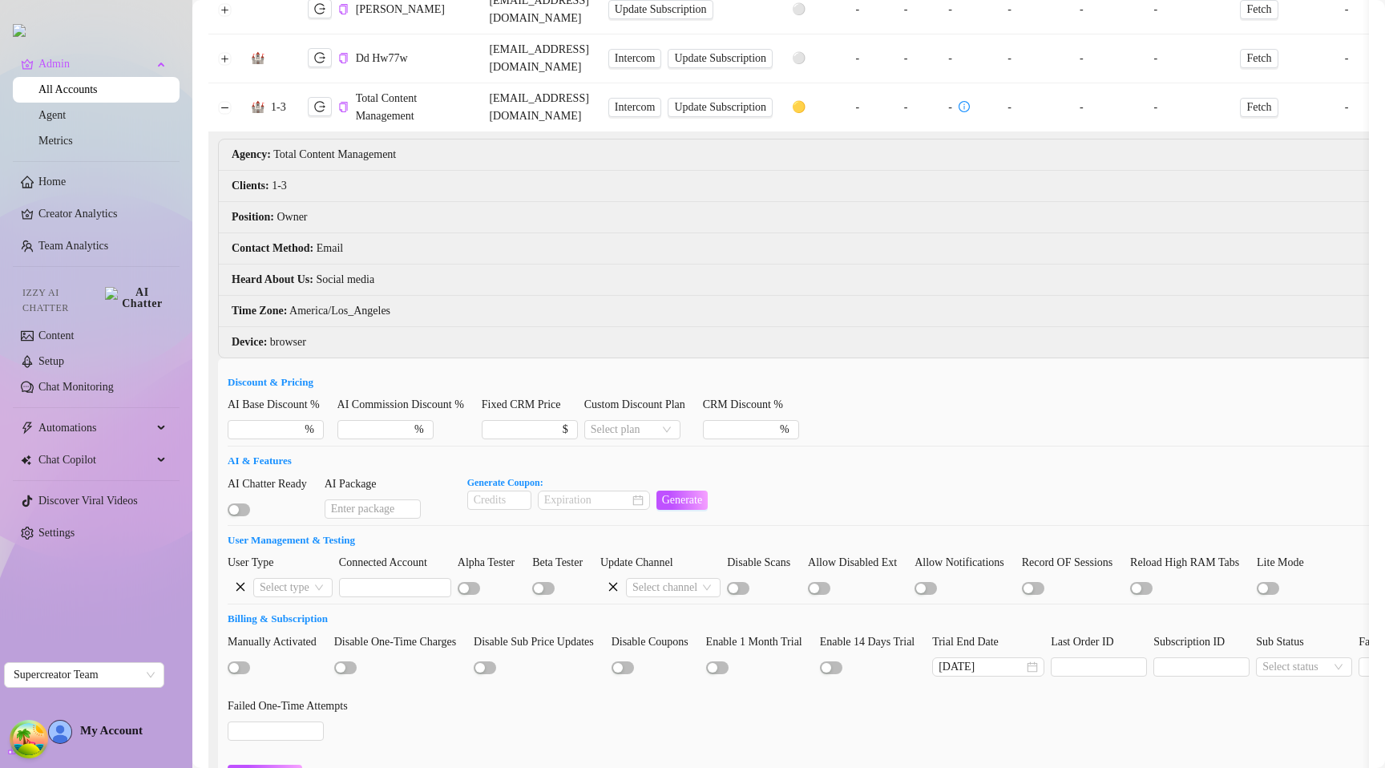
scroll to position [420, 0]
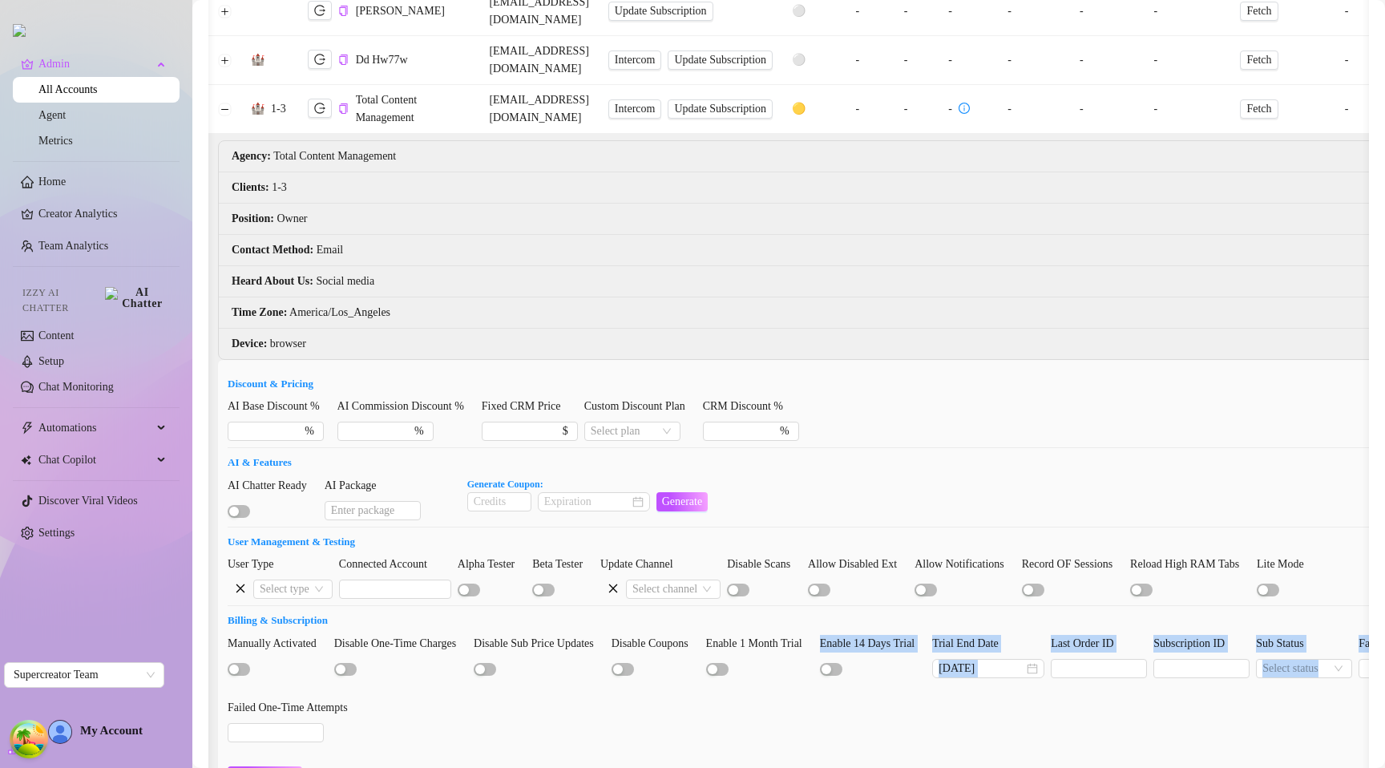
drag, startPoint x: 849, startPoint y: 606, endPoint x: 1366, endPoint y: 584, distance: 517.5
click at [1383, 583] on div "61770 Accounts Columns (16/34) Type Name Email Links Status Top % Fans Sub Pric…" at bounding box center [788, 384] width 1193 height 768
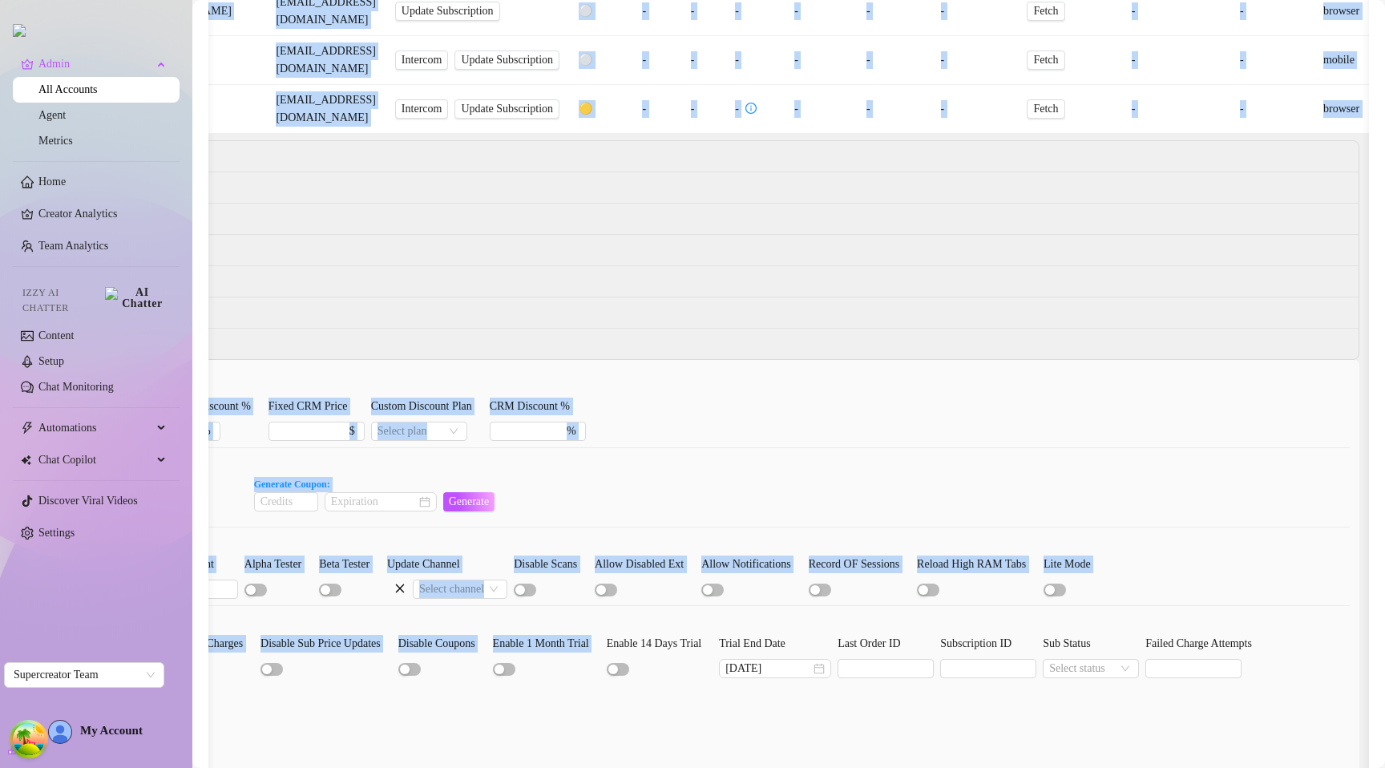
click at [1076, 654] on form "Discount & Pricing AI Base Discount % % AI Commission Discount % % Fixed CRM Pr…" at bounding box center [681, 581] width 1335 height 410
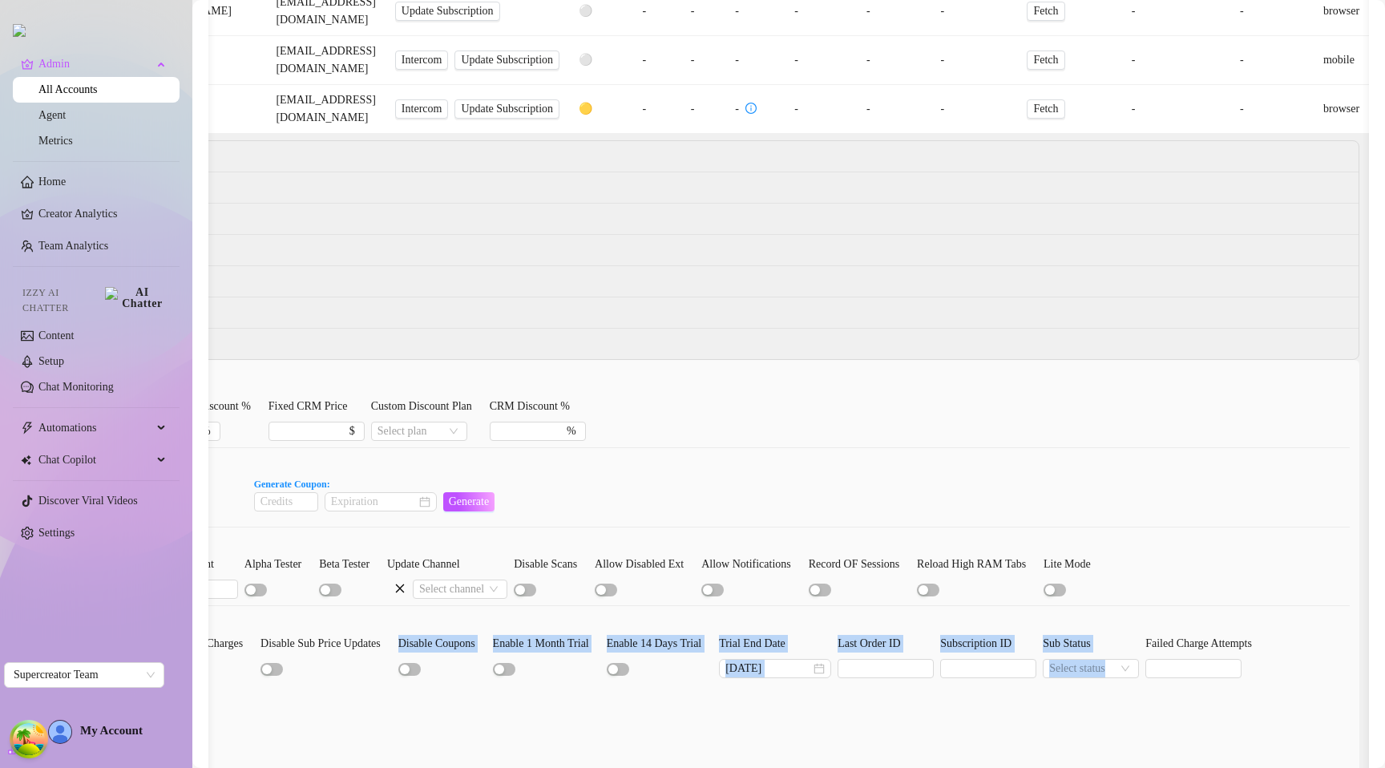
scroll to position [0, 179]
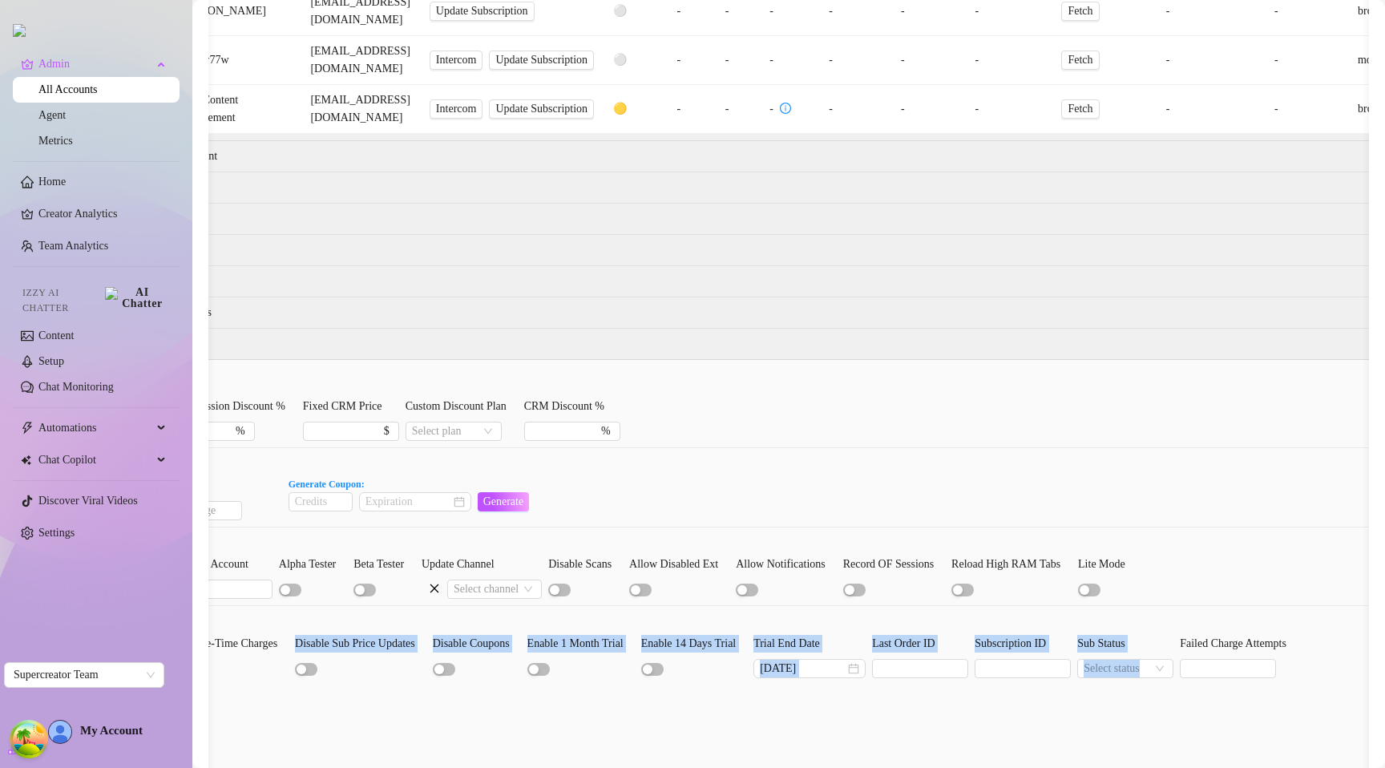
drag, startPoint x: 991, startPoint y: 613, endPoint x: 197, endPoint y: 563, distance: 795.1
click at [187, 565] on div "Admin All Accounts Agent Metrics Home Creator Analytics Team Analytics Izzy AI …" at bounding box center [692, 384] width 1385 height 768
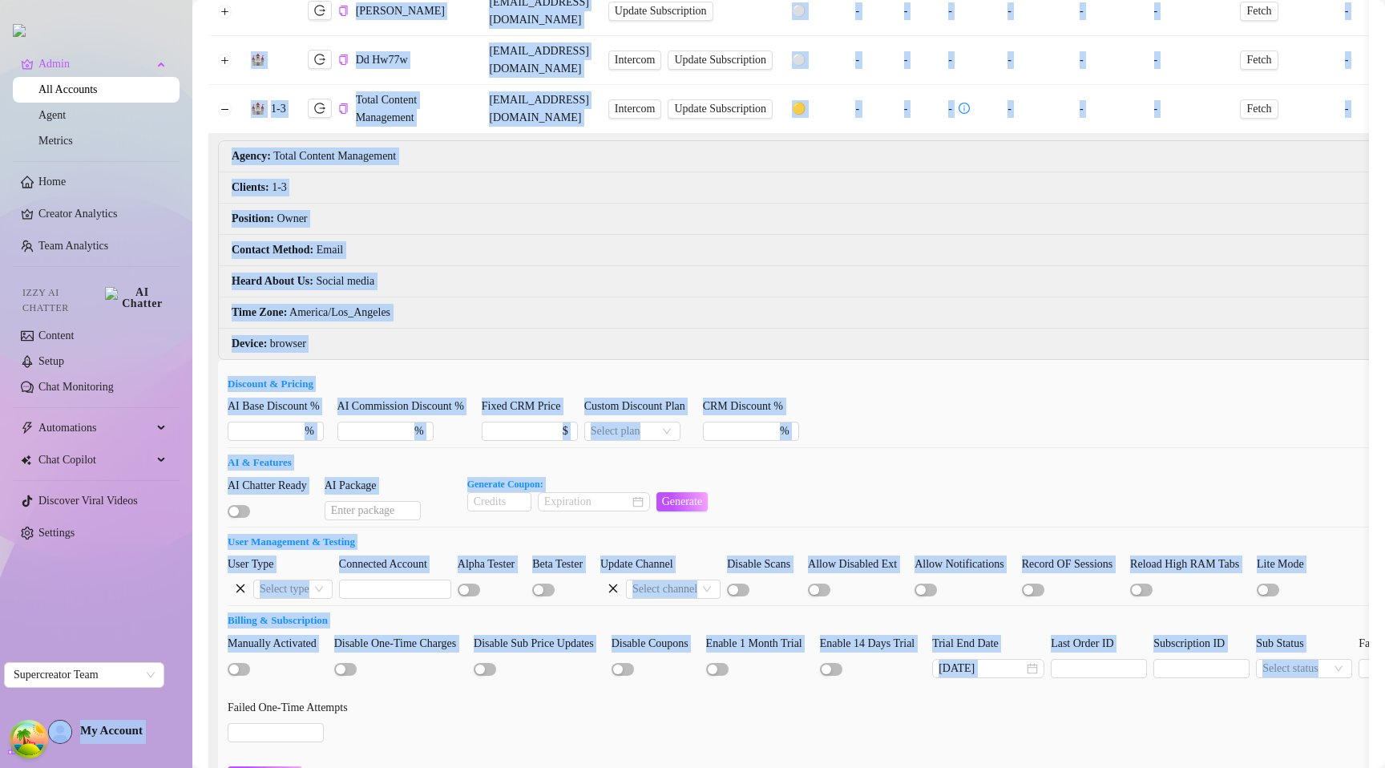
click at [793, 477] on div "AI Chatter Ready AI Package Generate Coupon: Generate" at bounding box center [895, 498] width 1335 height 43
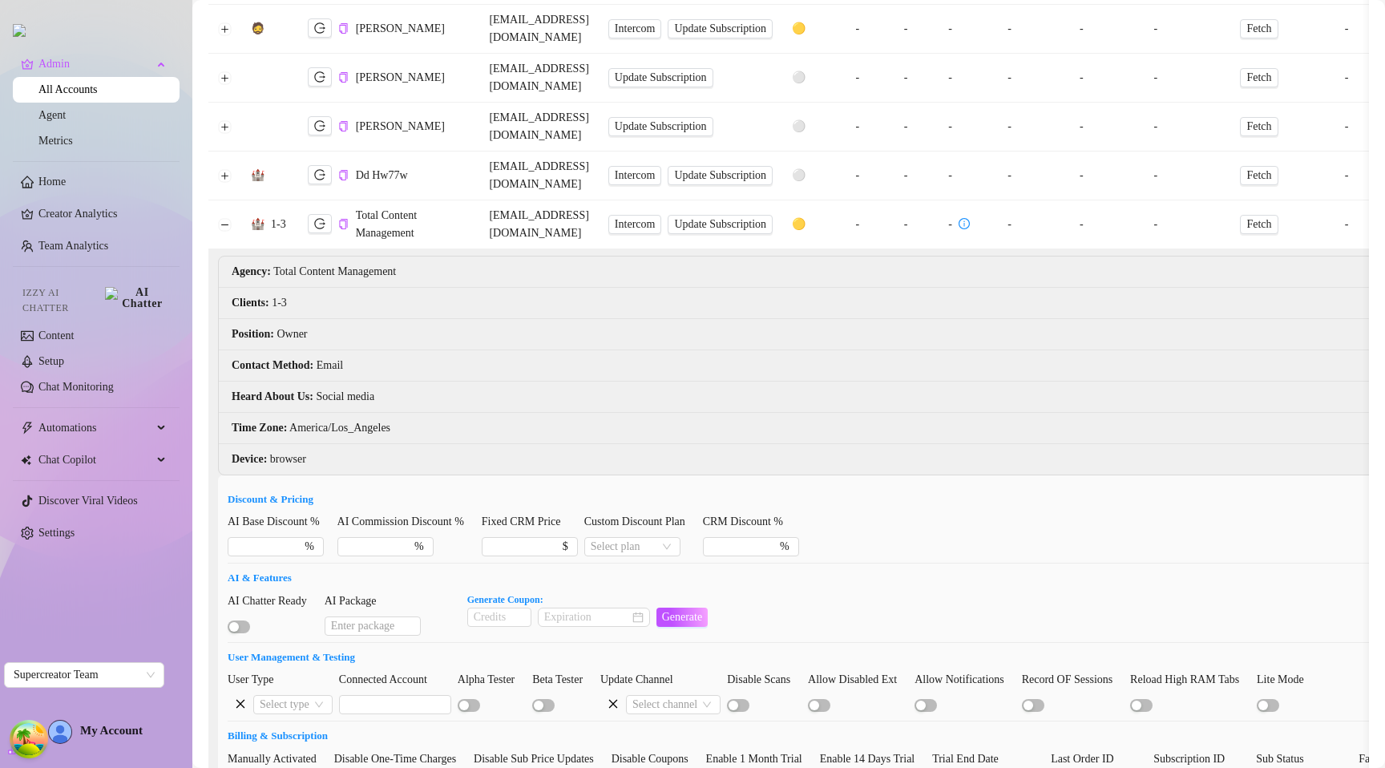
scroll to position [276, 0]
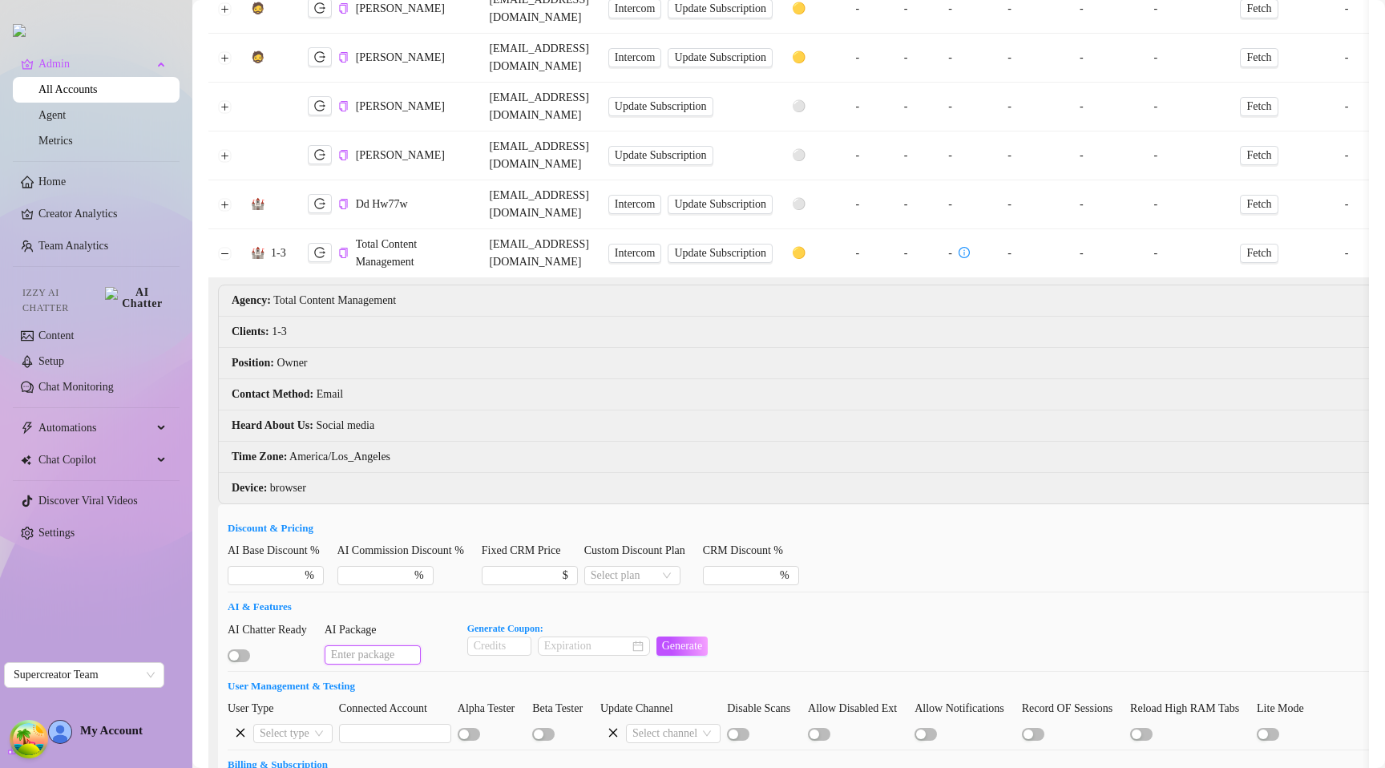
click at [353, 645] on input "AI Package" at bounding box center [373, 654] width 96 height 19
click at [396, 645] on input "text" at bounding box center [398, 654] width 96 height 19
type input "123"
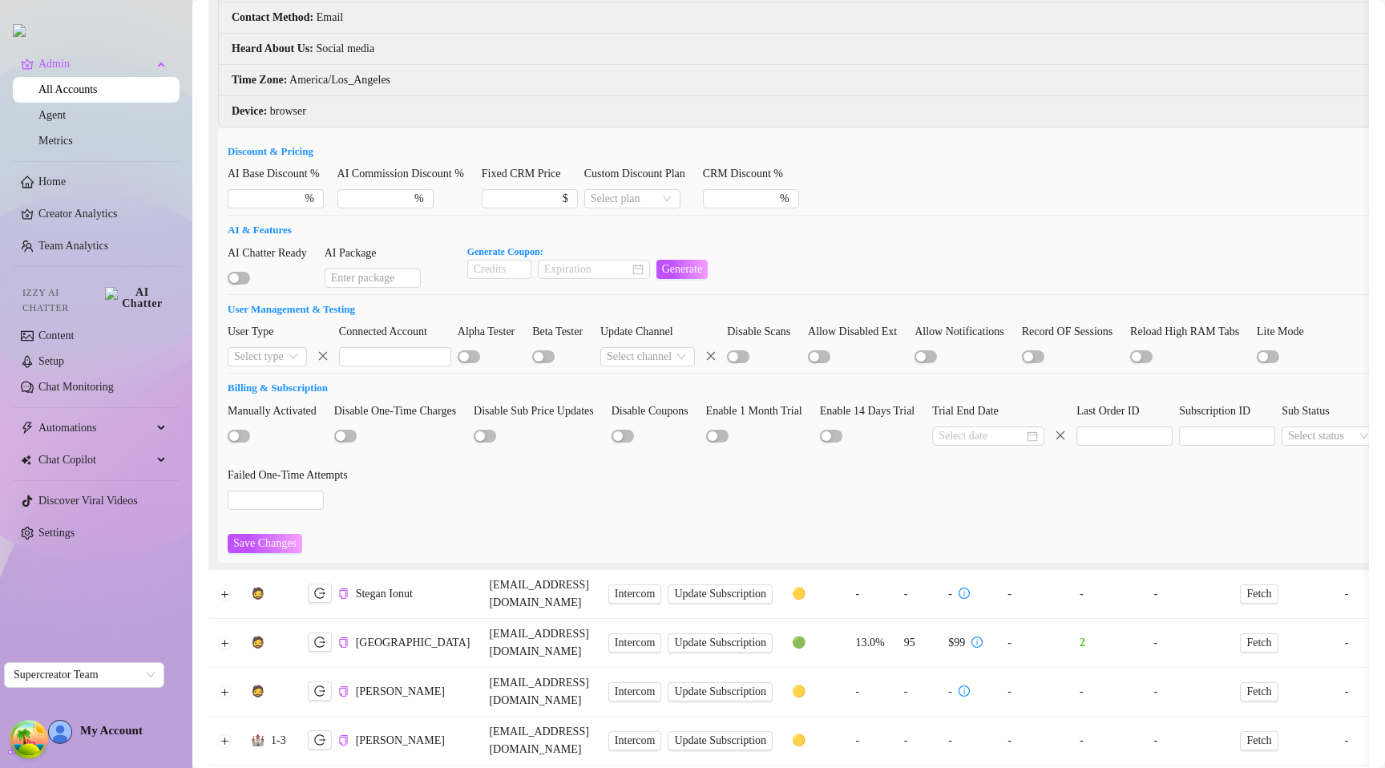
scroll to position [652, 0]
click at [271, 348] on input "search" at bounding box center [260, 357] width 52 height 18
click at [269, 348] on input "search" at bounding box center [260, 357] width 52 height 18
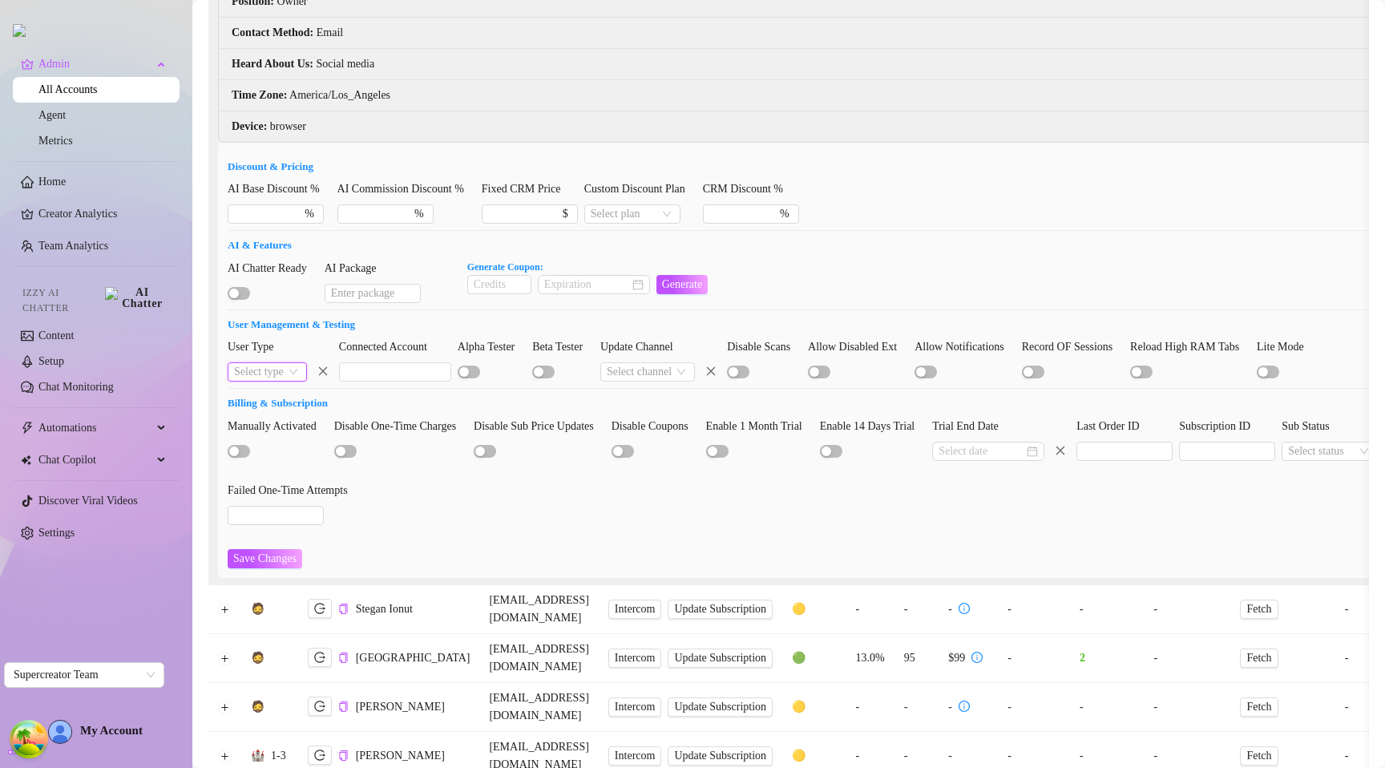
scroll to position [473, 0]
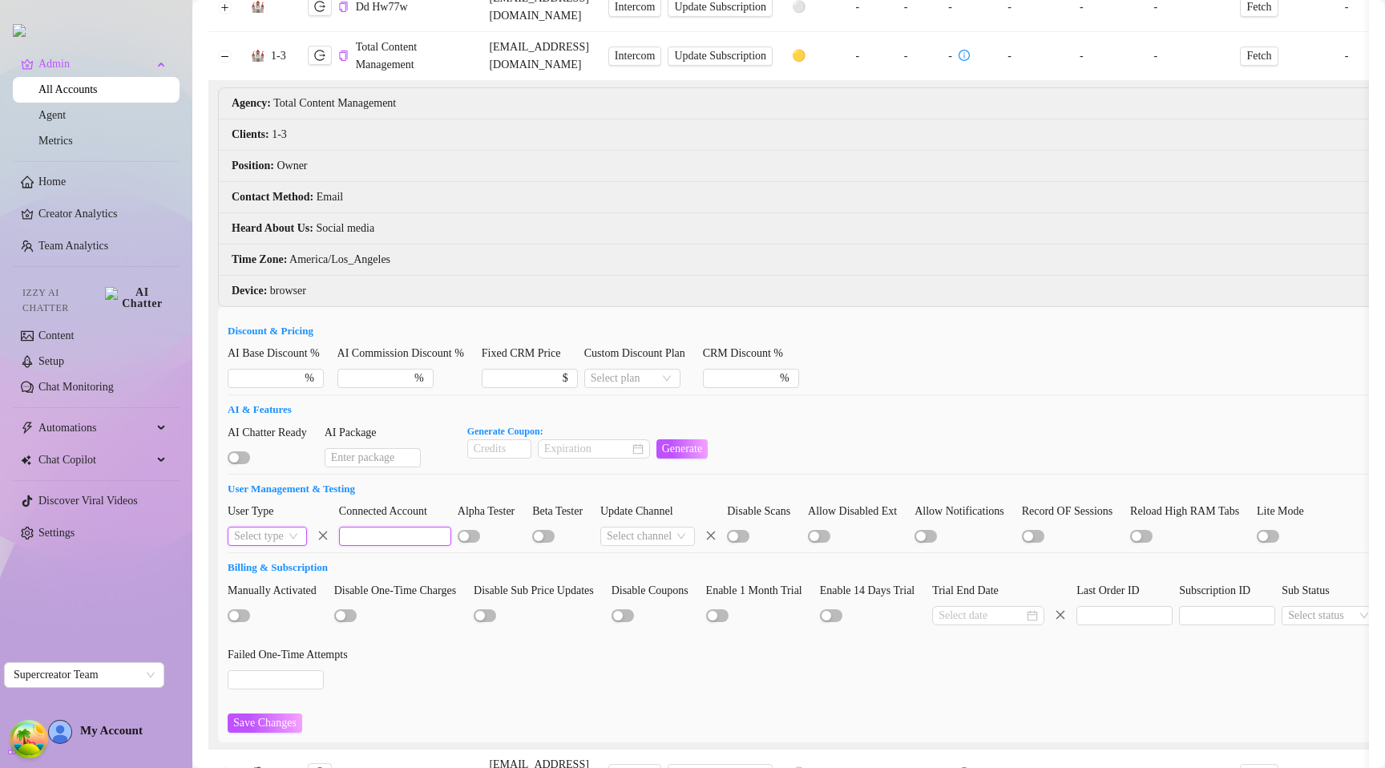
click at [410, 527] on input "text" at bounding box center [395, 536] width 112 height 19
type input "a"
click at [580, 604] on form "Discount & Pricing AI Base Discount % % AI Commission Discount % % Fixed CRM Pr…" at bounding box center [895, 528] width 1335 height 410
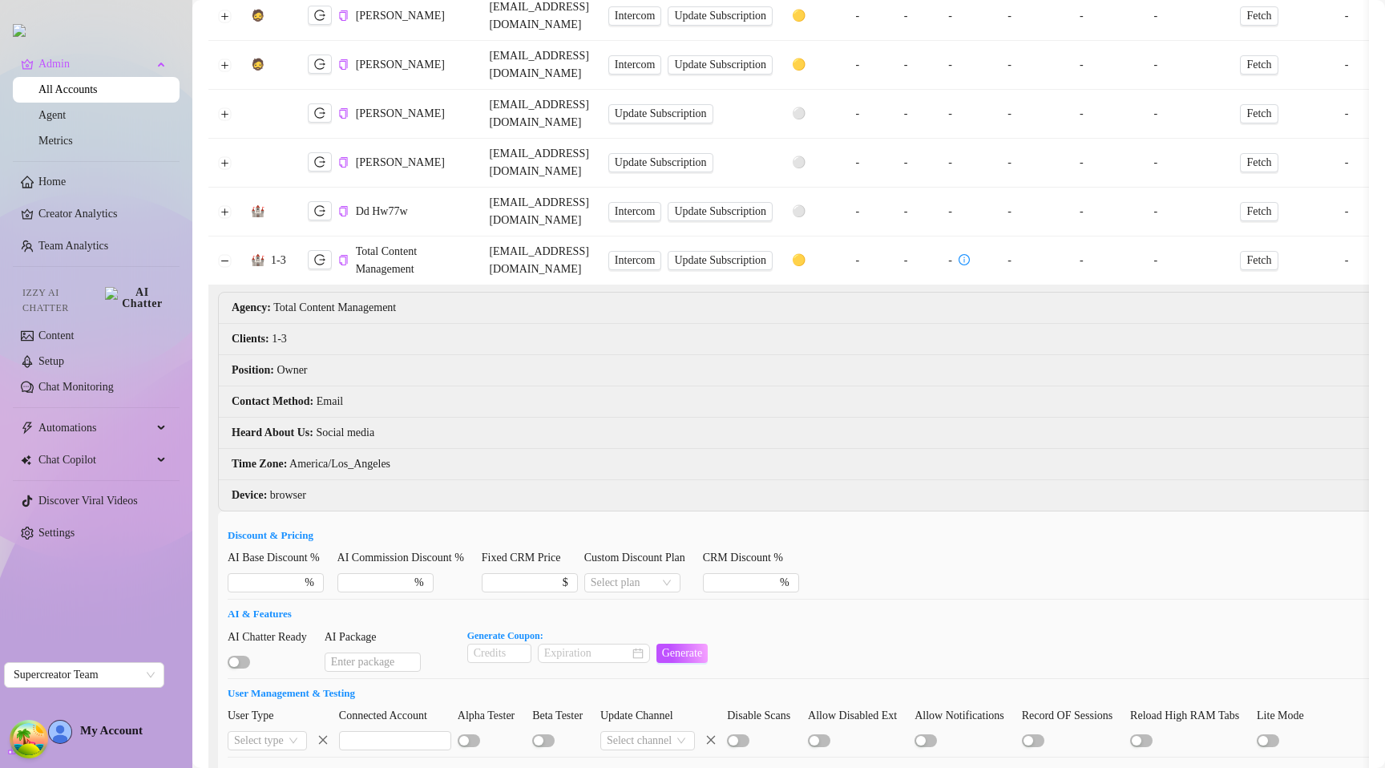
click at [485, 324] on li "Clients : 1-3" at bounding box center [895, 339] width 1353 height 31
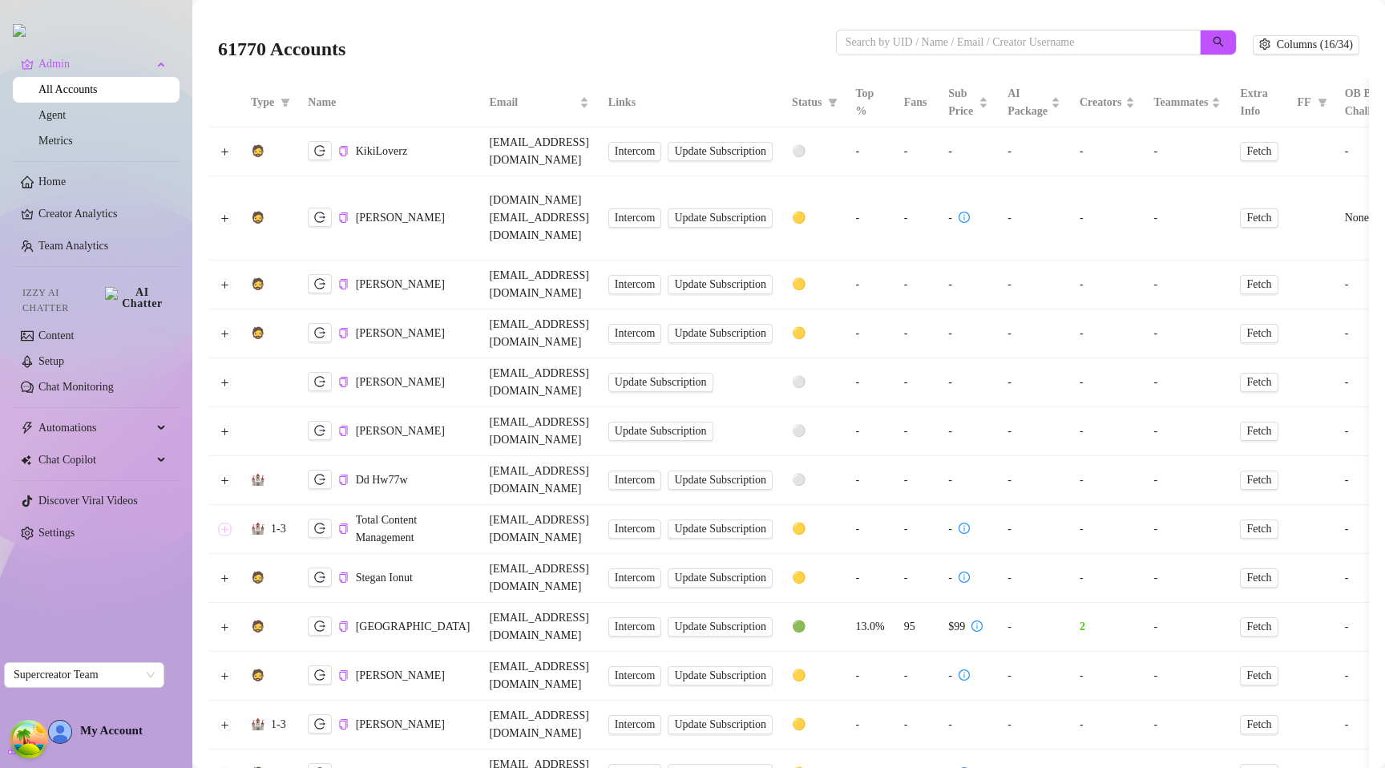
click at [227, 523] on button "Expand row" at bounding box center [225, 529] width 13 height 13
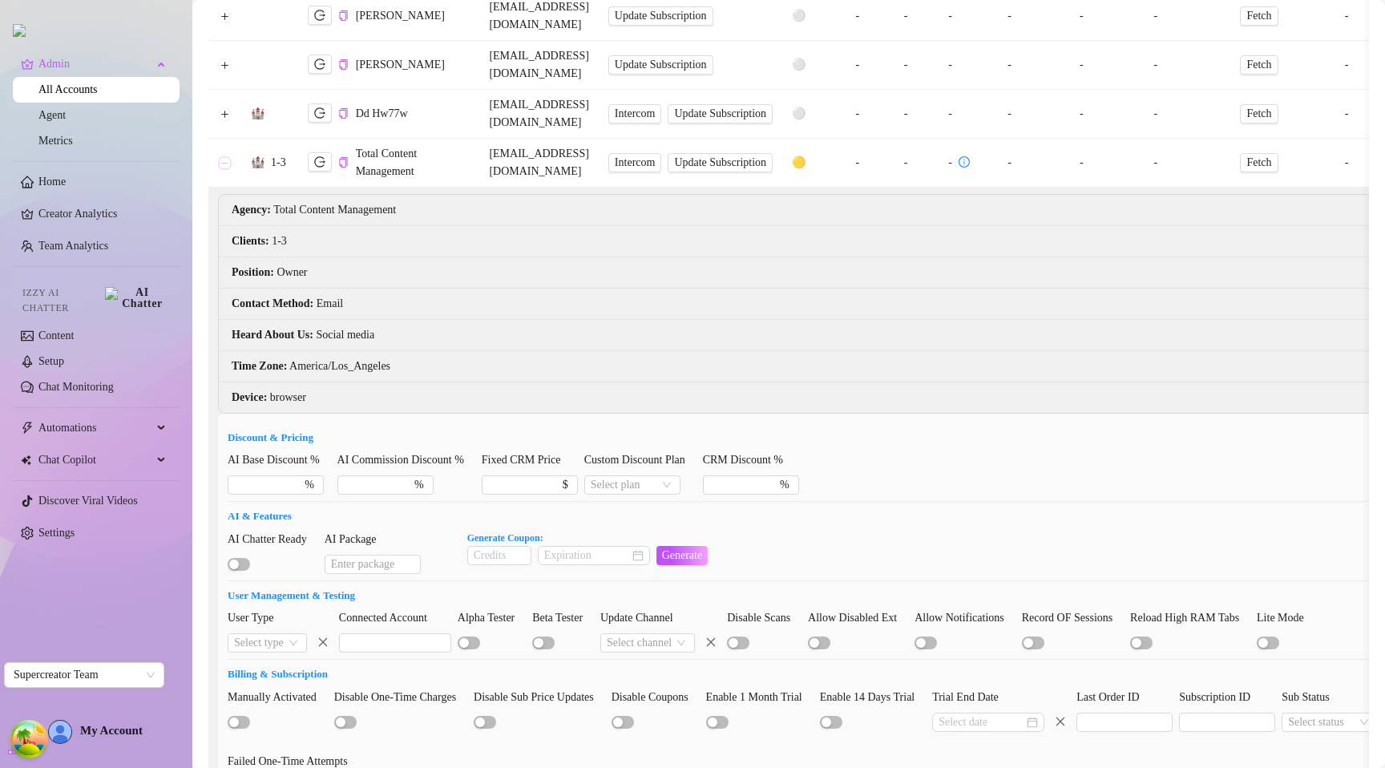
scroll to position [378, 0]
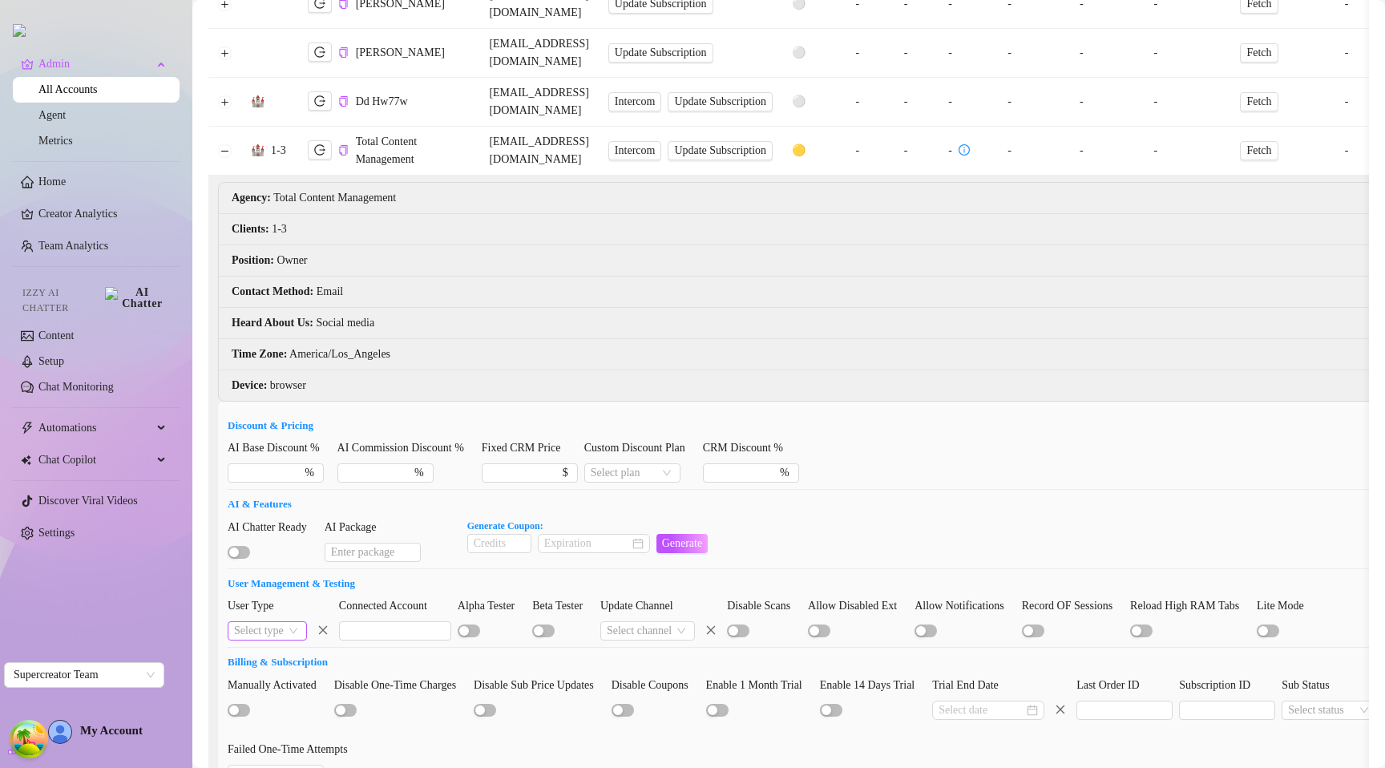
click at [273, 622] on input "search" at bounding box center [260, 631] width 52 height 18
click at [277, 622] on input "search" at bounding box center [260, 631] width 52 height 18
click at [975, 339] on li "Time Zone : America/Los_Angeles" at bounding box center [895, 354] width 1353 height 31
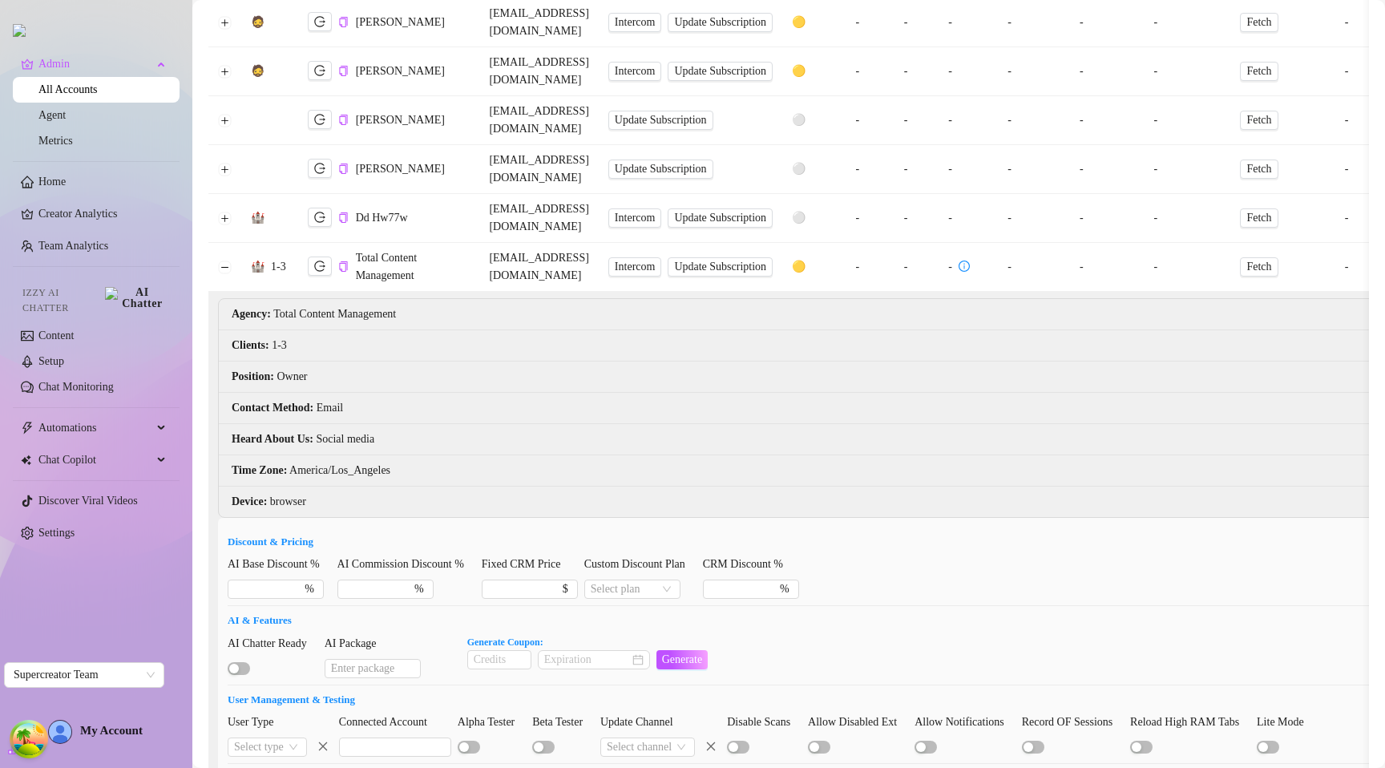
scroll to position [39, 0]
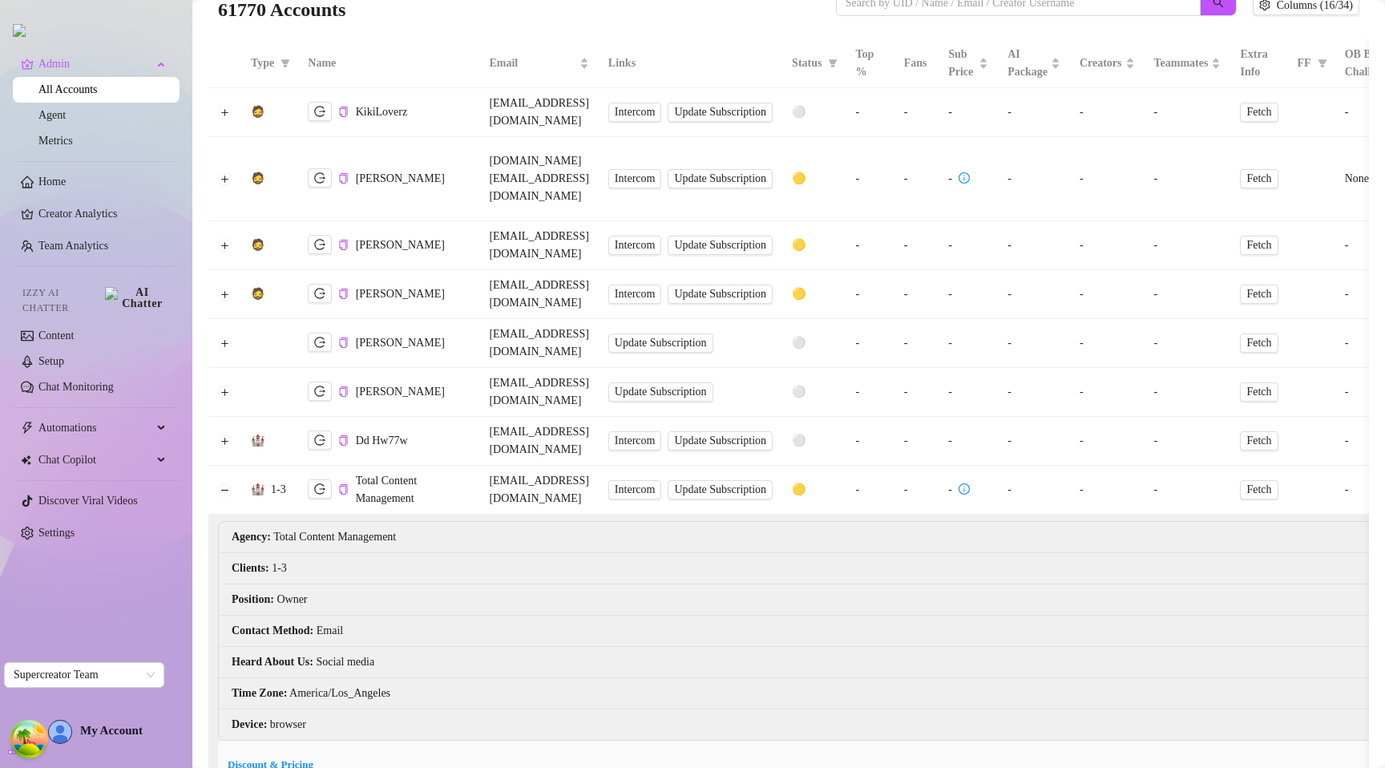
click at [240, 319] on td at bounding box center [224, 343] width 33 height 49
click at [224, 288] on button "Expand row" at bounding box center [225, 294] width 13 height 13
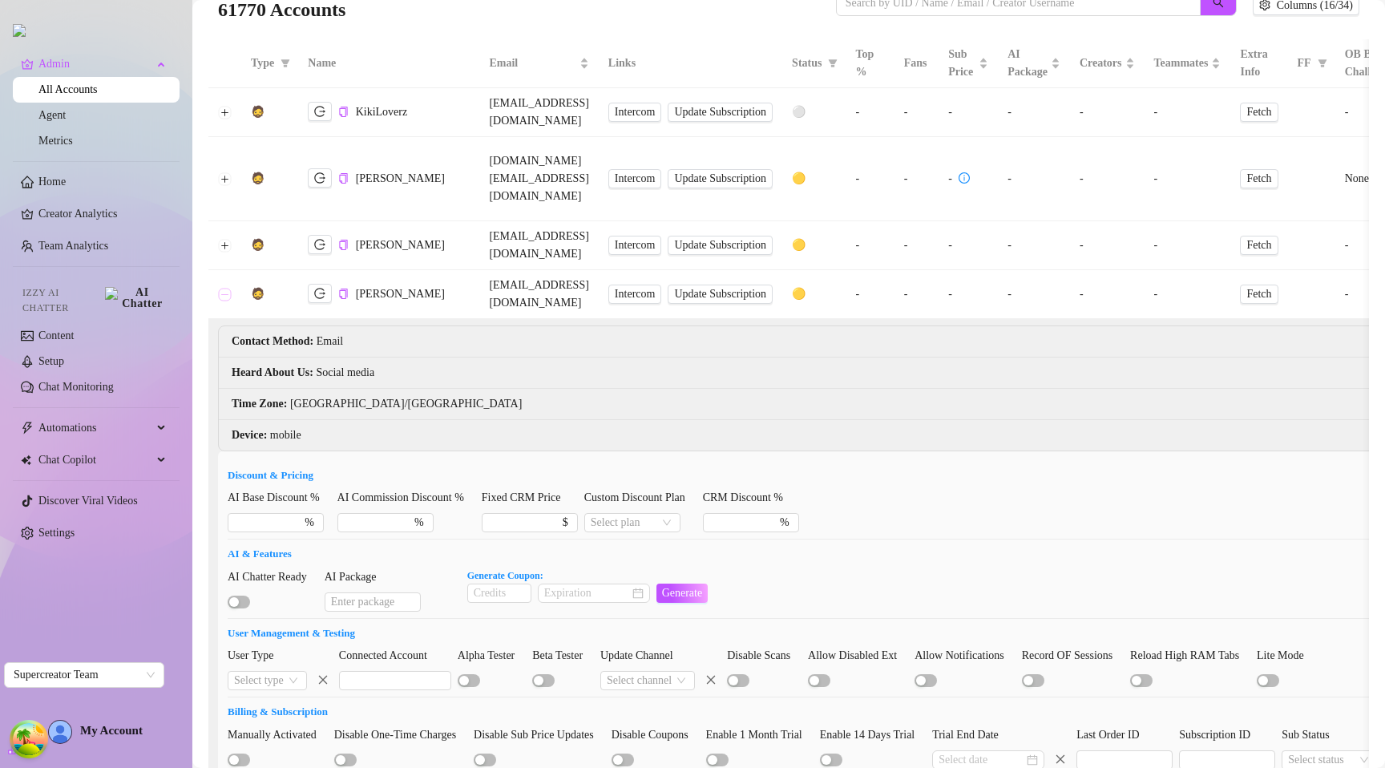
click at [224, 288] on button "Collapse row" at bounding box center [225, 294] width 13 height 13
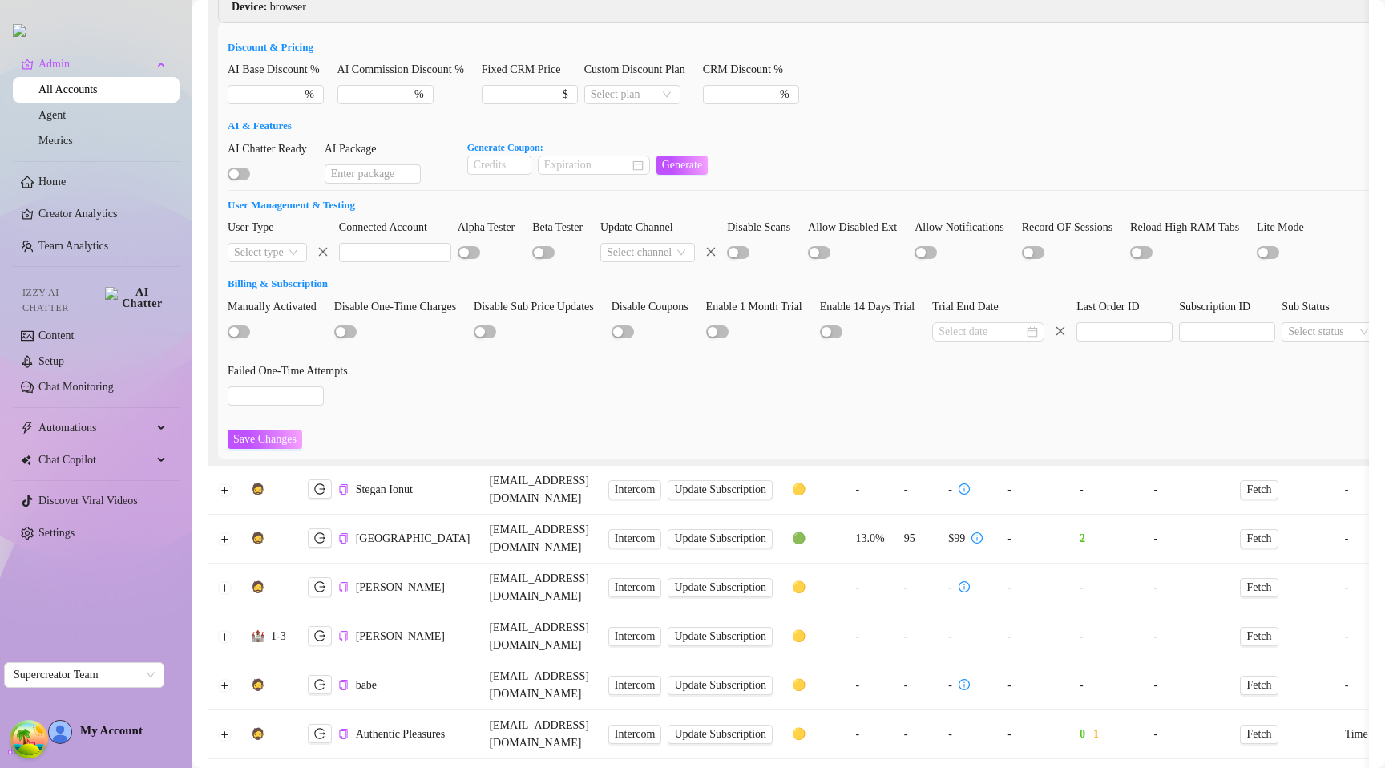
scroll to position [981, 0]
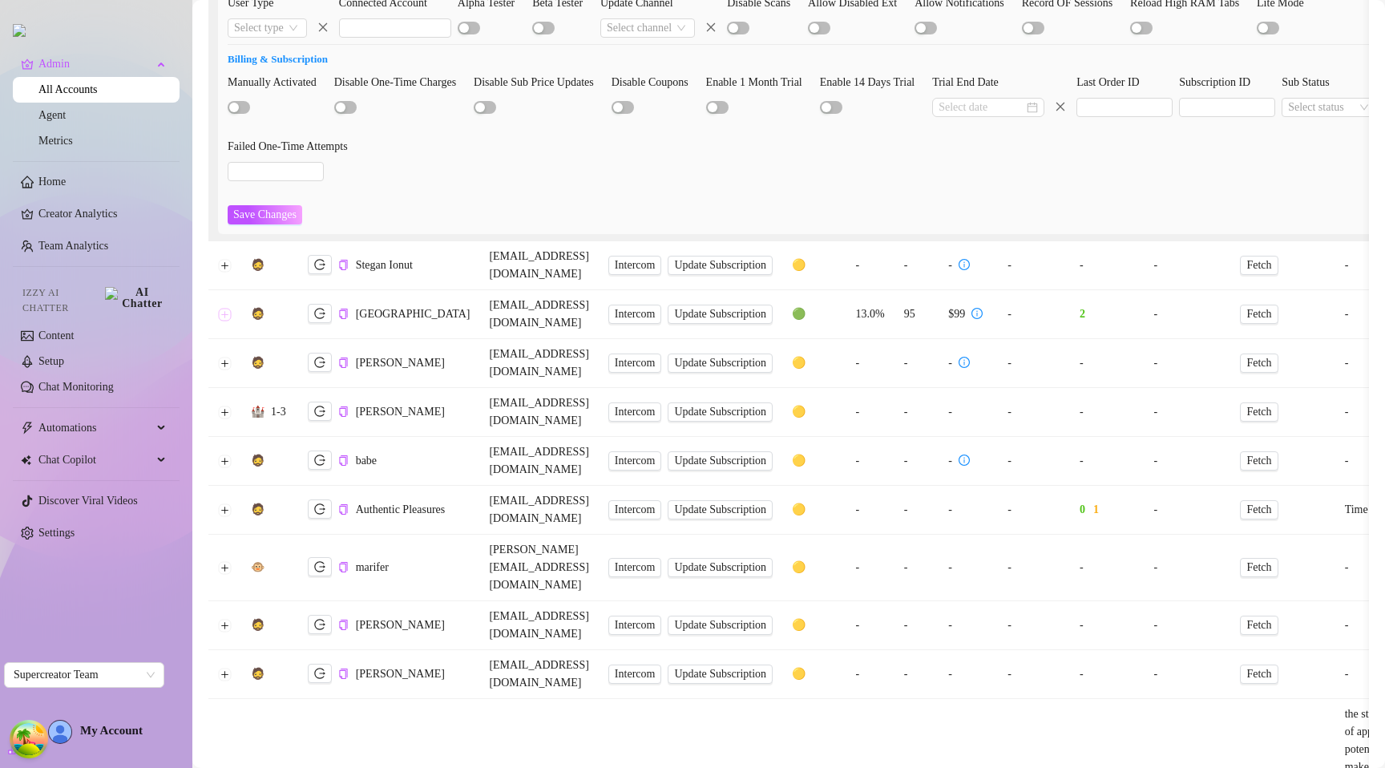
click at [224, 308] on button "Expand row" at bounding box center [225, 314] width 13 height 13
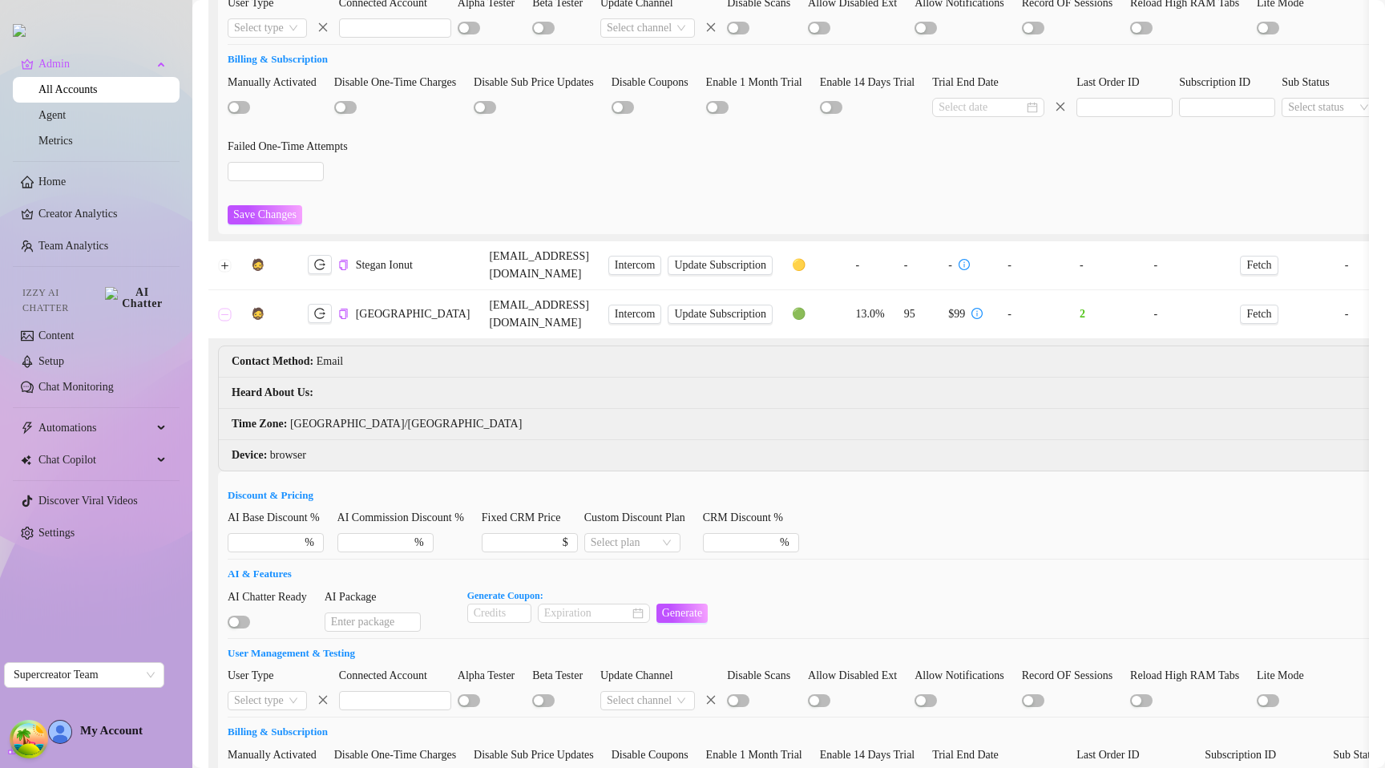
scroll to position [1205, 0]
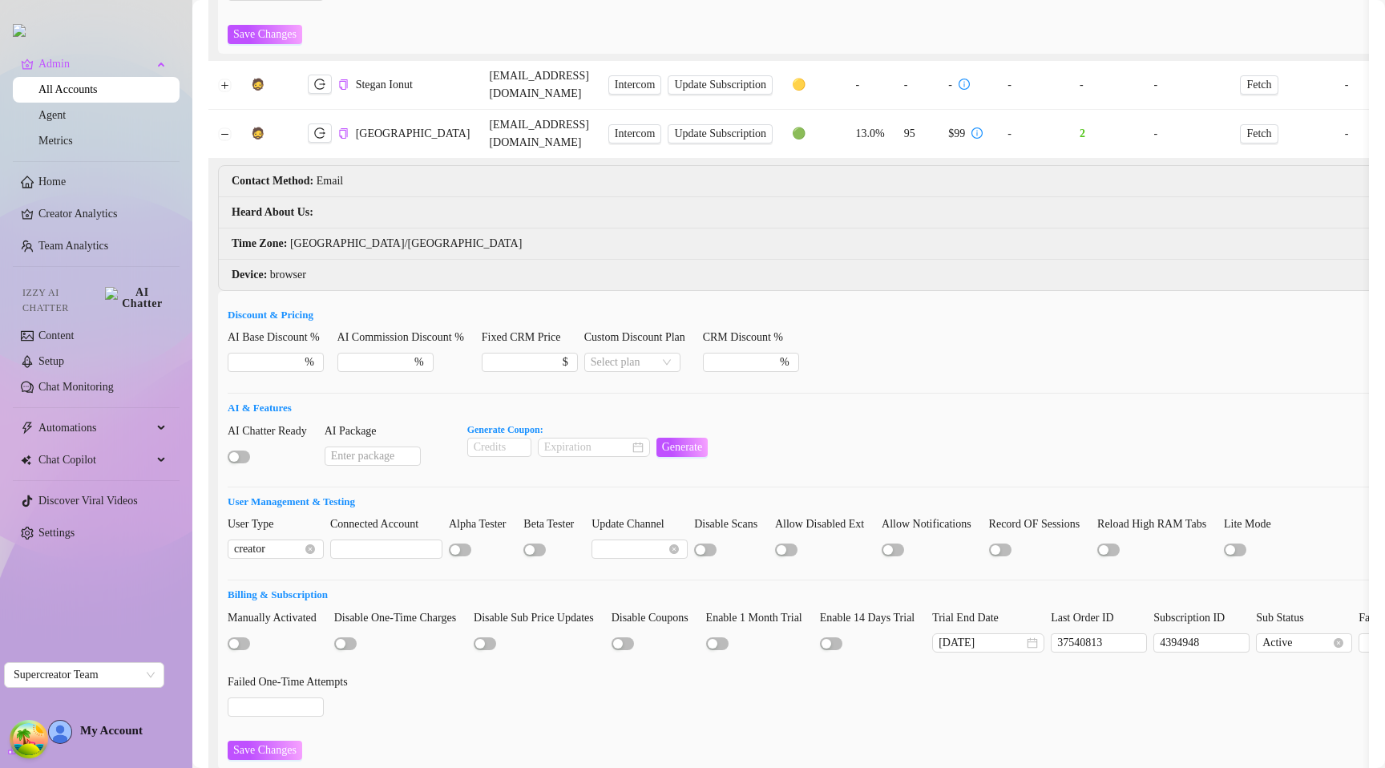
click at [879, 422] on div "AI Chatter Ready AI Package Generate Coupon: Generate" at bounding box center [895, 451] width 1335 height 58
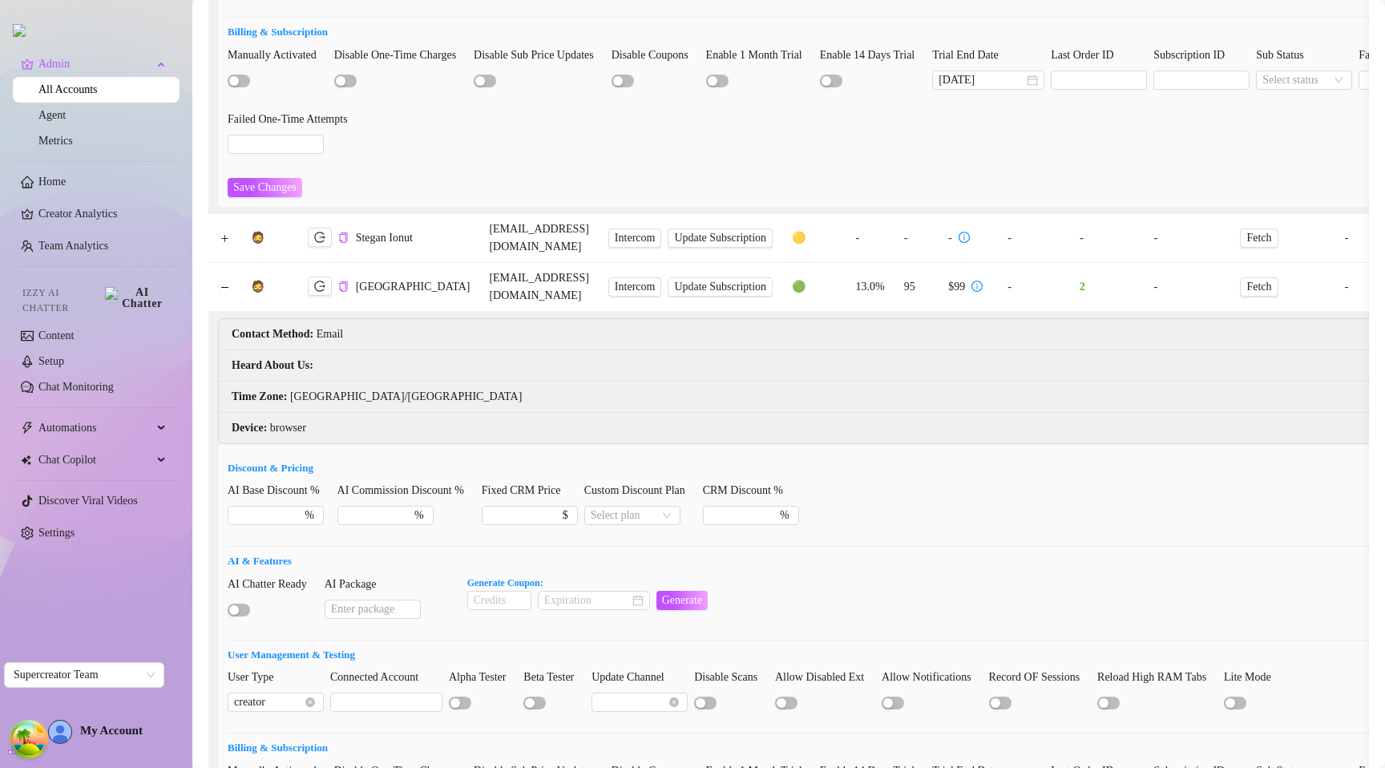
scroll to position [1048, 0]
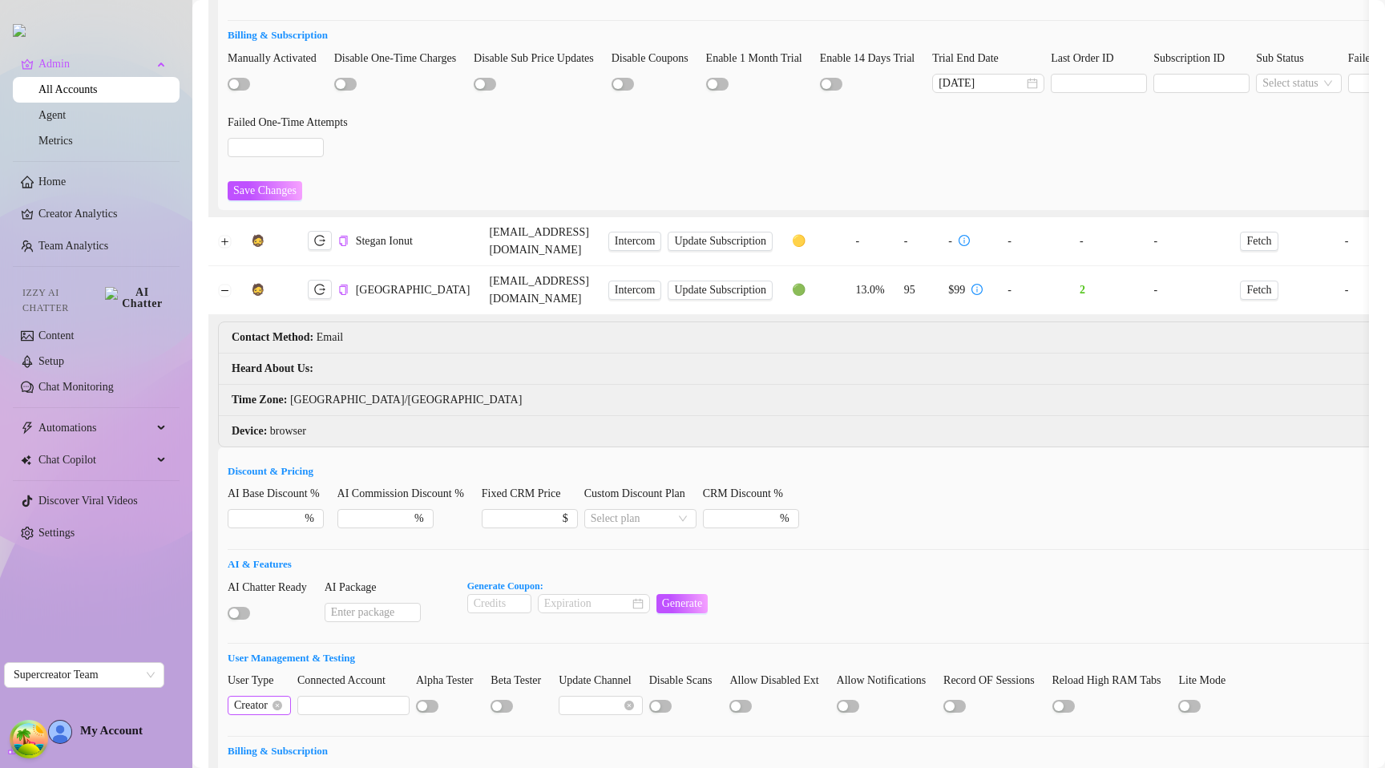
click at [276, 697] on span "Creator" at bounding box center [259, 706] width 50 height 18
click at [256, 697] on span "Creator" at bounding box center [259, 706] width 50 height 18
click at [835, 579] on div "AI Chatter Ready AI Package Generate Coupon: Generate" at bounding box center [895, 608] width 1335 height 58
click at [904, 650] on h5 "User Management & Testing" at bounding box center [895, 658] width 1335 height 16
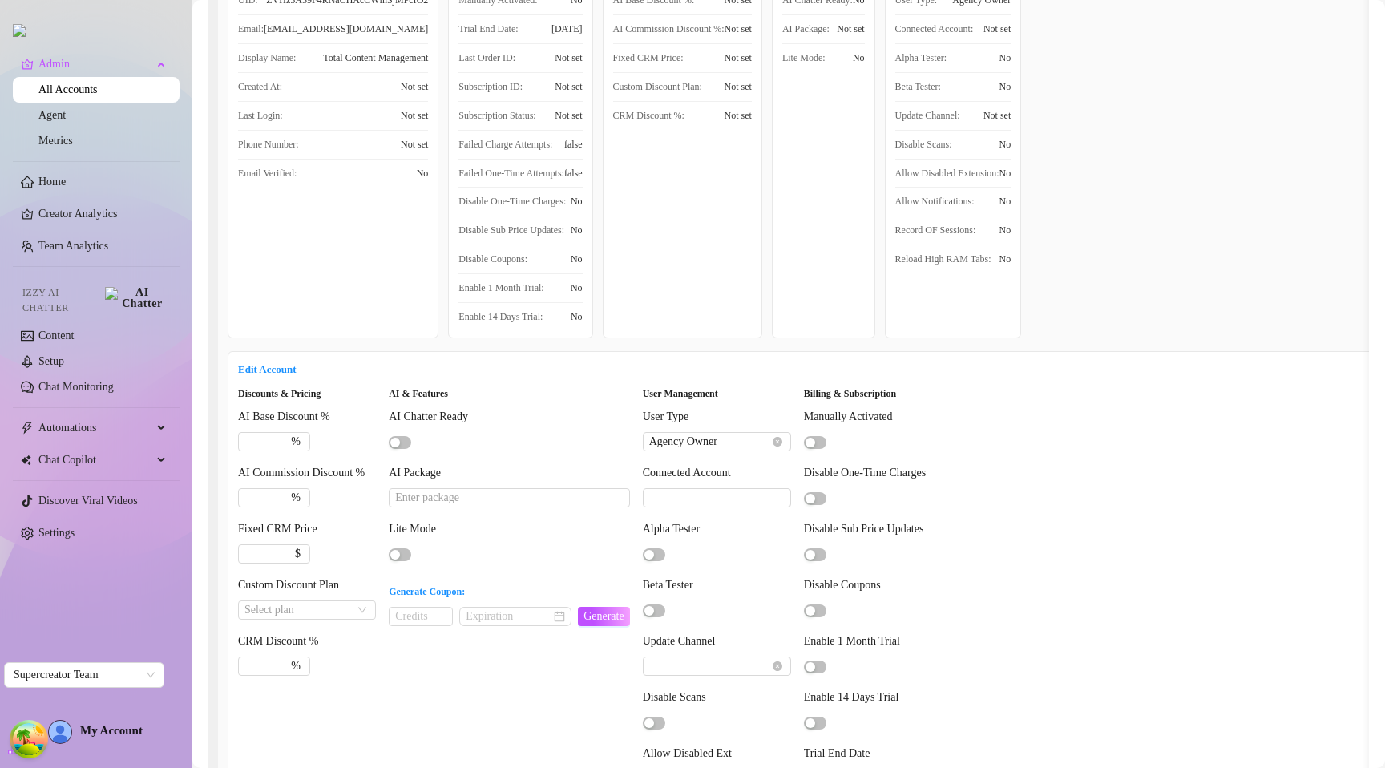
scroll to position [135, 0]
